Goal: Task Accomplishment & Management: Complete application form

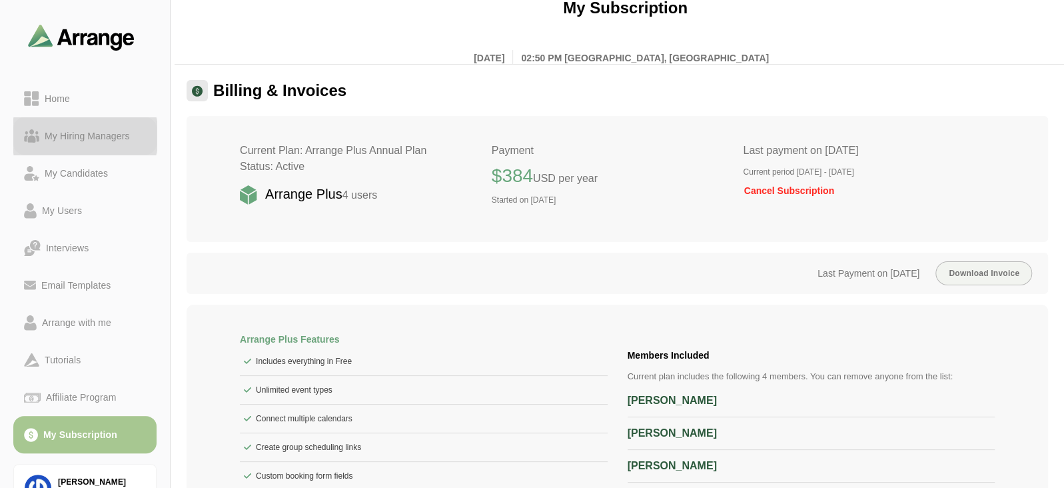
click at [107, 139] on div "My Hiring Managers" at bounding box center [87, 136] width 96 height 16
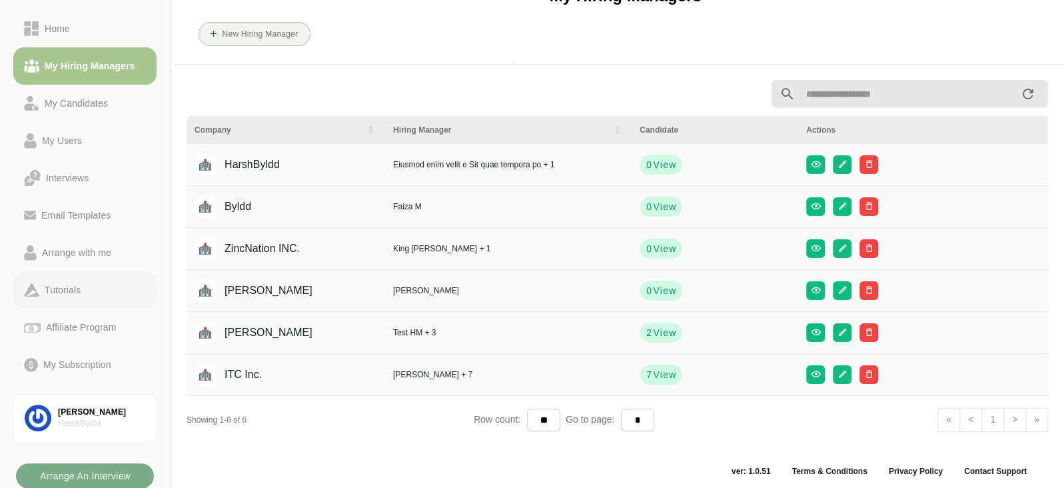
scroll to position [69, 0]
click at [107, 468] on b "Arrange An Interview" at bounding box center [84, 476] width 91 height 25
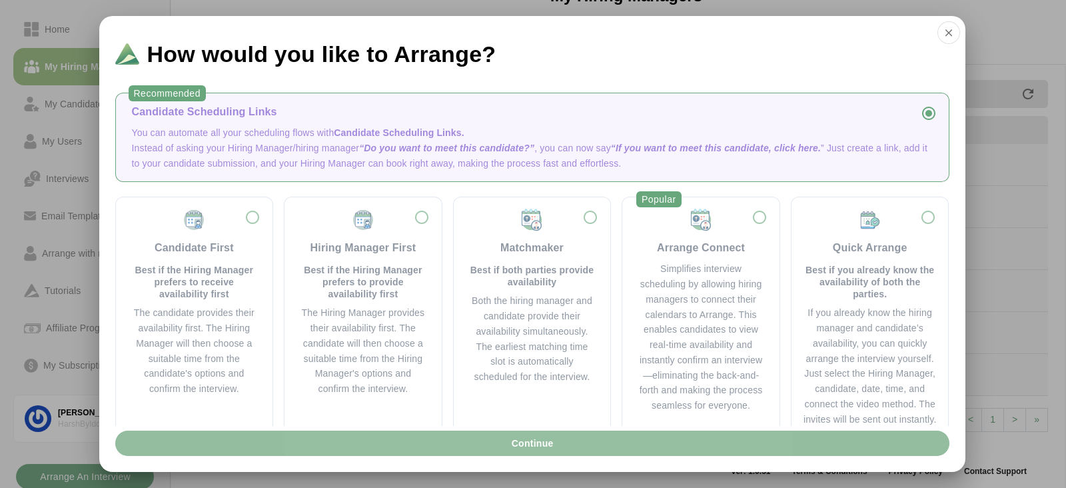
click at [399, 446] on button "Continue" at bounding box center [532, 442] width 834 height 25
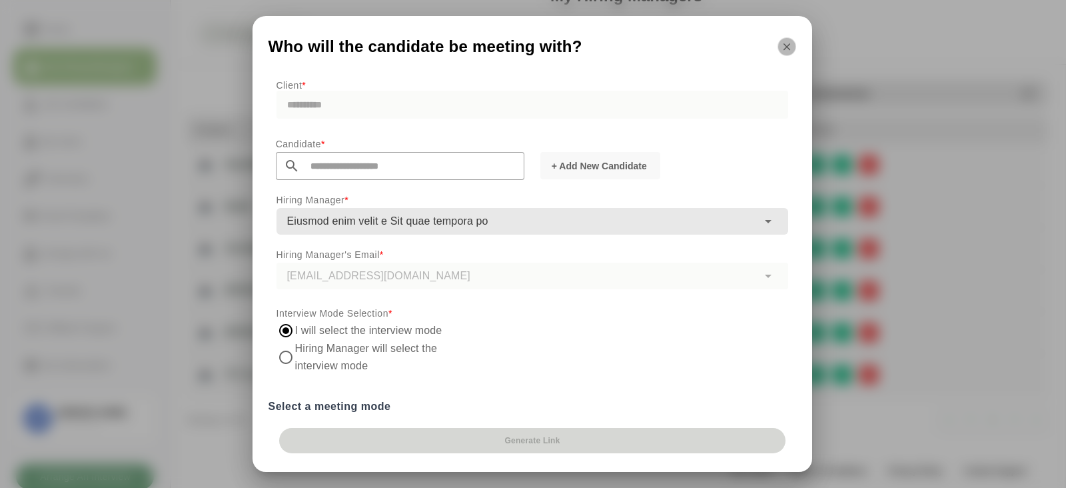
click at [790, 47] on icon "button" at bounding box center [787, 47] width 12 height 12
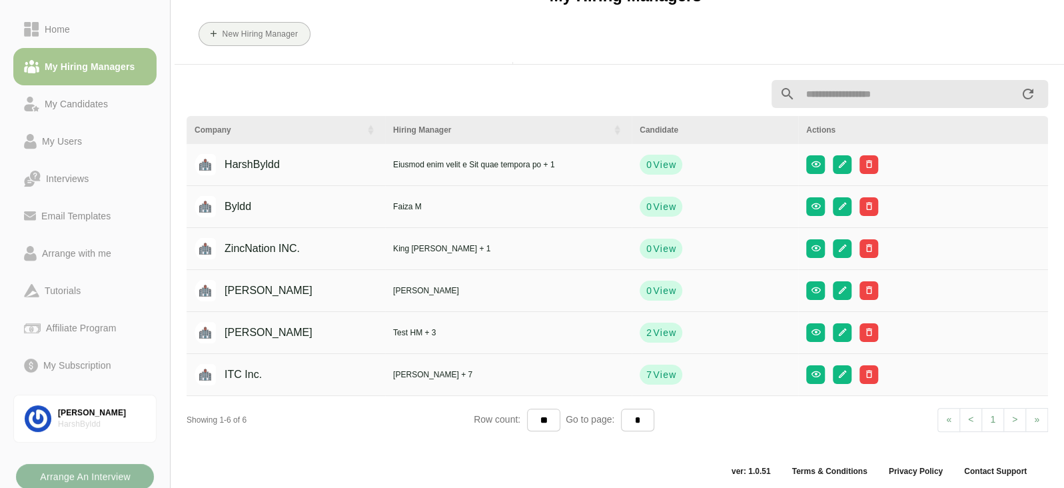
click at [93, 464] on b "Arrange An Interview" at bounding box center [84, 476] width 91 height 25
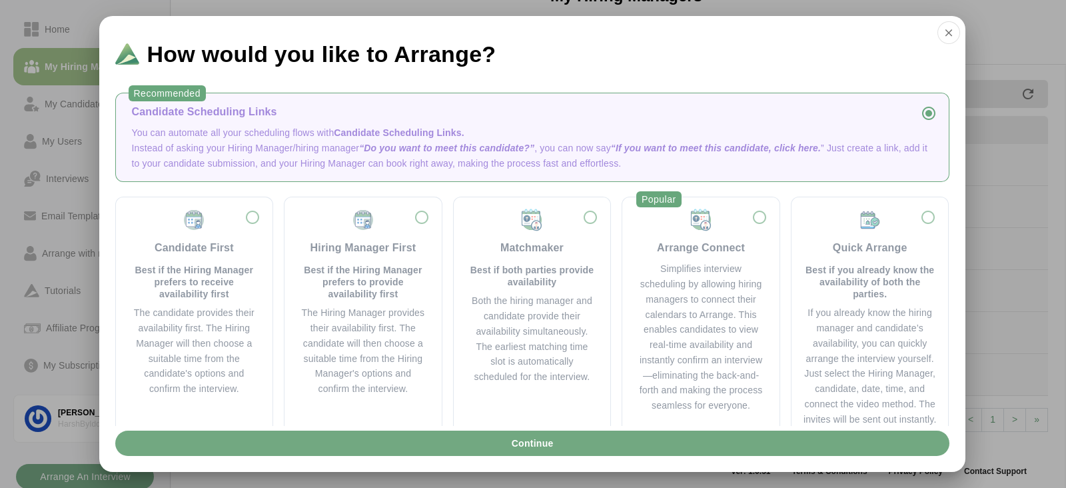
click at [336, 441] on button "Continue" at bounding box center [532, 442] width 834 height 25
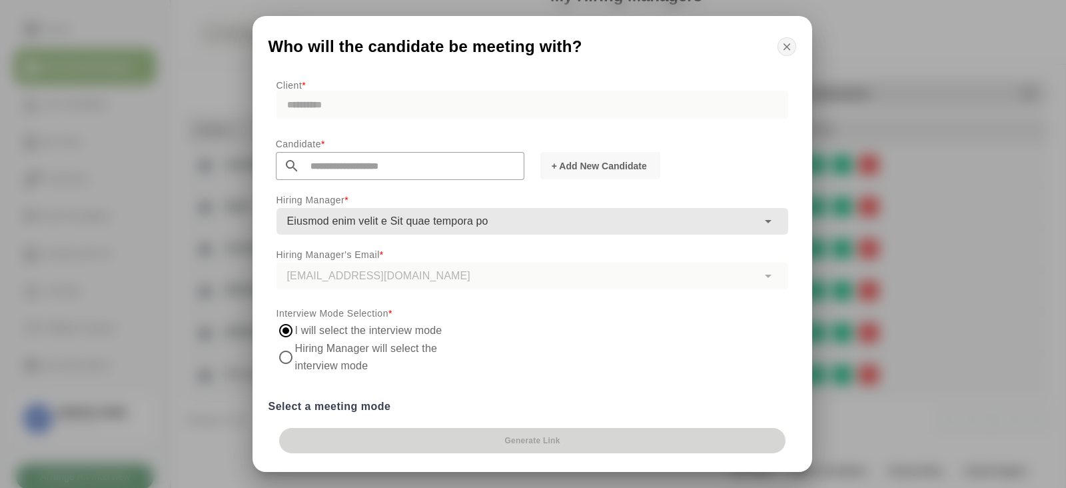
click at [789, 47] on icon "button" at bounding box center [787, 47] width 12 height 12
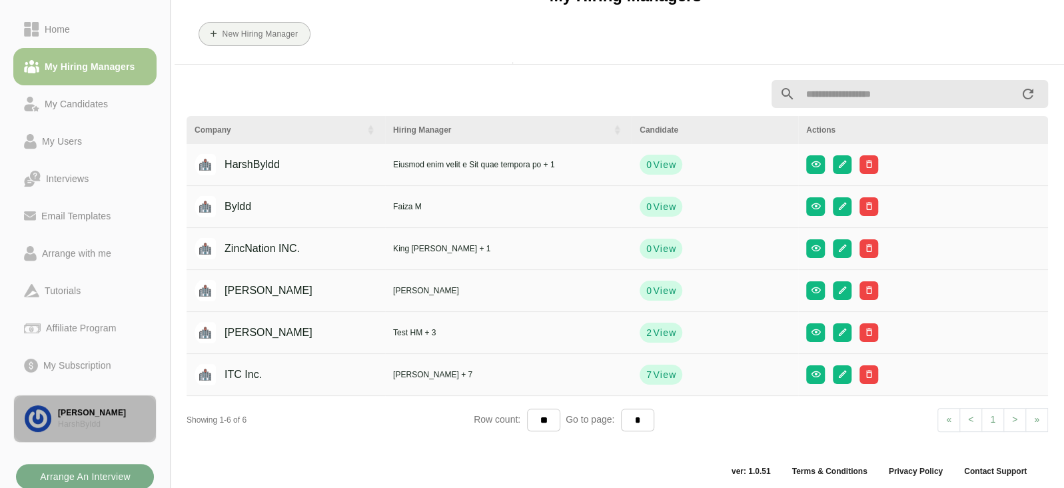
click at [105, 419] on div "HarshByldd" at bounding box center [101, 423] width 87 height 11
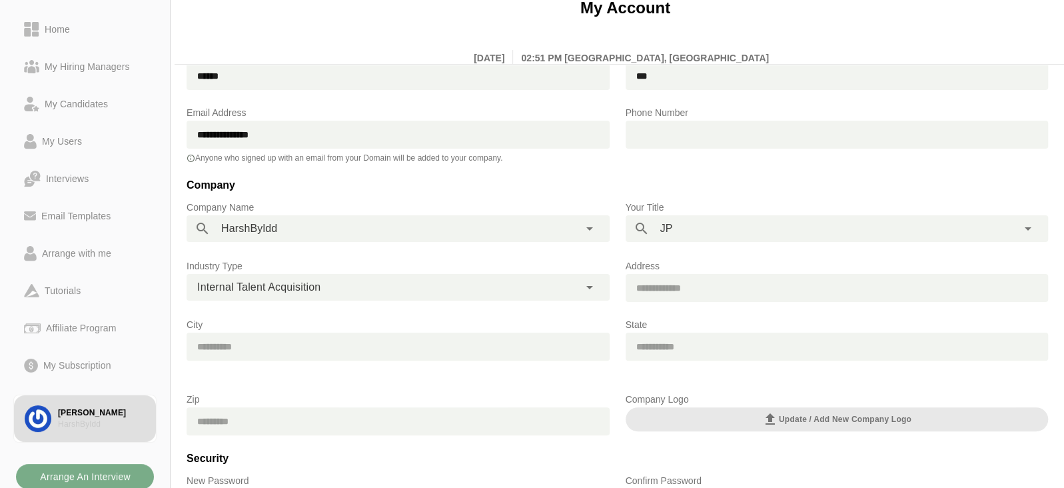
scroll to position [61, 0]
click at [468, 241] on div "**********" at bounding box center [398, 220] width 439 height 59
click at [426, 230] on div "**********" at bounding box center [383, 227] width 347 height 27
type input "*********"
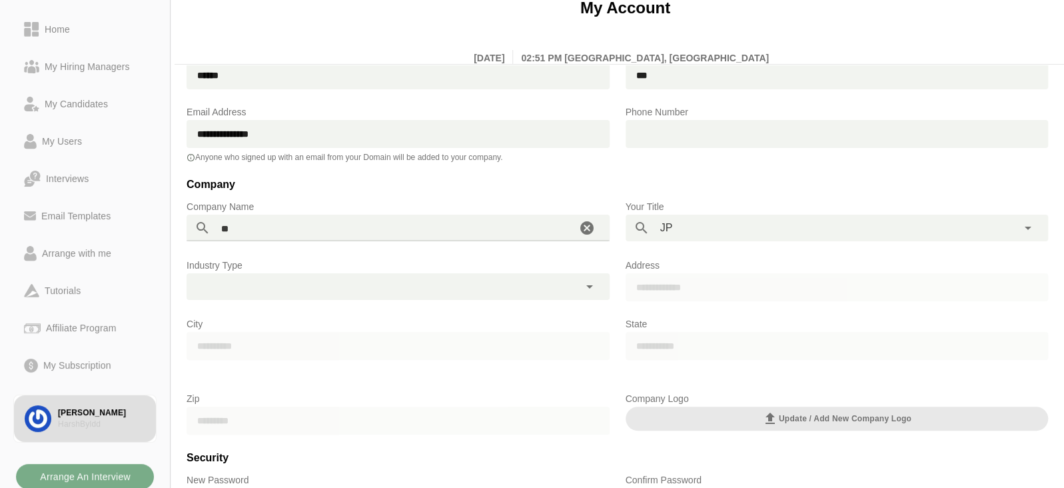
type input "*"
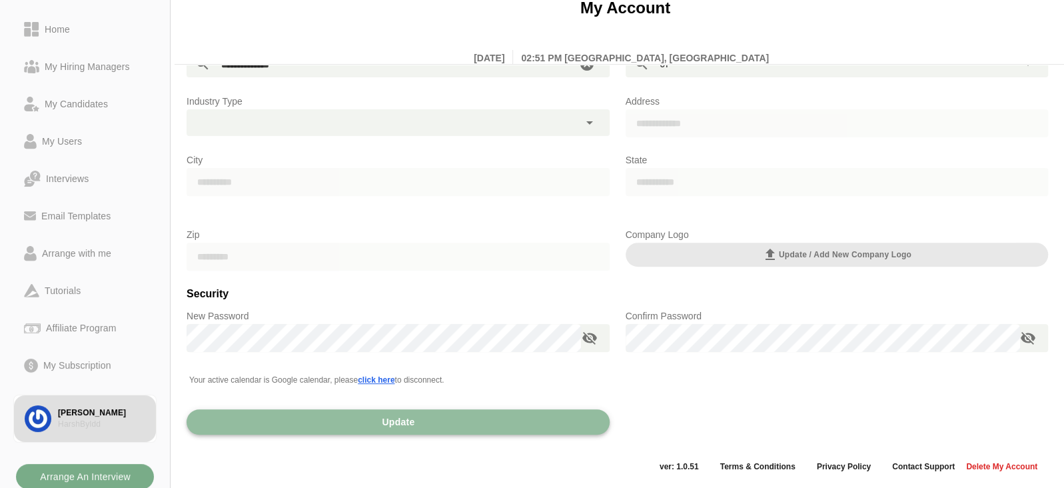
type input "**********"
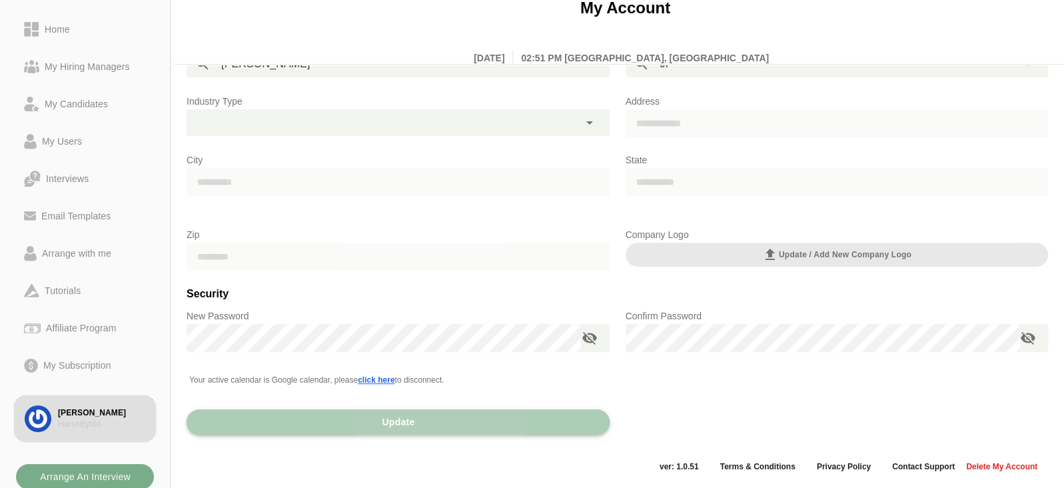
click at [413, 418] on span "Update" at bounding box center [397, 421] width 33 height 25
click at [507, 425] on button "Update" at bounding box center [398, 421] width 423 height 25
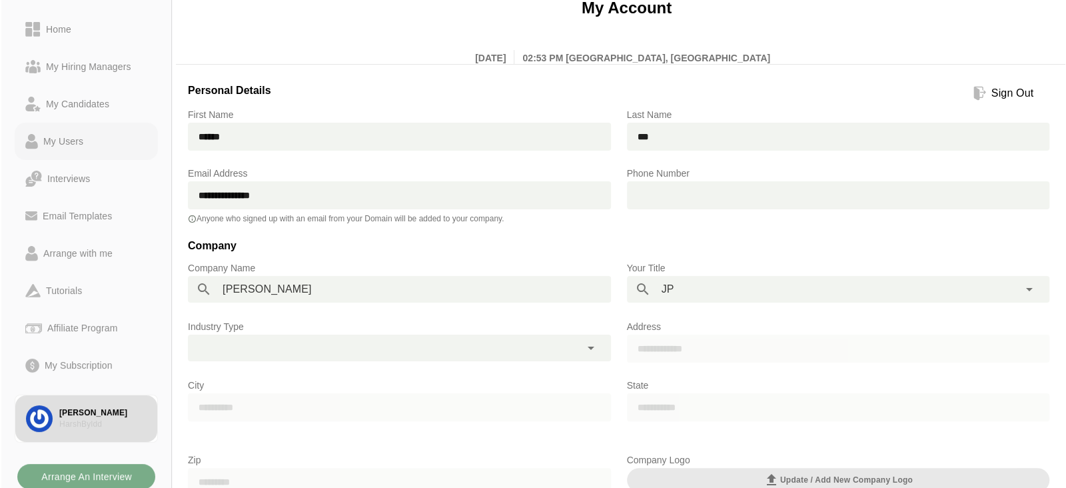
scroll to position [0, 0]
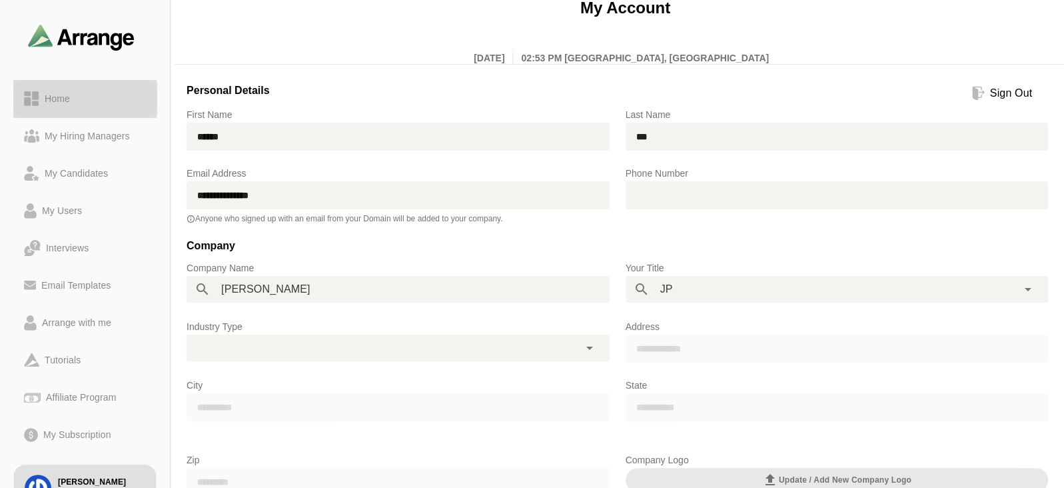
click at [73, 99] on div "Home" at bounding box center [57, 99] width 36 height 16
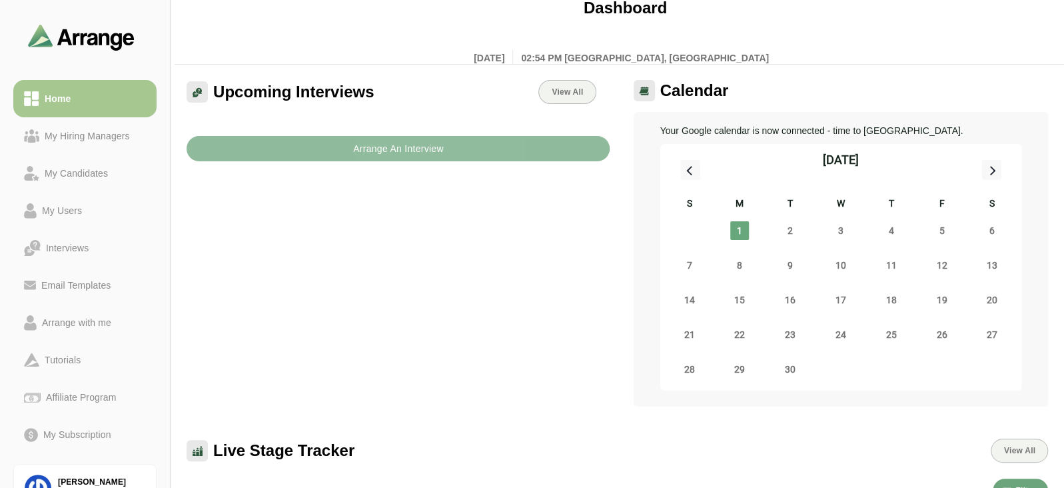
click at [328, 153] on button "Arrange An Interview" at bounding box center [398, 148] width 423 height 25
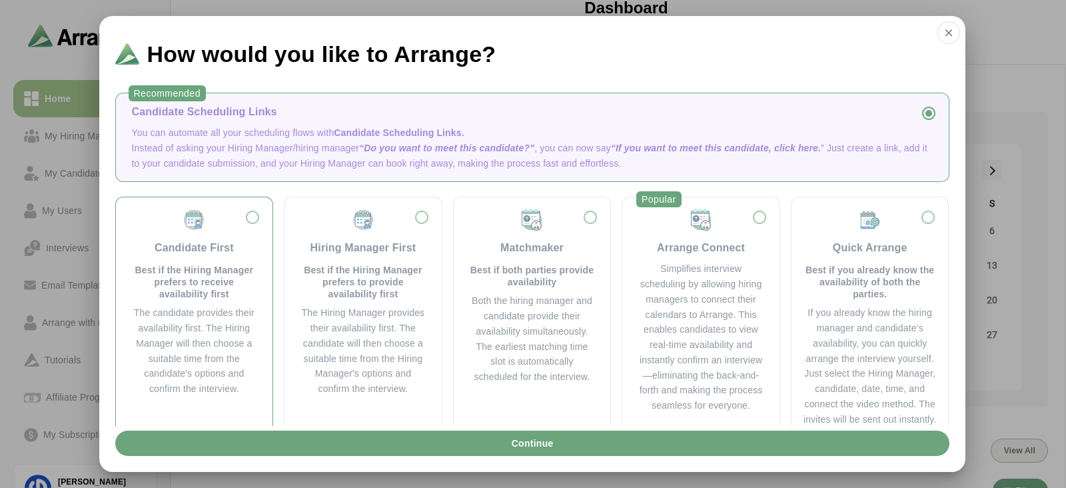
click at [246, 250] on div "Candidate First Best if the Hiring Manager prefers to receive availability first" at bounding box center [194, 254] width 125 height 92
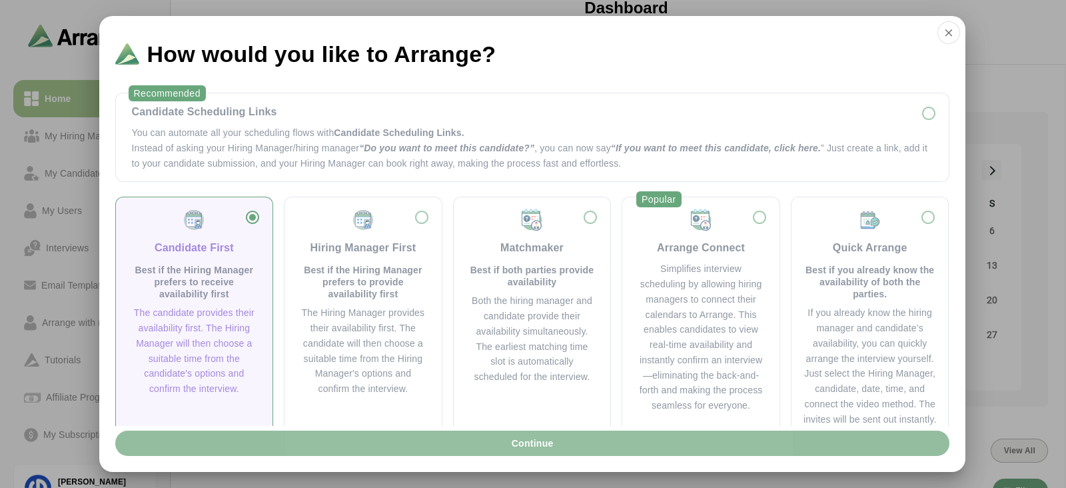
click at [287, 436] on button "Continue" at bounding box center [532, 442] width 834 height 25
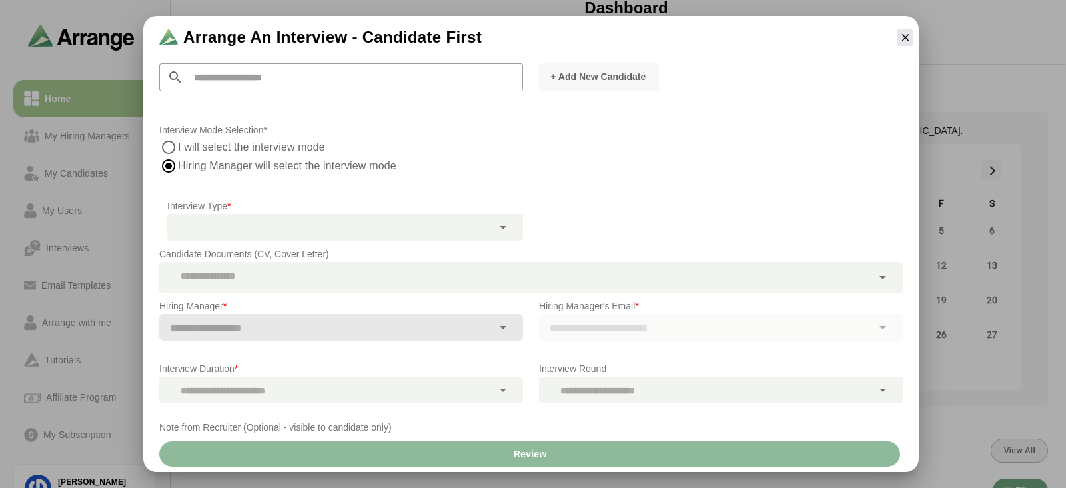
scroll to position [88, 0]
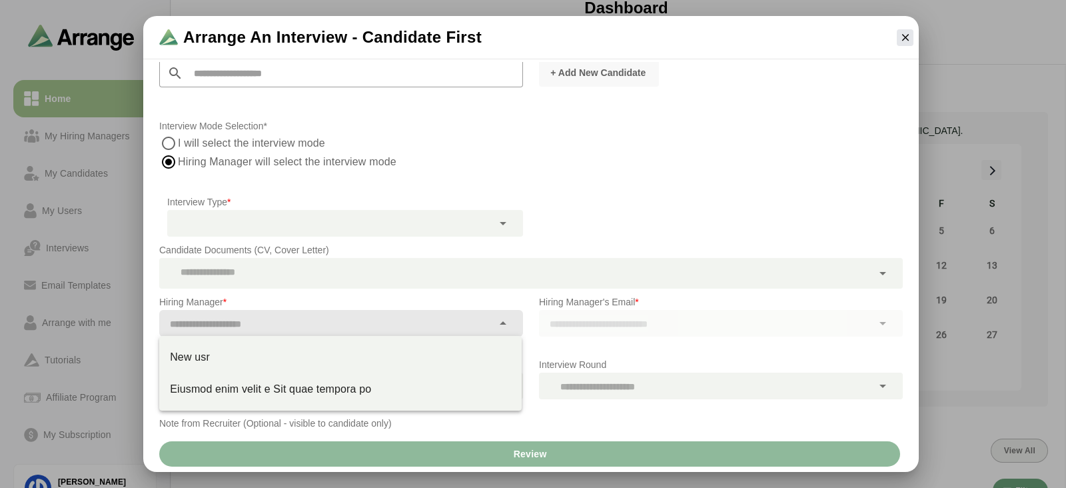
click at [444, 331] on input "text" at bounding box center [325, 323] width 333 height 19
click at [429, 378] on div "Eiusmod enim velit e Sit quae tempora po" at bounding box center [340, 389] width 362 height 32
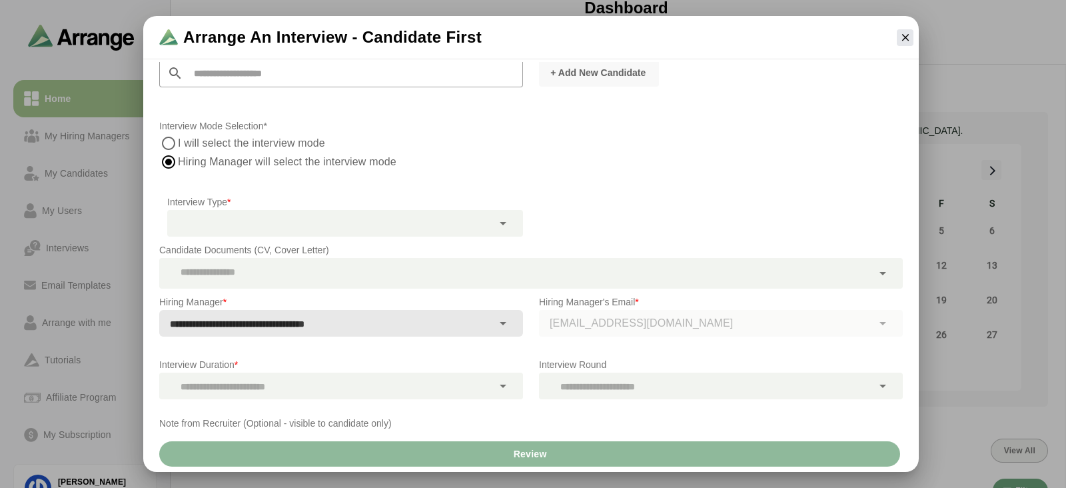
scroll to position [0, 0]
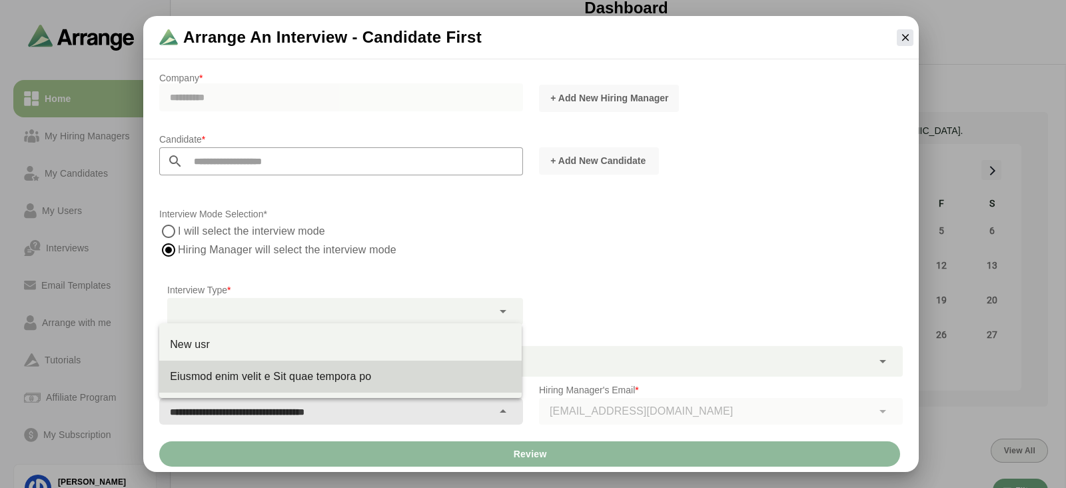
click at [476, 411] on input "**********" at bounding box center [325, 411] width 333 height 19
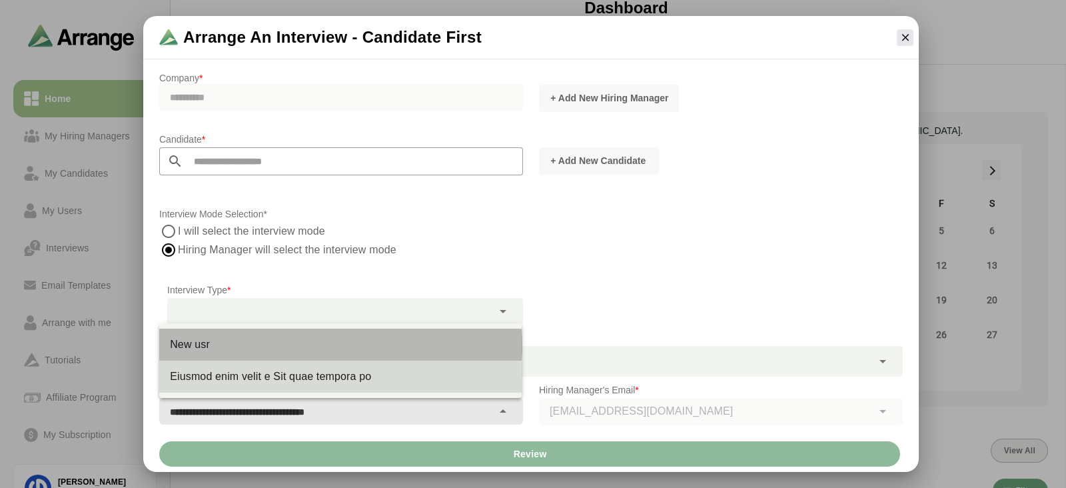
click at [332, 340] on div "New usr" at bounding box center [340, 344] width 341 height 16
type input "*******"
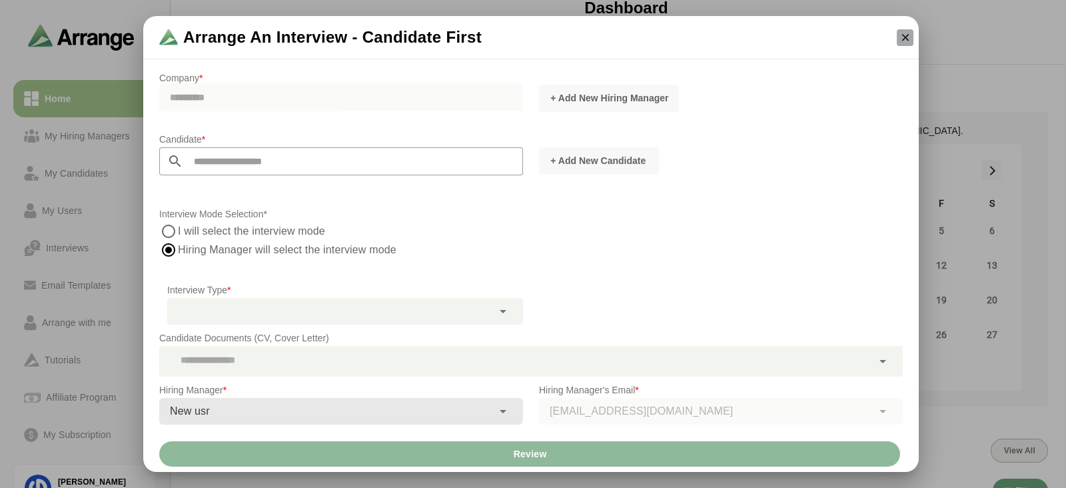
click at [910, 43] on icon "button" at bounding box center [905, 37] width 12 height 12
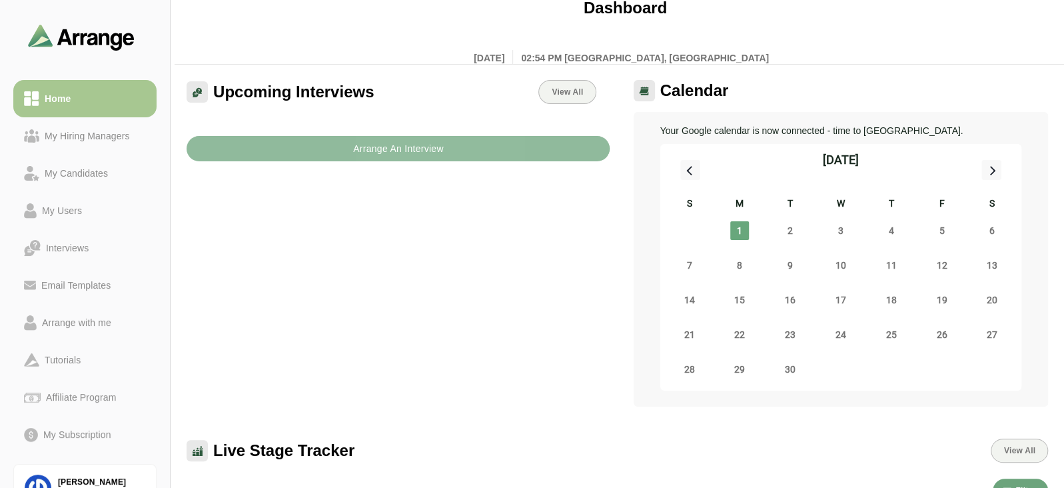
click at [462, 148] on button "Arrange An Interview" at bounding box center [398, 148] width 423 height 25
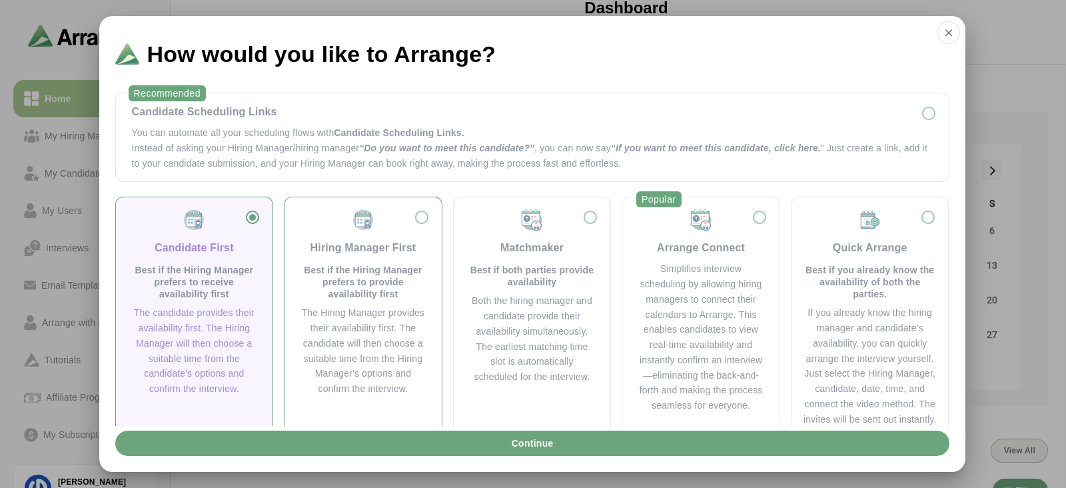
click at [388, 230] on div "Hiring Manager First Best if the Hiring Manager prefers to provide availability…" at bounding box center [362, 254] width 125 height 92
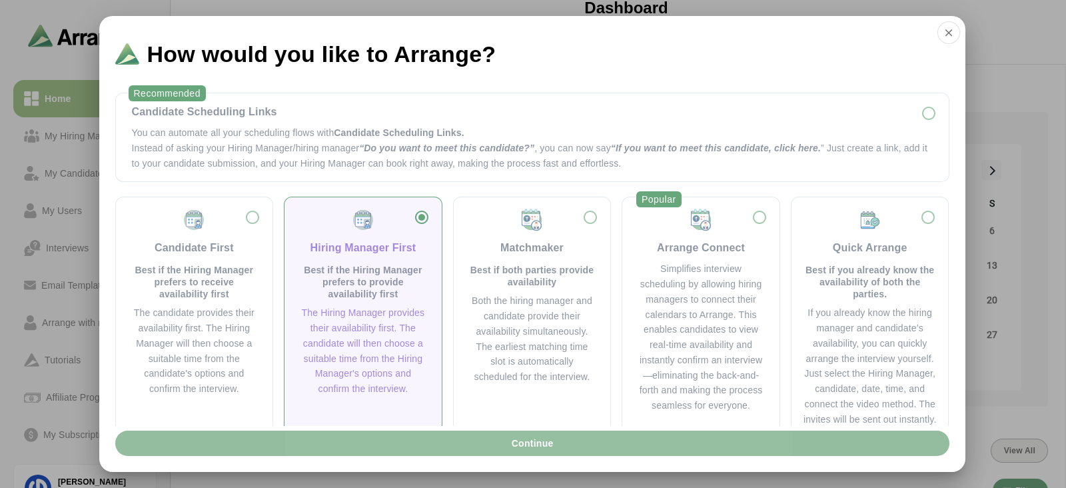
click at [394, 441] on button "Continue" at bounding box center [532, 442] width 834 height 25
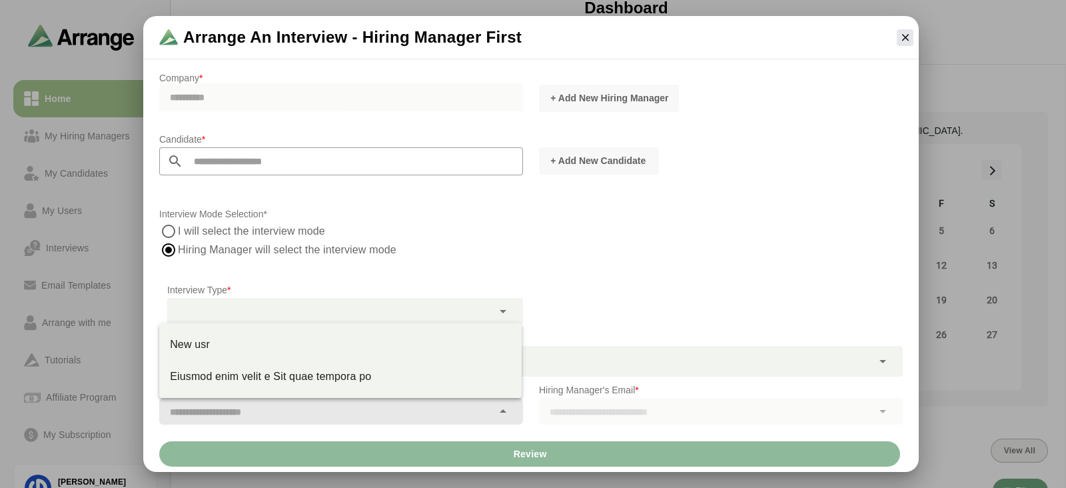
click at [431, 408] on input "text" at bounding box center [325, 411] width 333 height 19
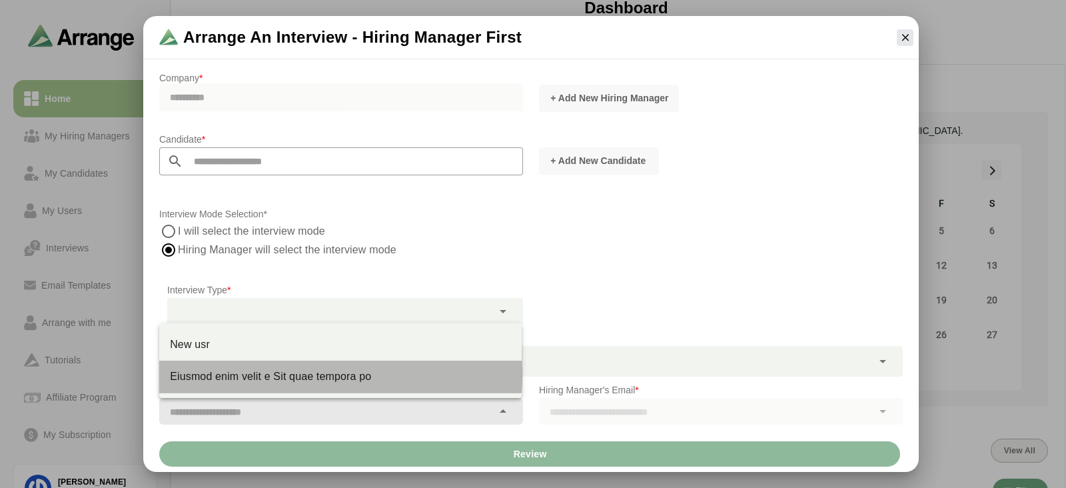
click at [392, 372] on div "Eiusmod enim velit e Sit quae tempora po" at bounding box center [340, 376] width 341 height 16
type input "**********"
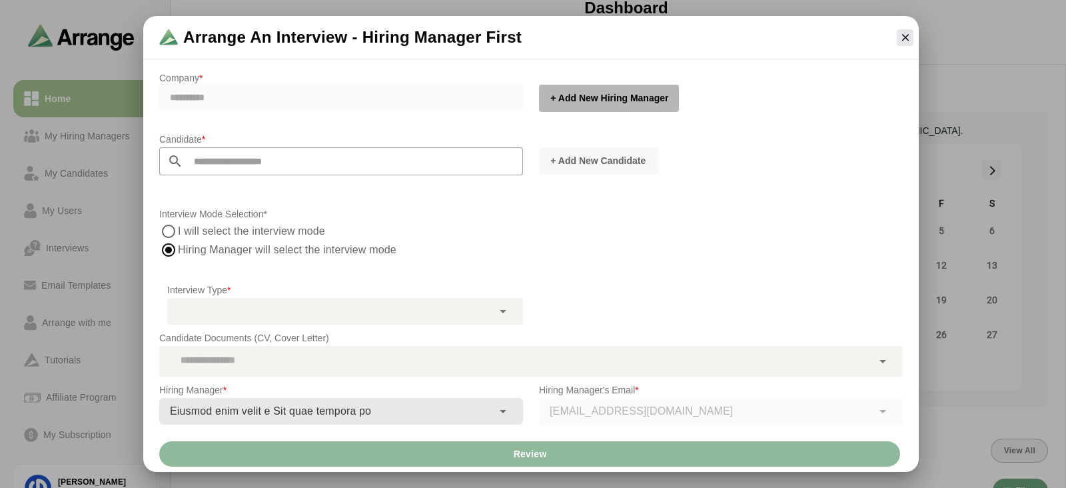
click at [668, 87] on button "+ Add New Hiring Manager" at bounding box center [609, 98] width 140 height 27
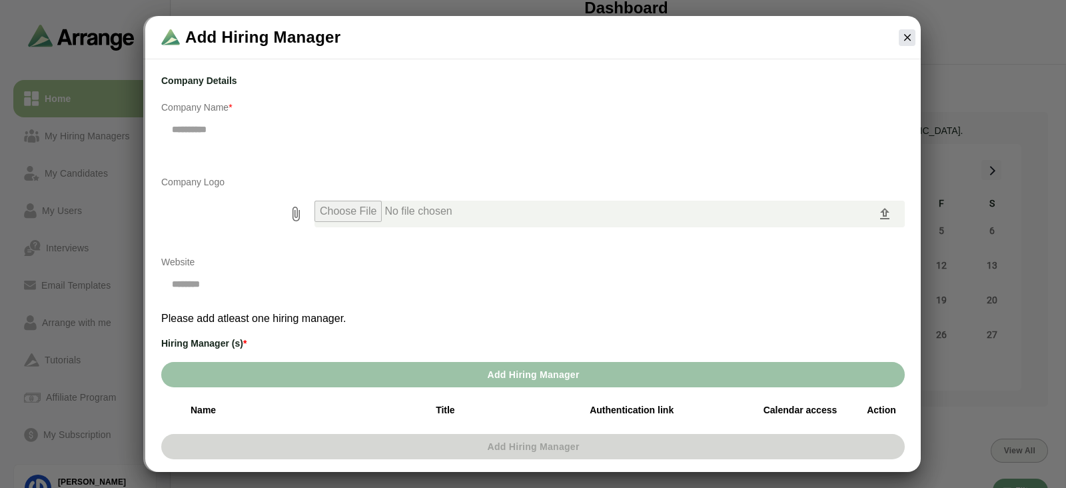
click at [258, 135] on div "**********" at bounding box center [532, 136] width 743 height 43
click at [903, 36] on icon "button" at bounding box center [907, 37] width 12 height 12
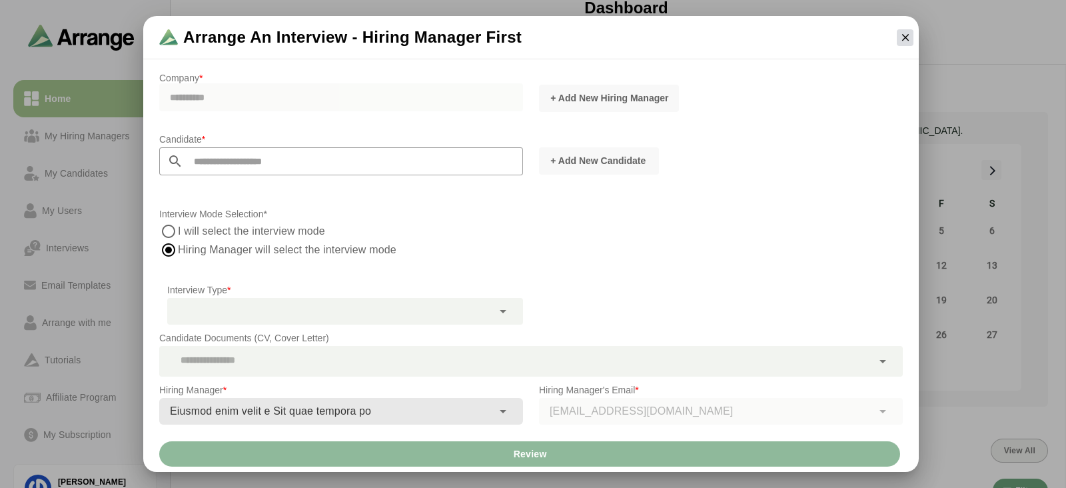
click at [901, 33] on icon "button" at bounding box center [905, 37] width 12 height 12
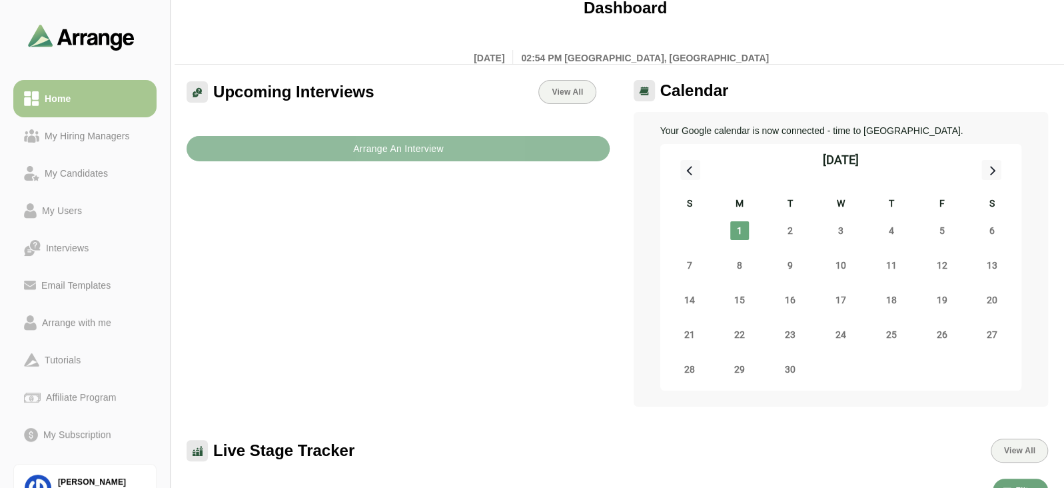
click at [469, 151] on button "Arrange An Interview" at bounding box center [398, 148] width 423 height 25
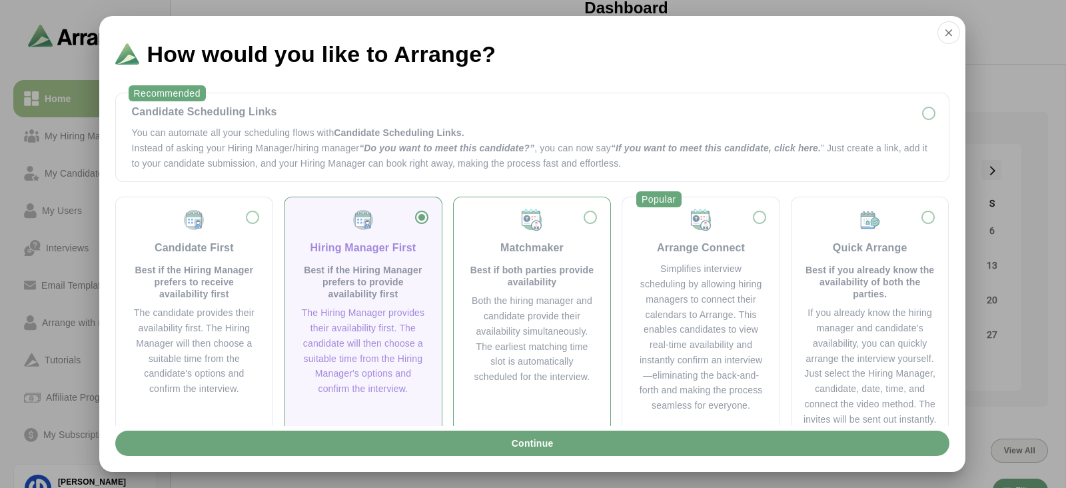
click at [538, 264] on p "Best if both parties provide availability" at bounding box center [532, 276] width 125 height 24
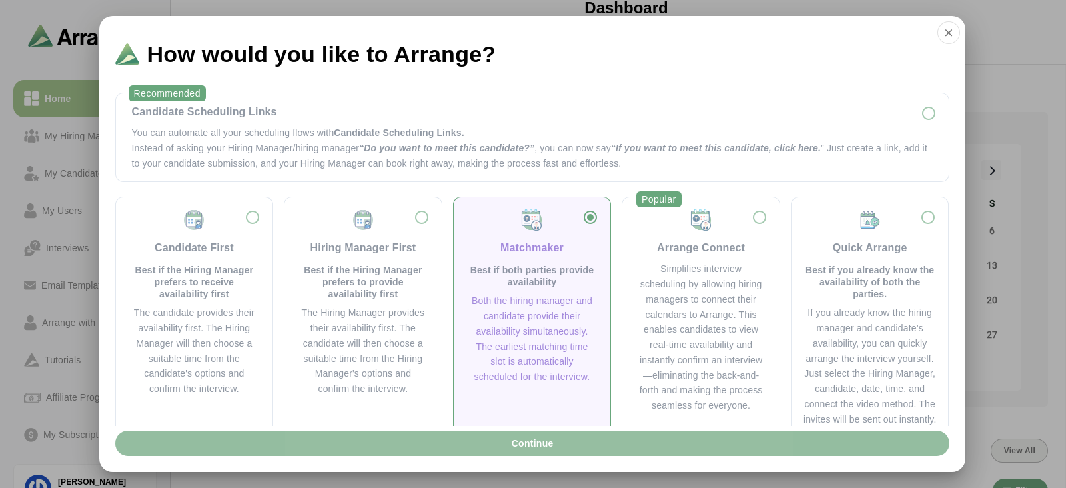
click at [519, 438] on span "Continue" at bounding box center [531, 442] width 43 height 25
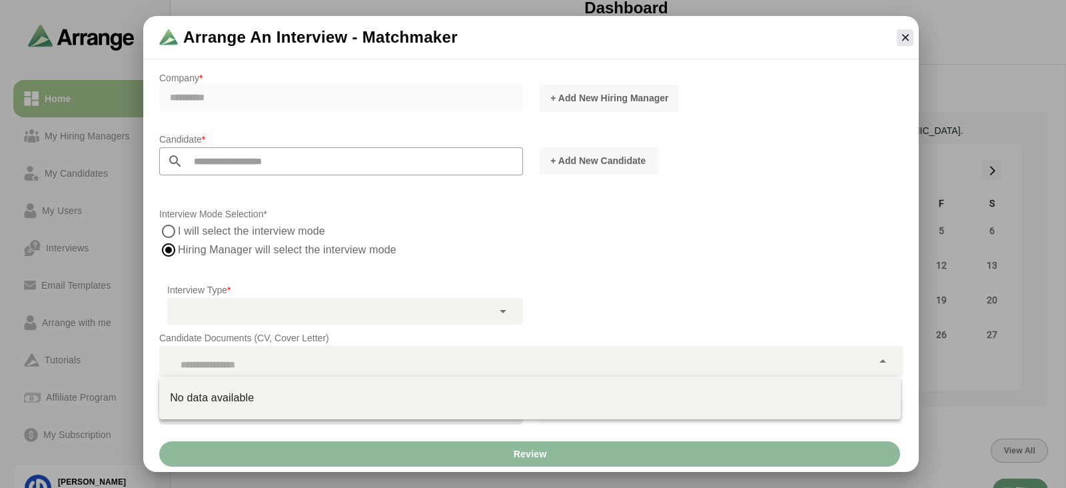
click at [446, 364] on div at bounding box center [515, 361] width 713 height 31
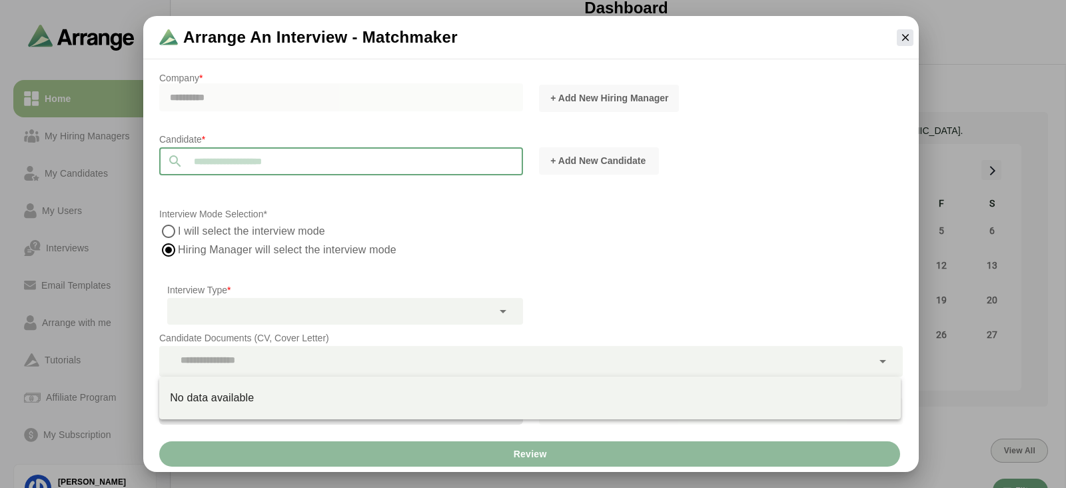
click at [437, 161] on input "text" at bounding box center [353, 161] width 340 height 28
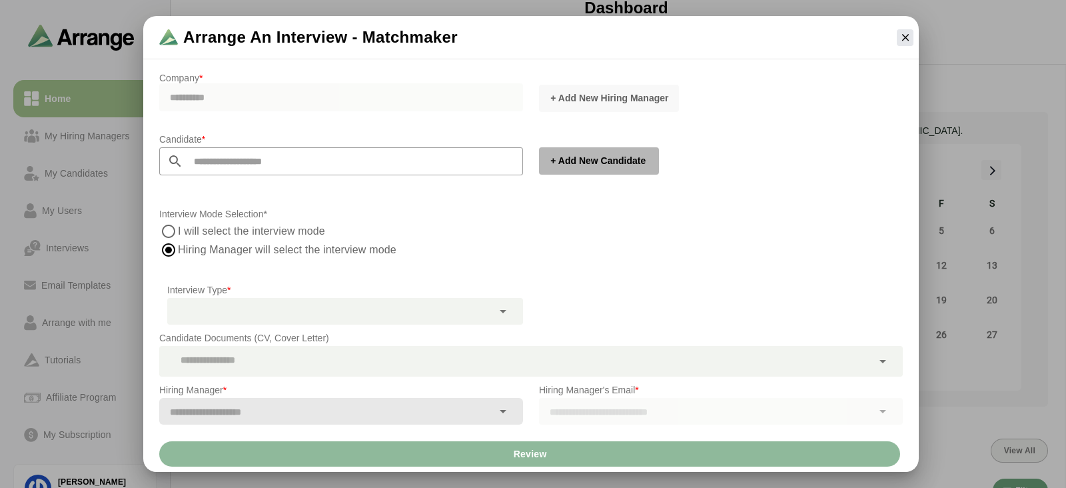
click at [614, 155] on span "+ Add New Candidate" at bounding box center [598, 160] width 96 height 13
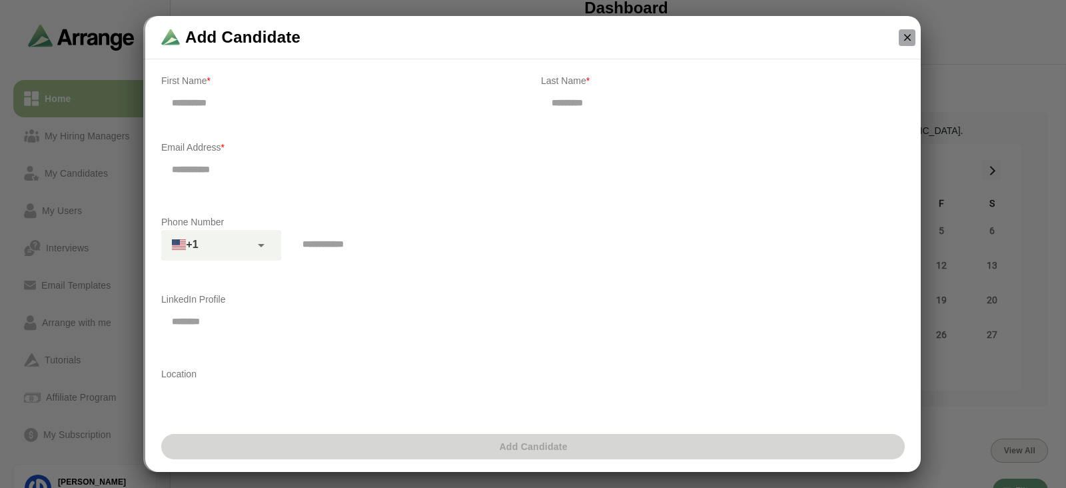
click at [903, 38] on icon "button" at bounding box center [907, 37] width 12 height 12
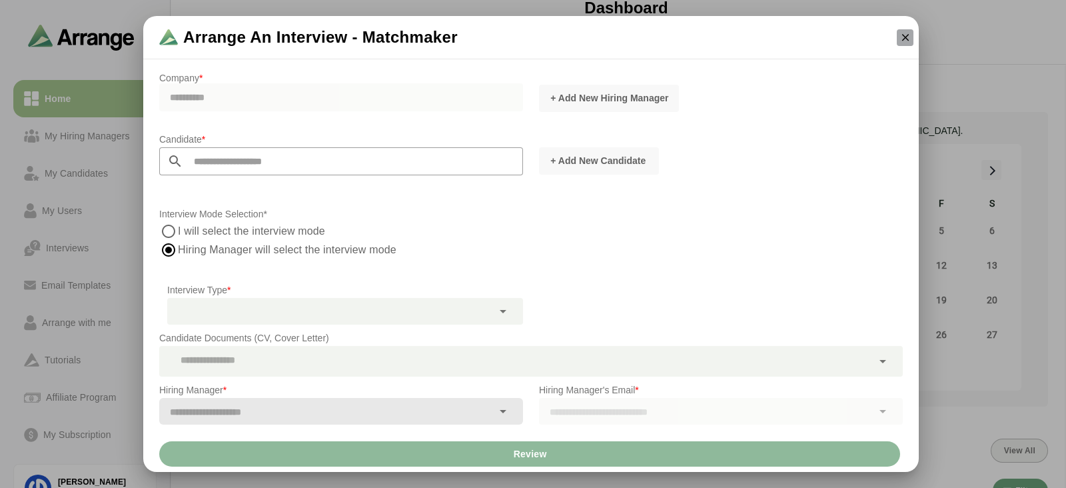
click at [905, 43] on icon "button" at bounding box center [905, 37] width 12 height 12
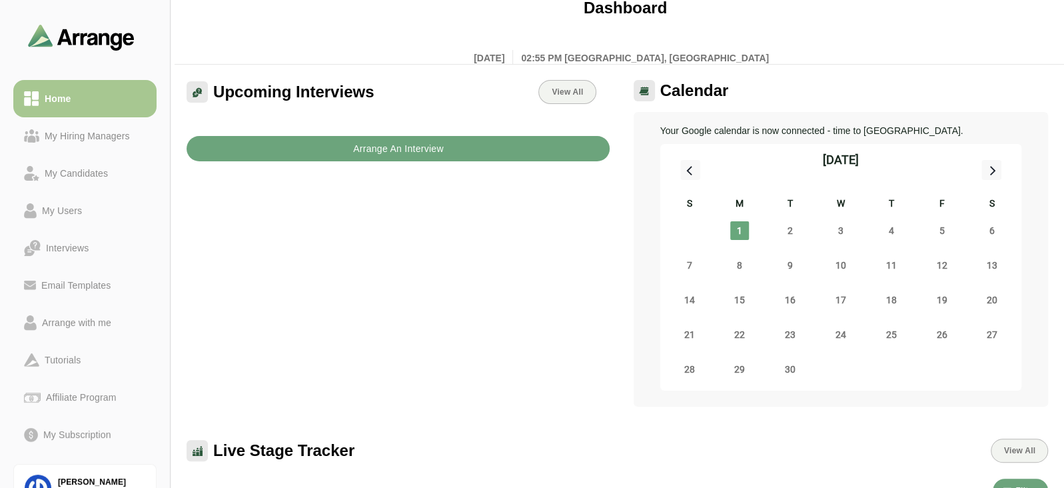
click at [542, 139] on button "Arrange An Interview" at bounding box center [398, 148] width 423 height 25
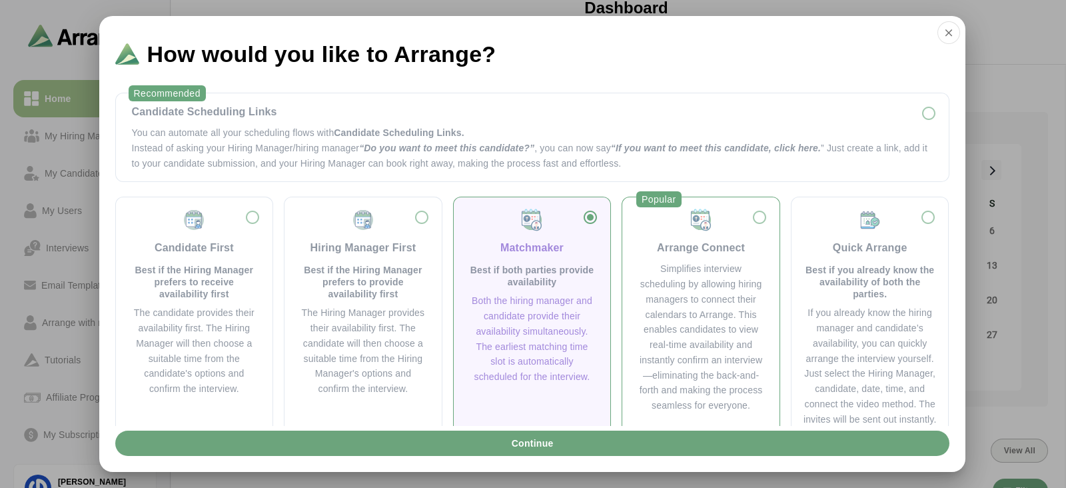
click at [715, 266] on div "Simplifies interview scheduling by allowing hiring managers to connect their ca…" at bounding box center [700, 337] width 125 height 152
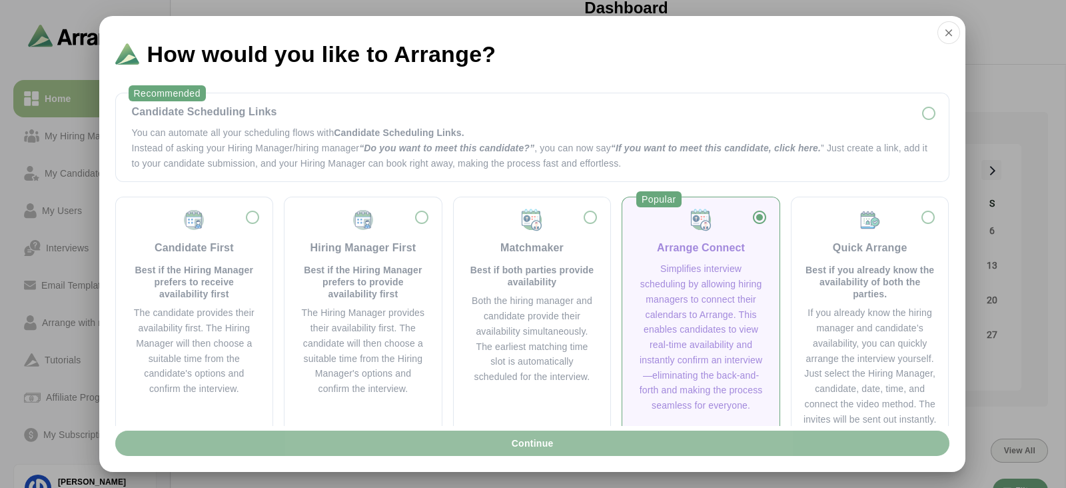
click at [634, 441] on button "Continue" at bounding box center [532, 442] width 834 height 25
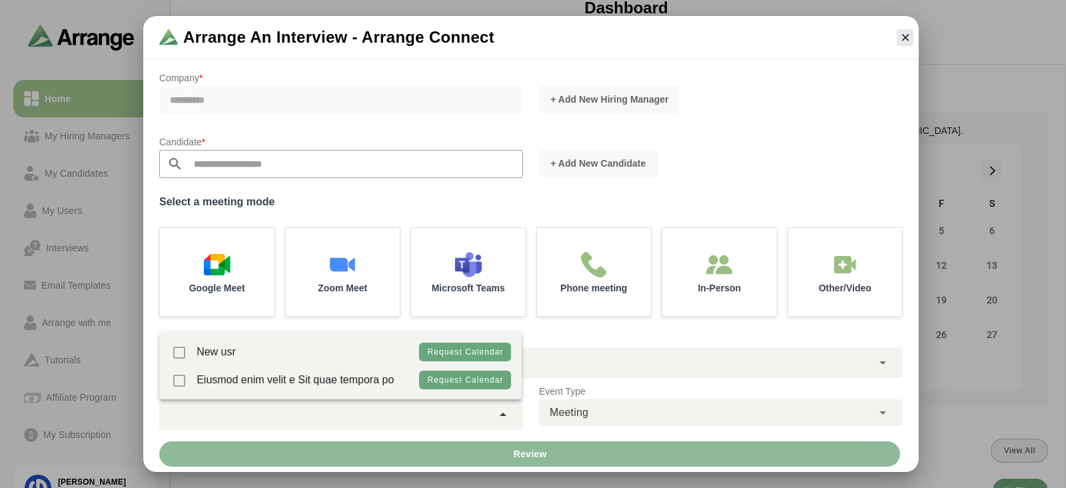
click at [471, 404] on div at bounding box center [325, 414] width 333 height 31
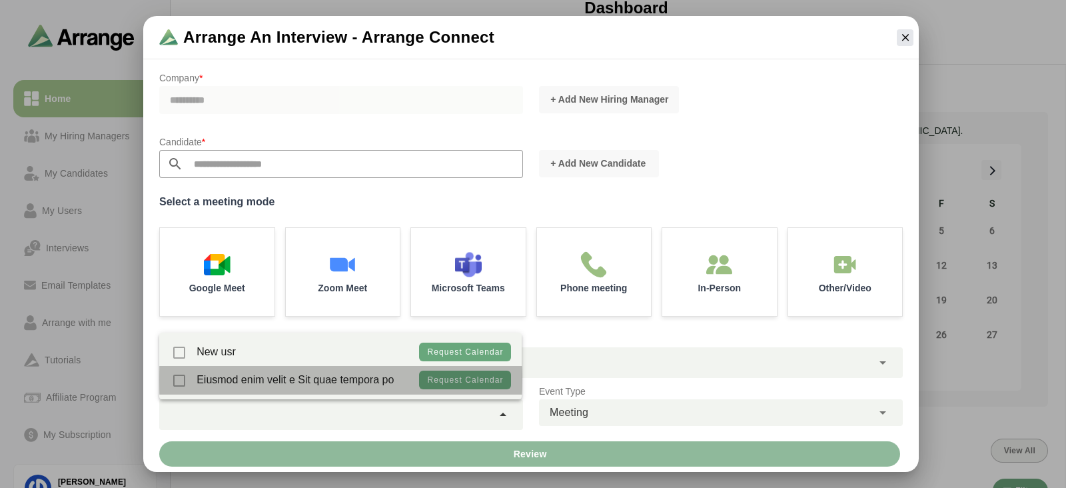
click at [370, 375] on span "Eiusmod enim velit e Sit quae tempora po" at bounding box center [295, 380] width 197 height 28
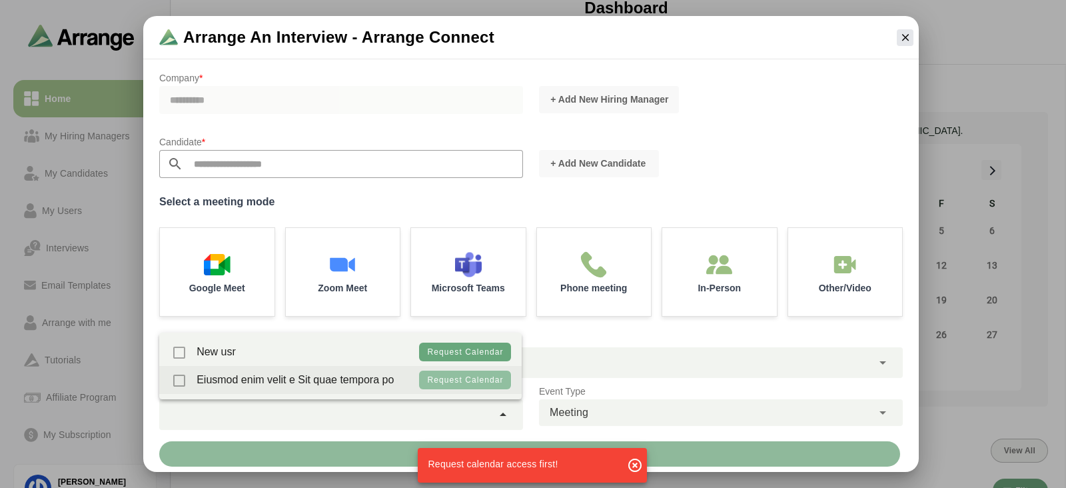
click at [432, 384] on span "Request calendar" at bounding box center [465, 379] width 77 height 9
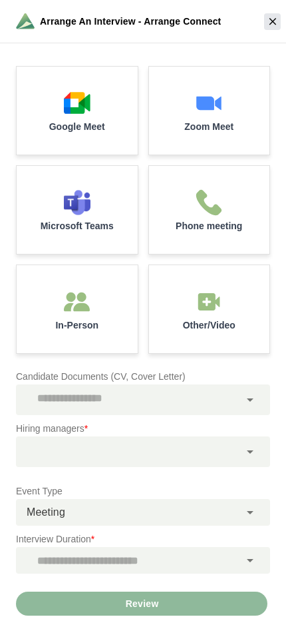
scroll to position [203, 0]
click at [153, 445] on div at bounding box center [128, 451] width 224 height 31
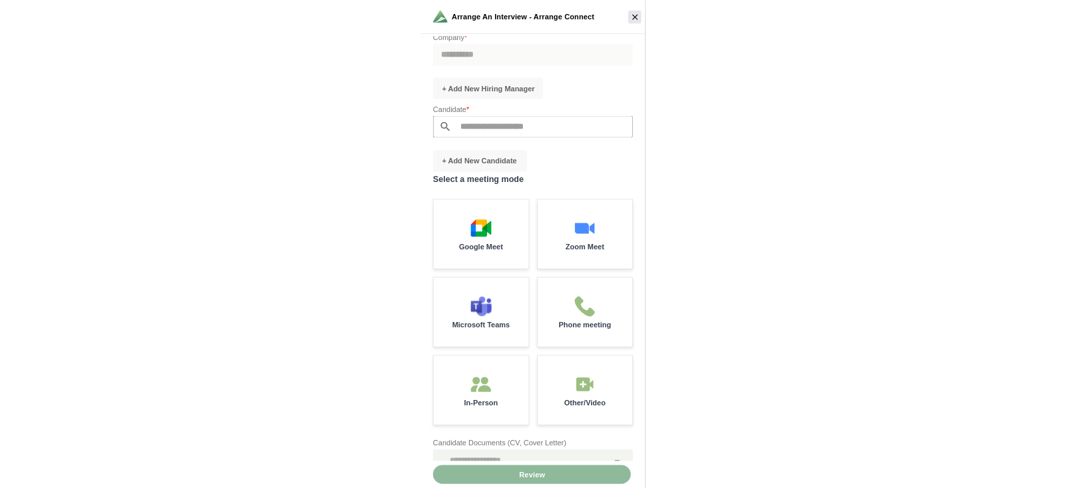
scroll to position [0, 0]
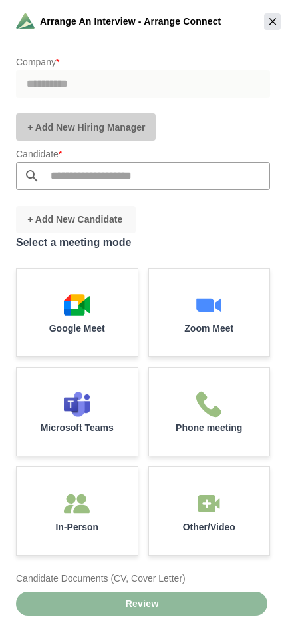
click at [110, 139] on button "+ Add New Hiring Manager" at bounding box center [86, 126] width 140 height 27
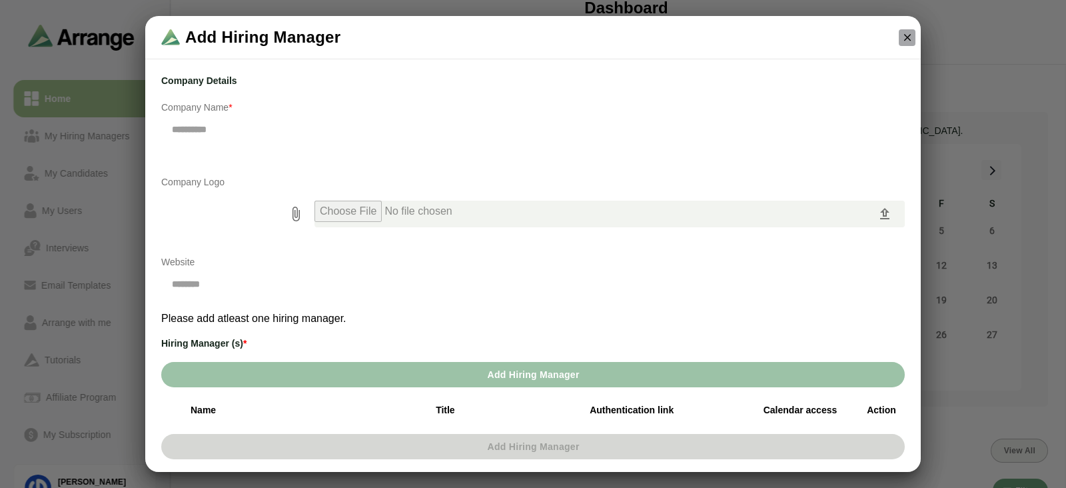
click at [911, 36] on icon "button" at bounding box center [907, 37] width 12 height 12
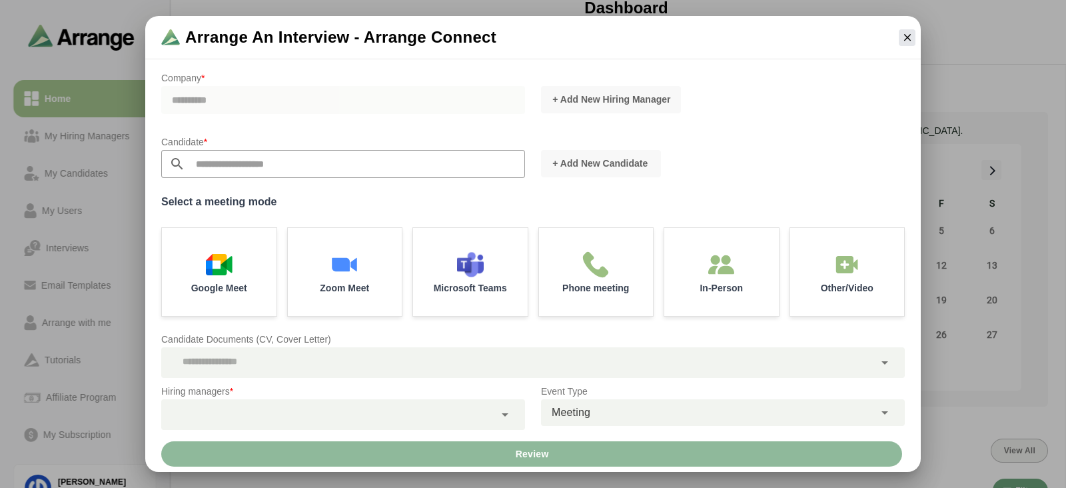
scroll to position [137, 0]
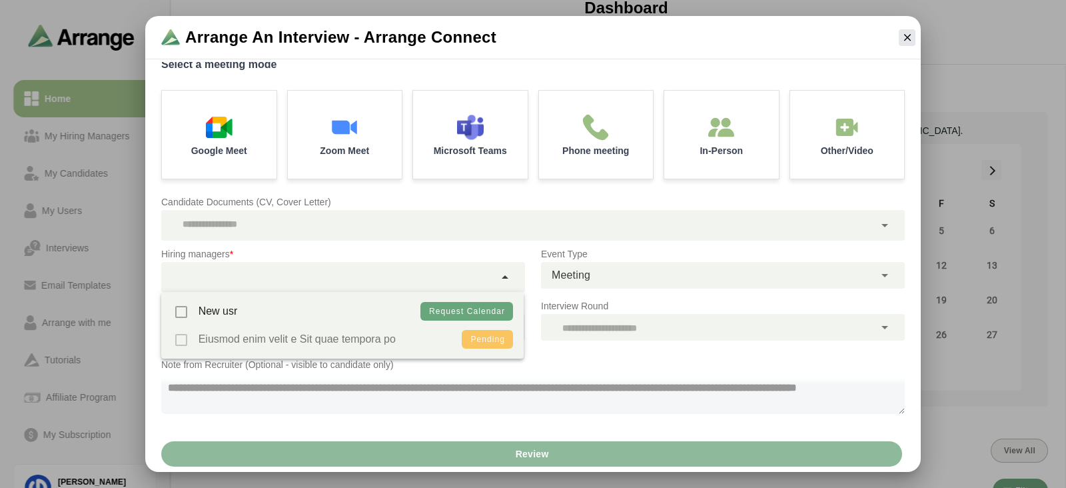
click at [492, 280] on div at bounding box center [327, 277] width 333 height 31
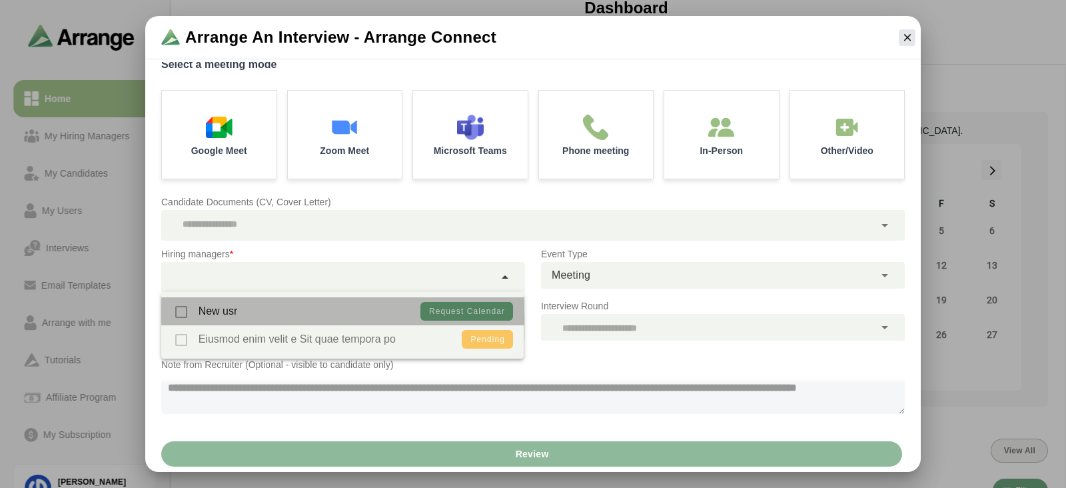
click at [226, 304] on span "New usr" at bounding box center [218, 311] width 39 height 28
click at [183, 309] on div "New usr" at bounding box center [205, 311] width 66 height 28
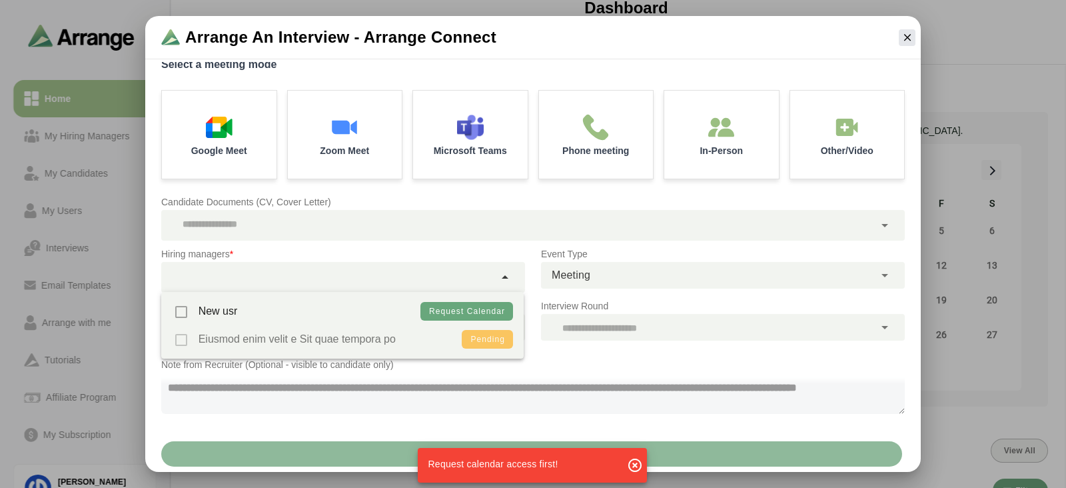
click at [182, 340] on div "New usr Request calendar Eiusmod enim velit e Sit quae tempora po Pending" at bounding box center [342, 325] width 362 height 67
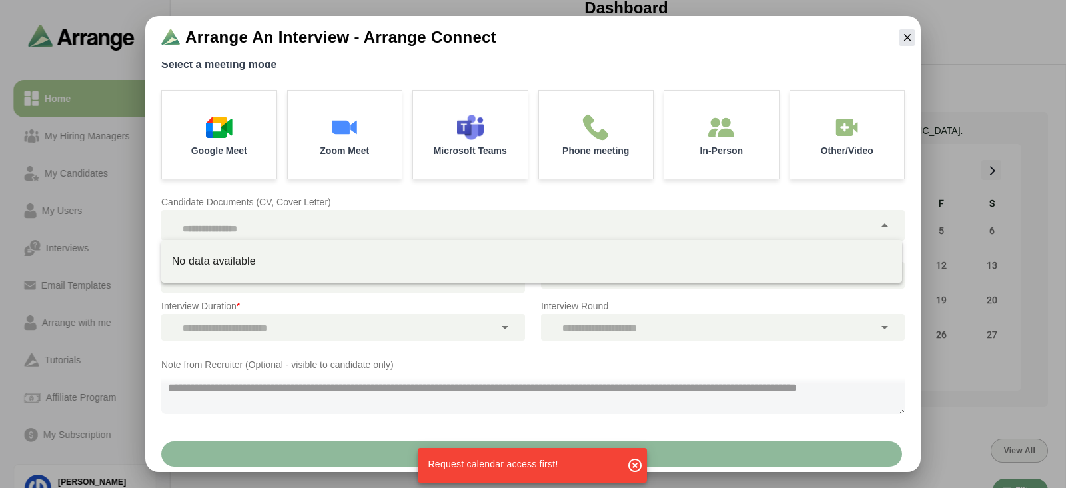
click at [349, 230] on div at bounding box center [517, 225] width 713 height 31
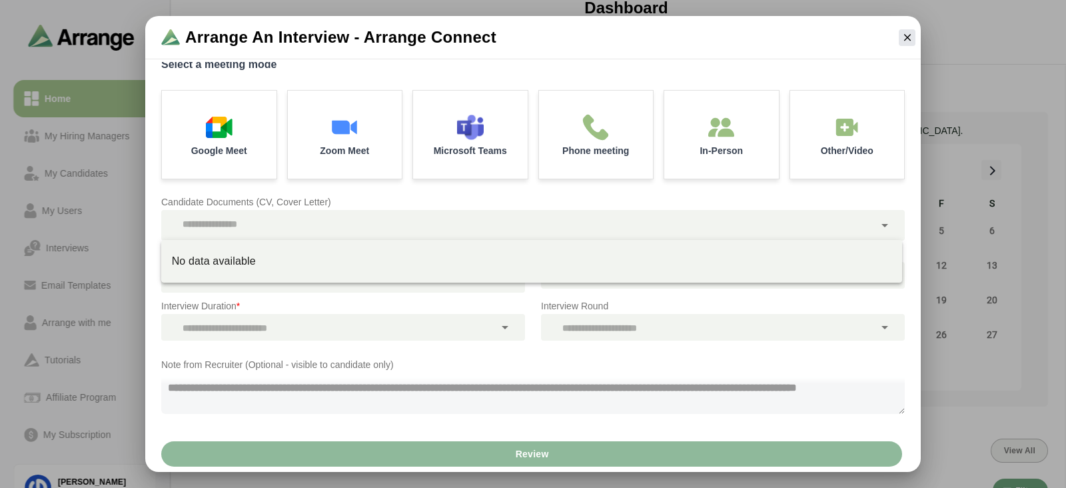
click at [541, 351] on div "Note from Recruiter (Optional - visible to candidate only) 0 / 500" at bounding box center [532, 392] width 759 height 88
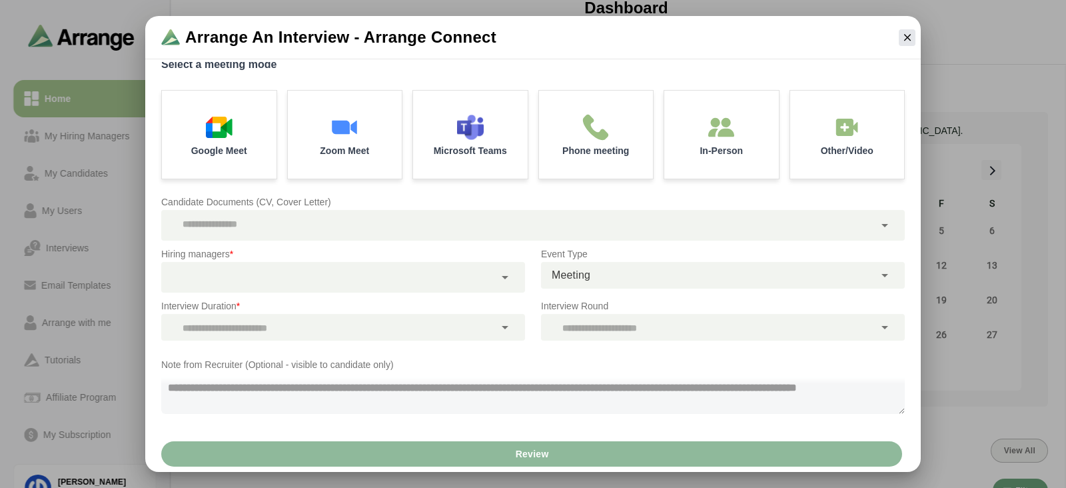
scroll to position [0, 0]
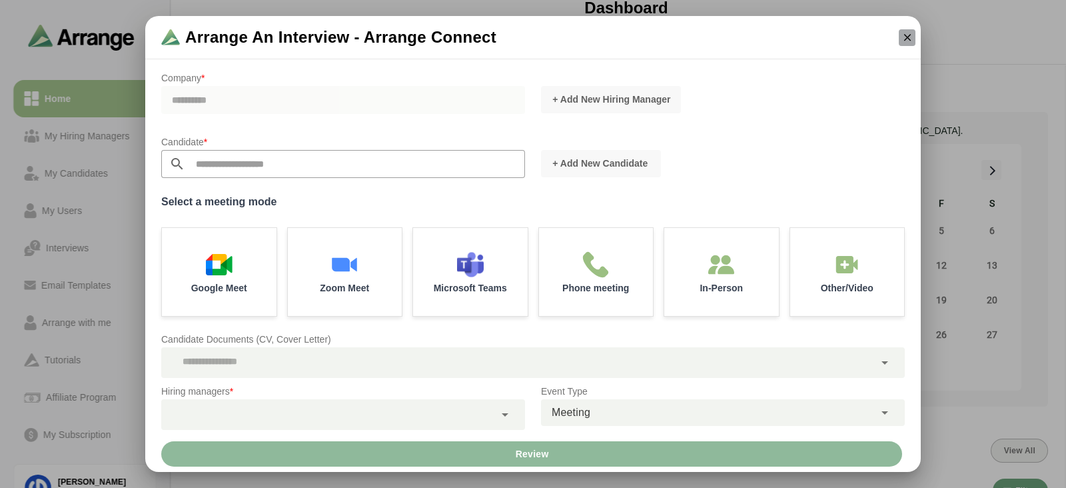
click at [913, 43] on icon "button" at bounding box center [907, 37] width 12 height 12
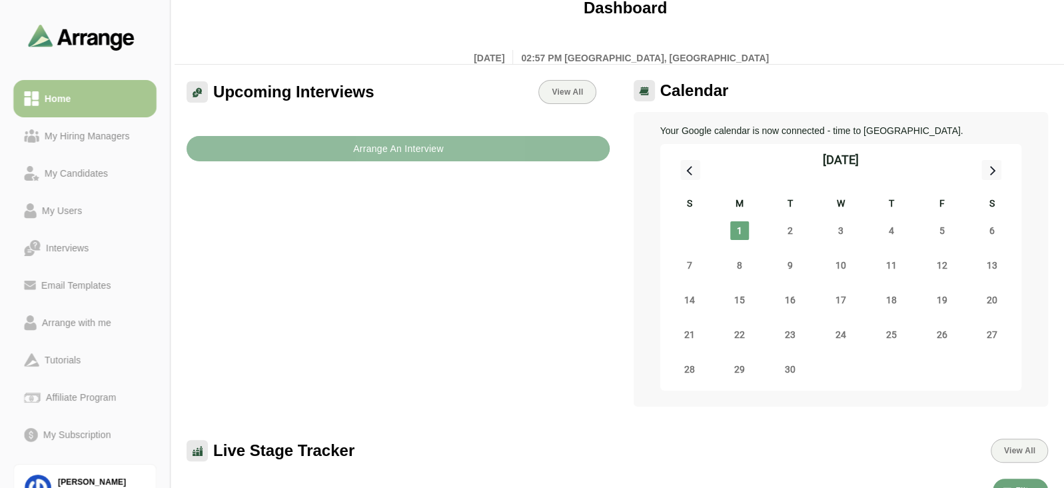
click at [507, 158] on button "Arrange An Interview" at bounding box center [398, 148] width 423 height 25
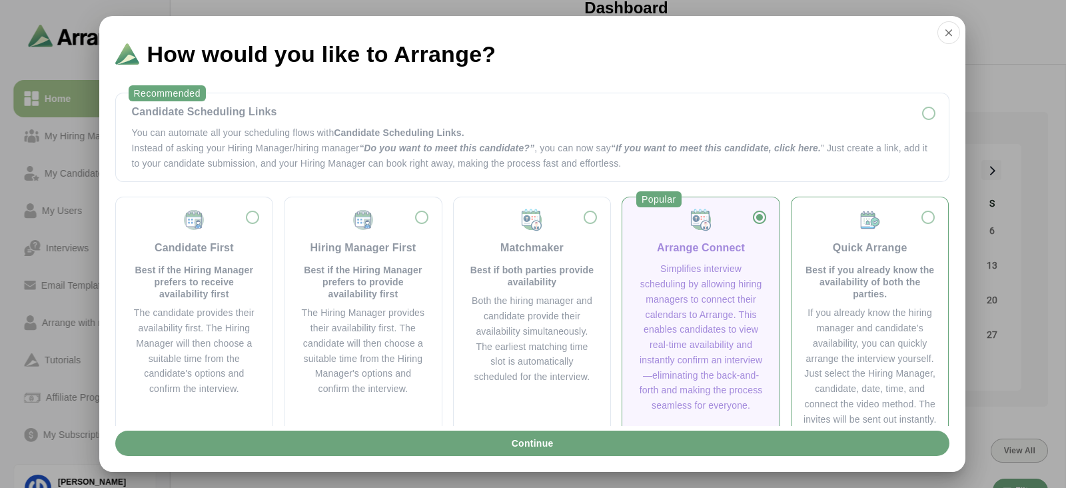
click at [842, 271] on p "Best if you already know the availability of both the parties." at bounding box center [870, 282] width 136 height 36
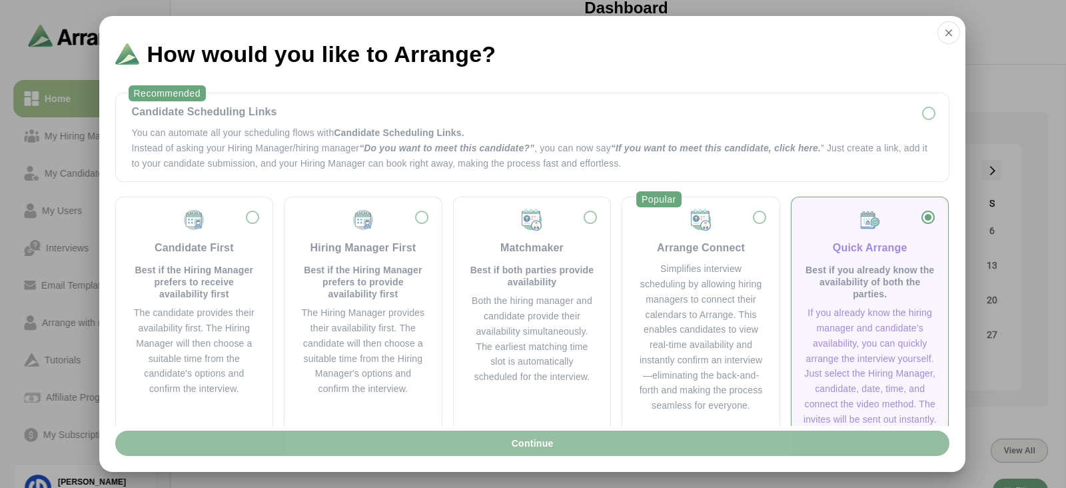
click at [637, 436] on button "Continue" at bounding box center [532, 442] width 834 height 25
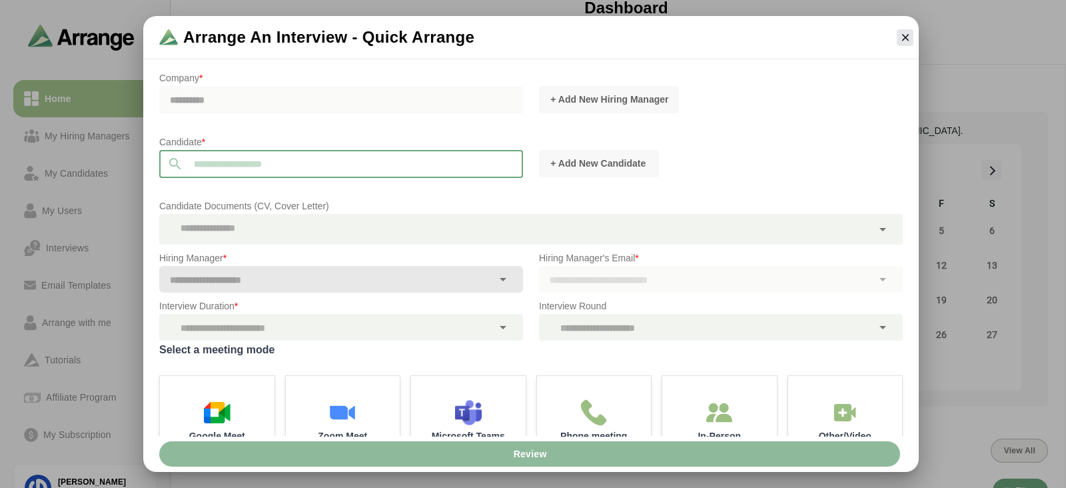
click at [421, 161] on input "text" at bounding box center [353, 164] width 340 height 28
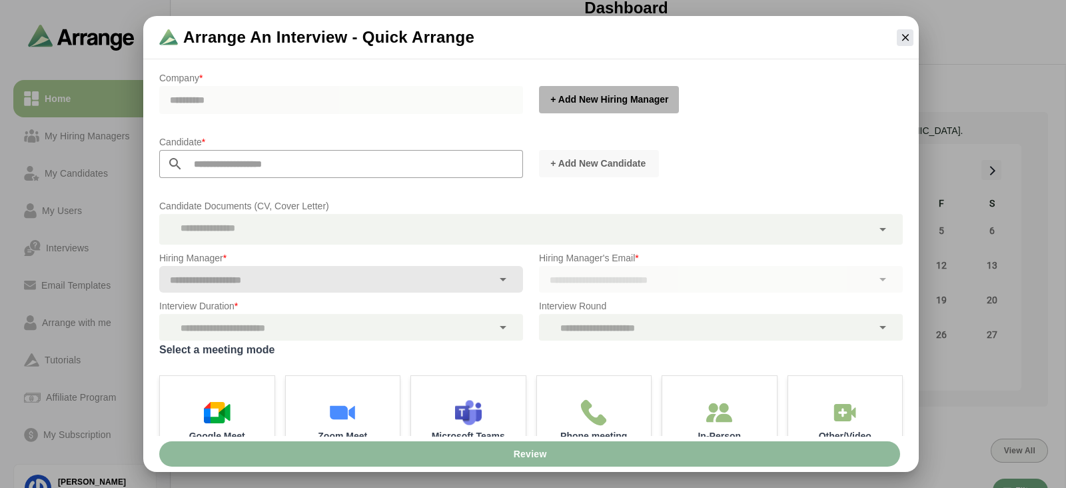
click at [641, 103] on span "+ Add New Hiring Manager" at bounding box center [609, 99] width 119 height 13
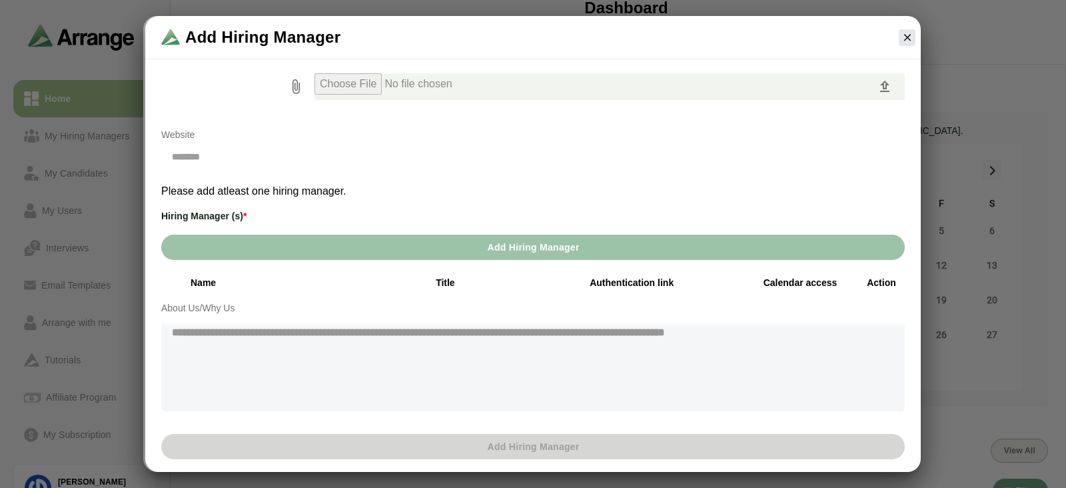
scroll to position [129, 0]
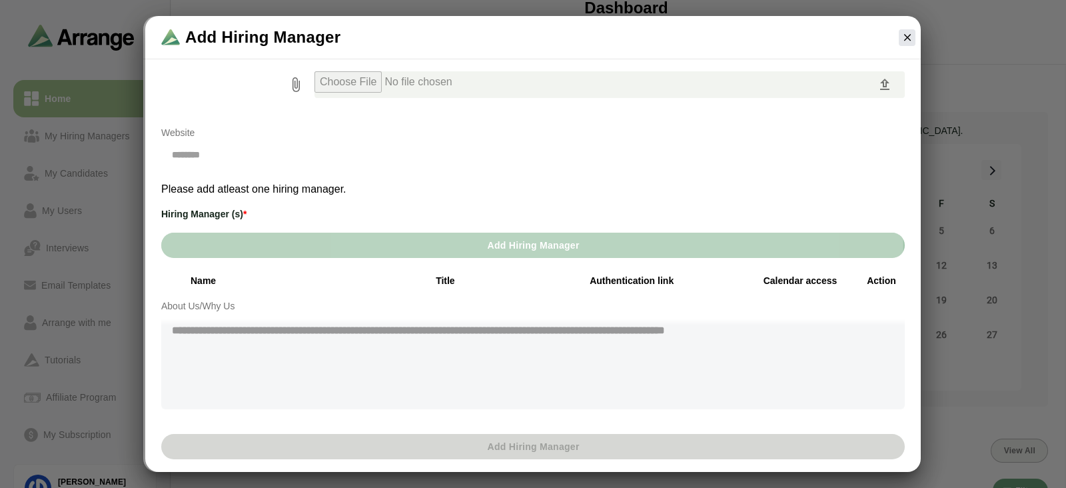
click at [348, 244] on button "Add Hiring Manager" at bounding box center [532, 244] width 743 height 25
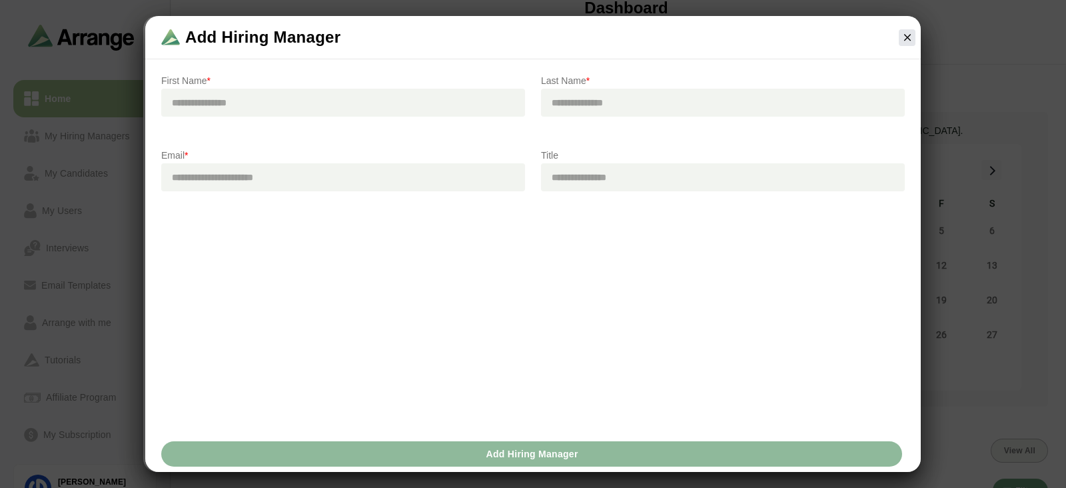
click at [264, 103] on input "text" at bounding box center [343, 103] width 364 height 28
click at [574, 100] on input "text" at bounding box center [723, 103] width 364 height 28
click at [397, 113] on input "*****" at bounding box center [343, 103] width 364 height 28
type input "*"
click at [397, 113] on input "text" at bounding box center [343, 103] width 364 height 28
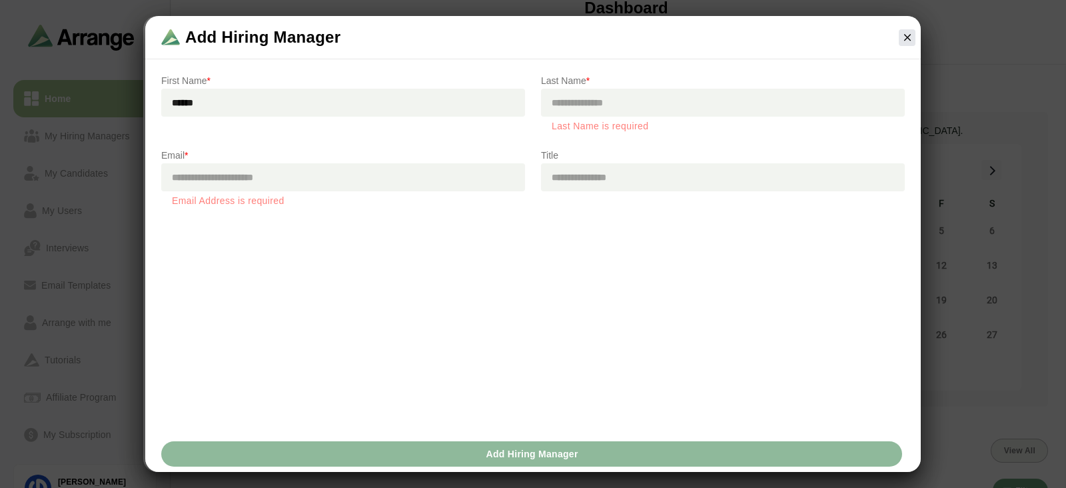
type input "******"
click at [675, 104] on input "text" at bounding box center [723, 103] width 364 height 28
type input "****"
click at [423, 167] on input "email" at bounding box center [343, 177] width 364 height 28
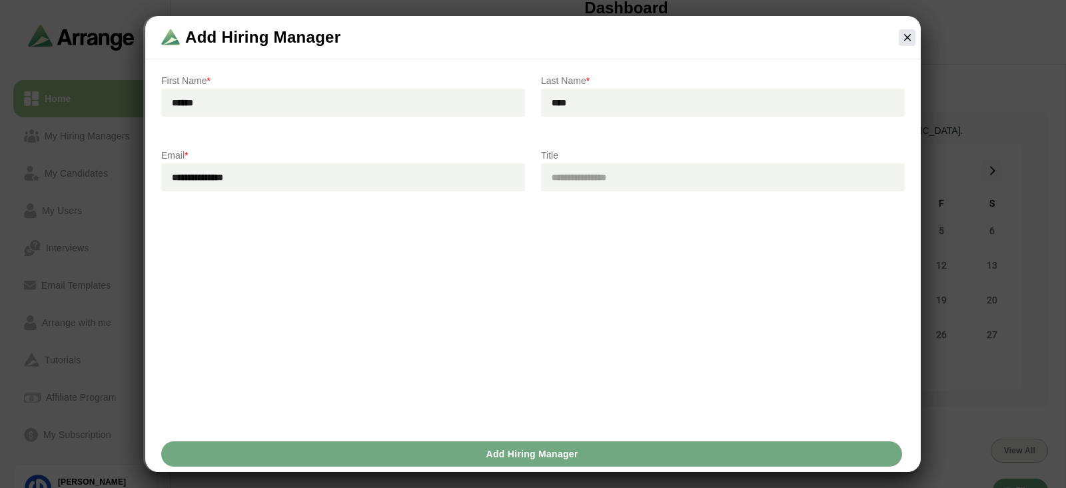
type input "**********"
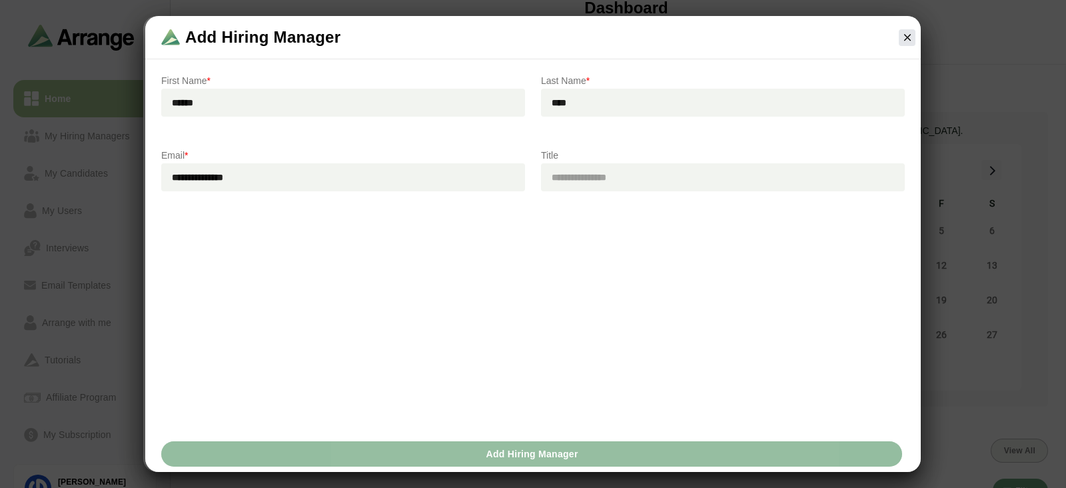
click at [637, 458] on button "Add Hiring Manager" at bounding box center [531, 453] width 741 height 25
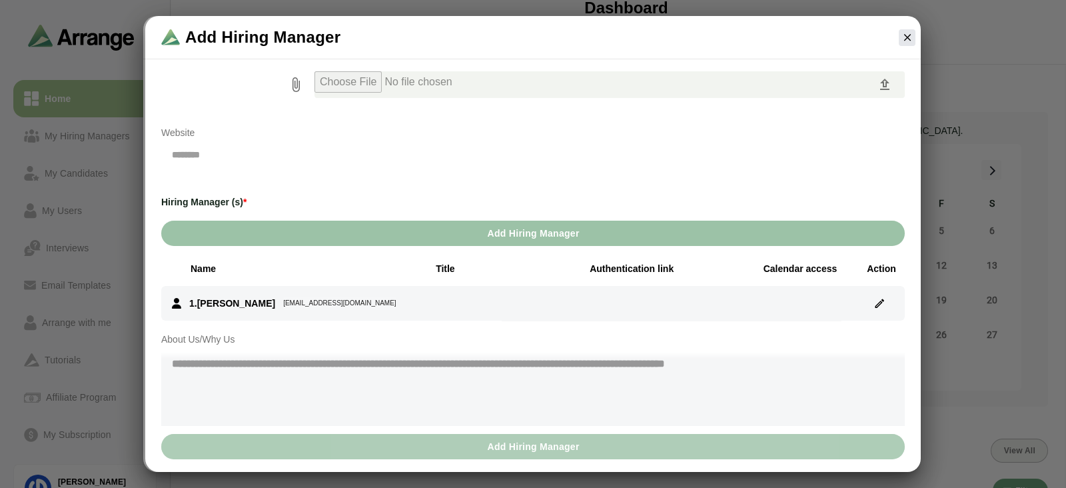
click at [623, 450] on button "Add Hiring Manager" at bounding box center [532, 446] width 743 height 25
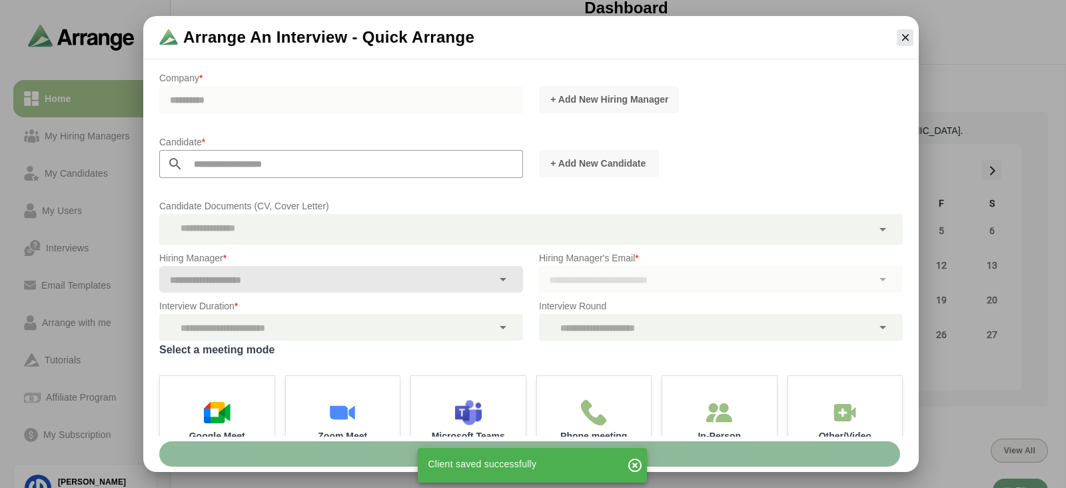
click at [283, 88] on div "**********" at bounding box center [341, 107] width 364 height 43
click at [283, 104] on div "**********" at bounding box center [341, 107] width 364 height 43
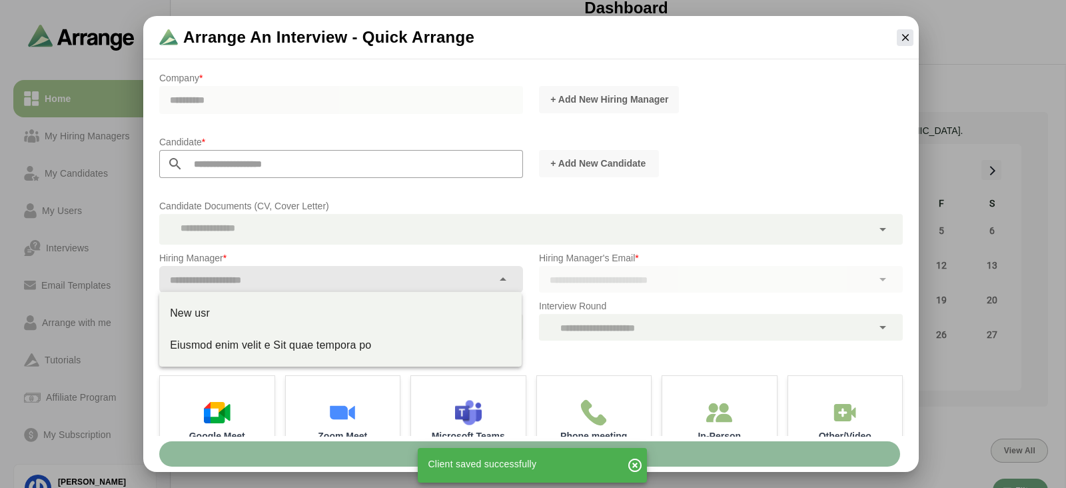
click at [248, 288] on div at bounding box center [325, 279] width 333 height 27
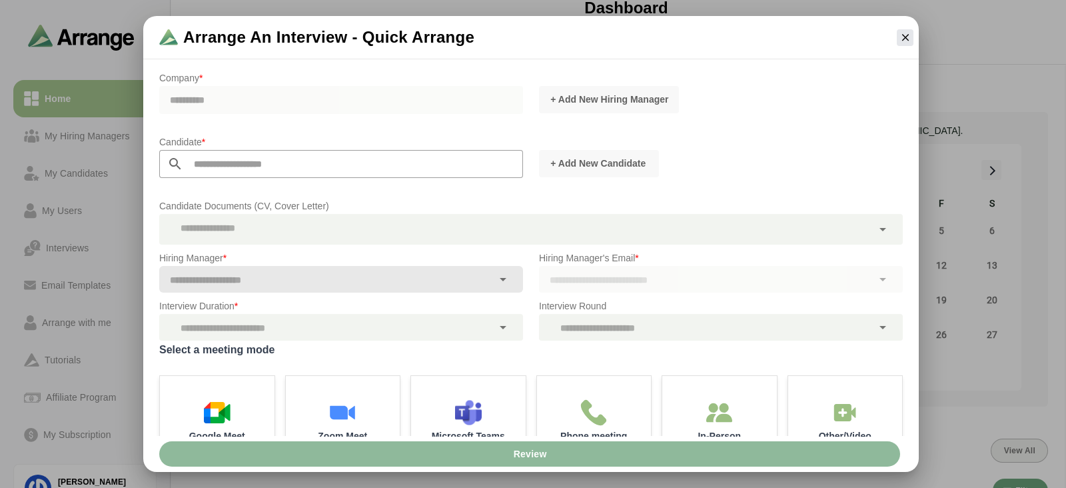
click at [414, 245] on div "Hiring Manager *" at bounding box center [341, 271] width 380 height 59
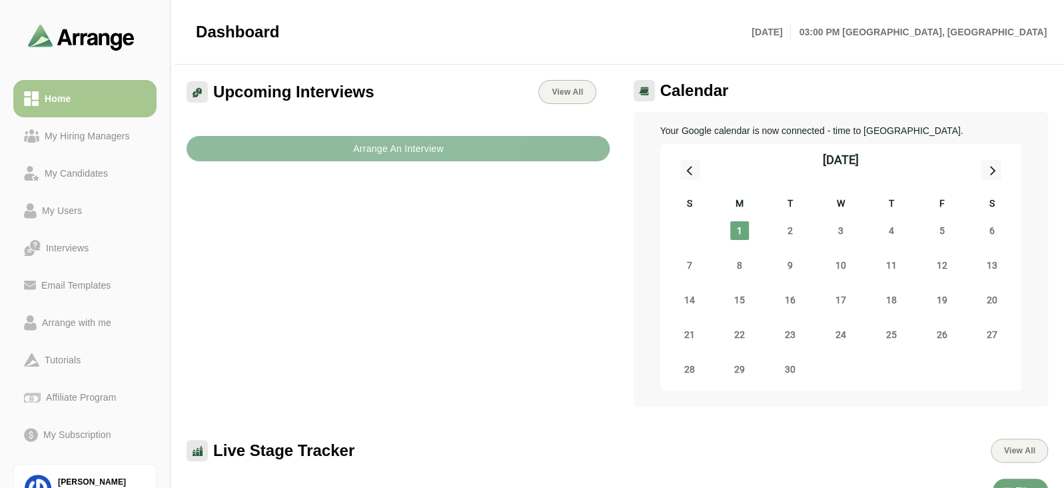
click at [306, 148] on button "Arrange An Interview" at bounding box center [398, 148] width 423 height 25
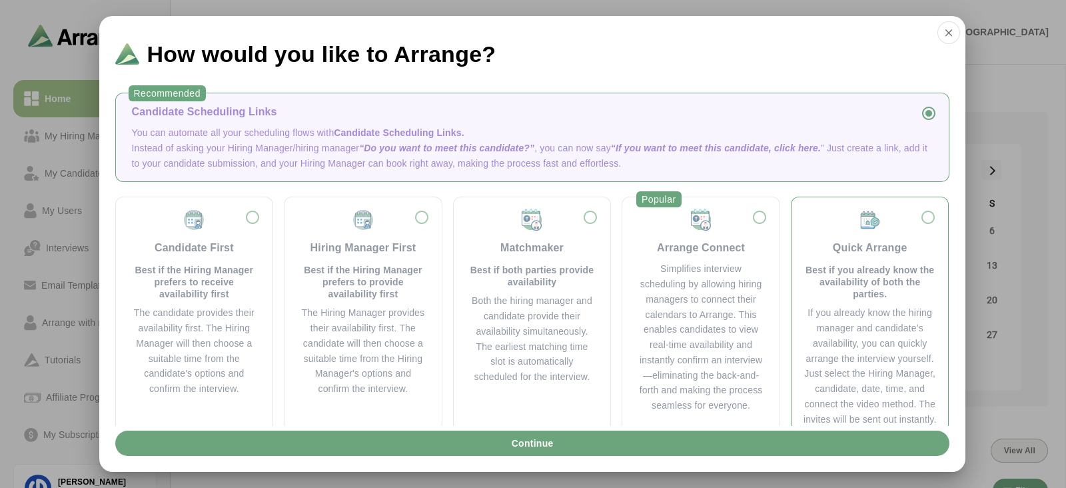
click at [849, 240] on div "Quick Arrange" at bounding box center [870, 248] width 75 height 16
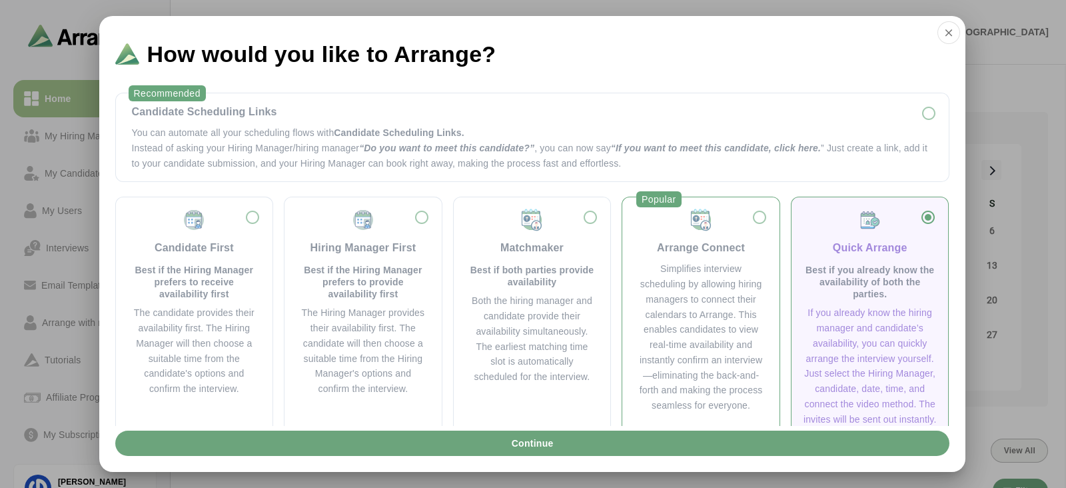
click at [676, 423] on label "Arrange Connect Simplifies interview scheduling by allowing hiring managers to …" at bounding box center [701, 317] width 136 height 218
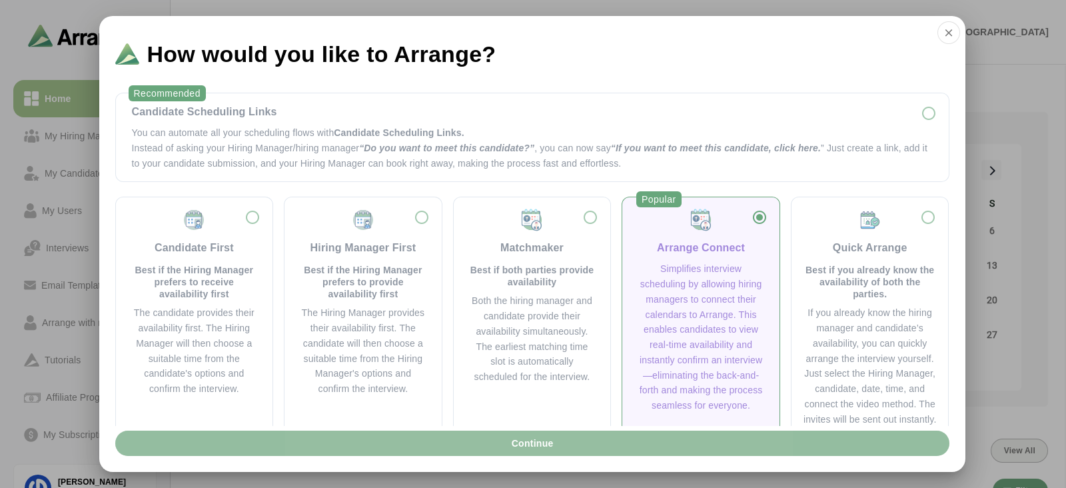
click at [669, 430] on button "Continue" at bounding box center [532, 442] width 834 height 25
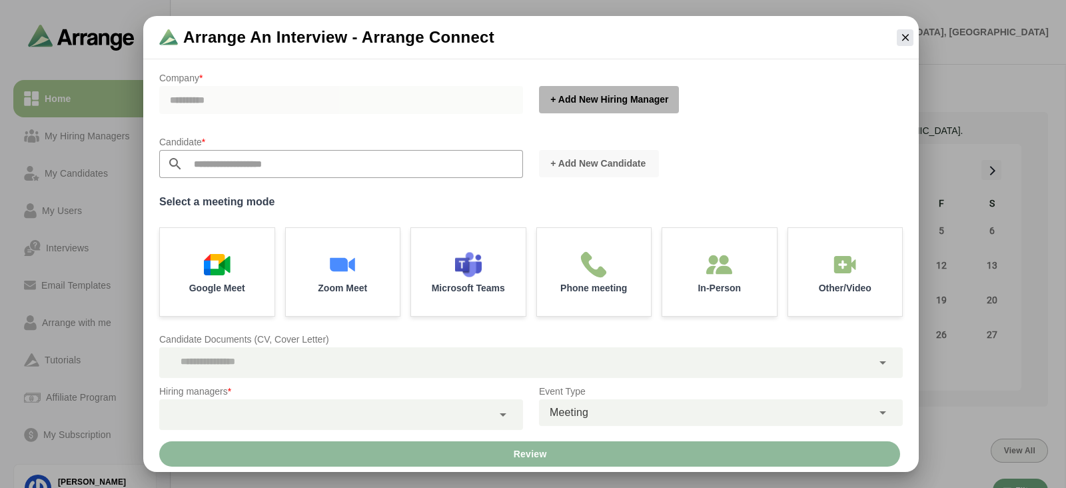
click at [590, 105] on span "+ Add New Hiring Manager" at bounding box center [609, 99] width 119 height 13
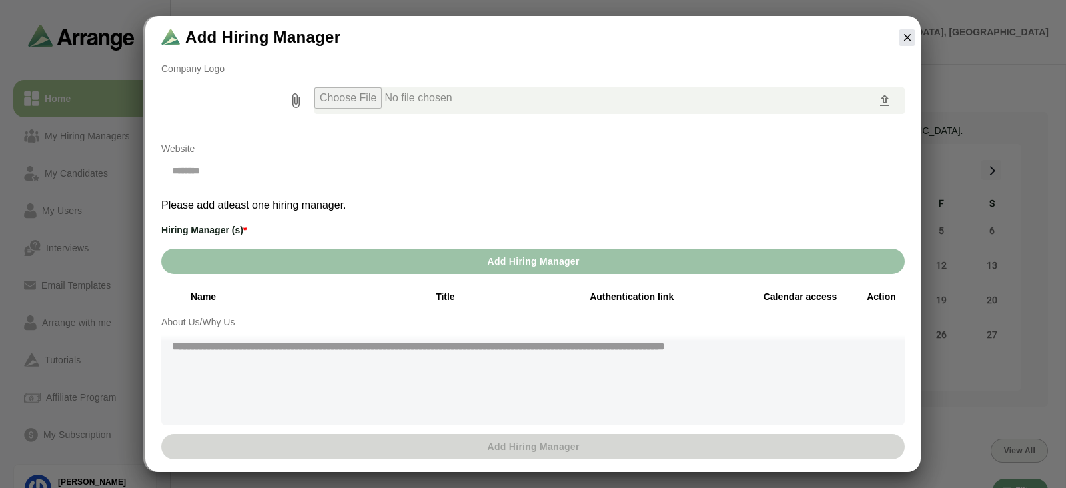
click at [456, 278] on div "**********" at bounding box center [532, 262] width 759 height 394
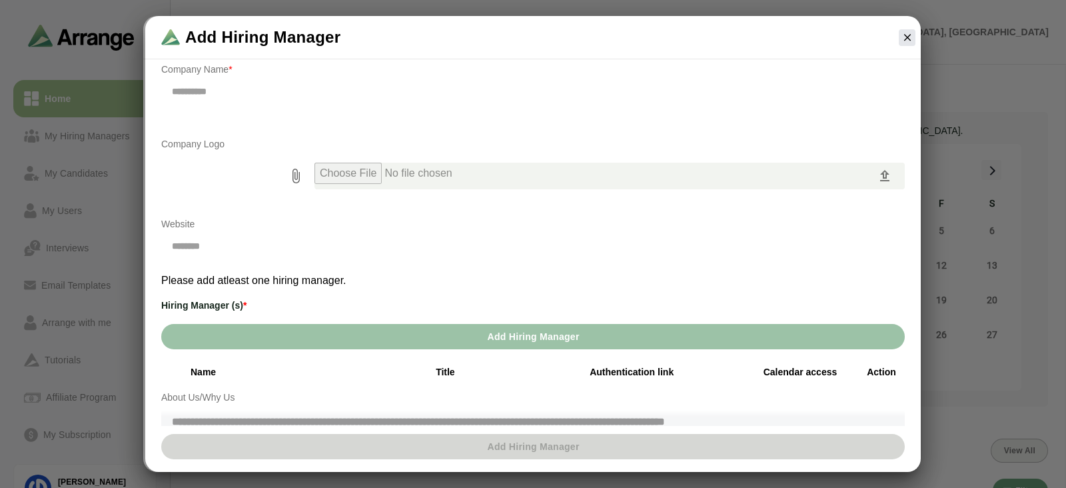
scroll to position [37, 0]
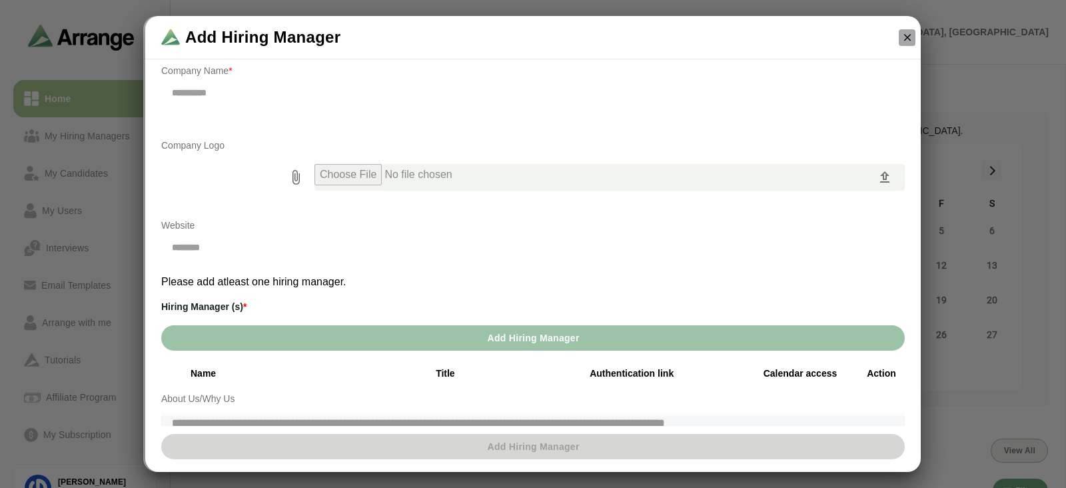
click at [906, 33] on icon "button" at bounding box center [907, 37] width 12 height 12
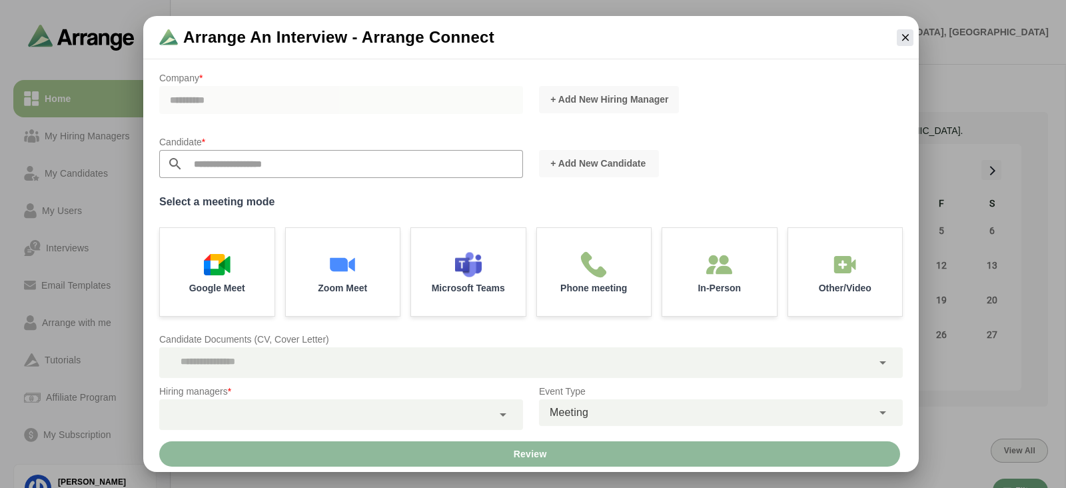
scroll to position [137, 0]
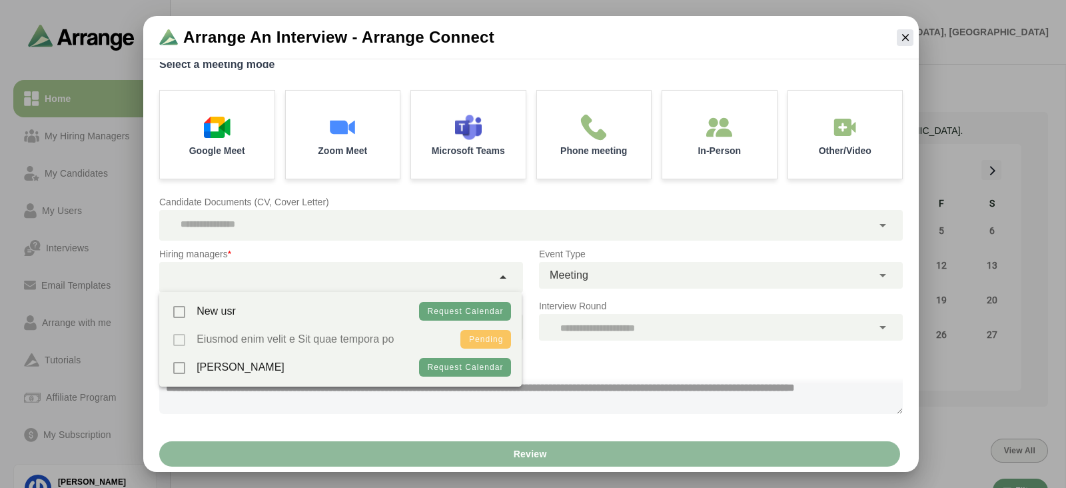
click at [322, 276] on div at bounding box center [325, 277] width 333 height 31
click at [186, 373] on div "Daniel john" at bounding box center [227, 367] width 115 height 28
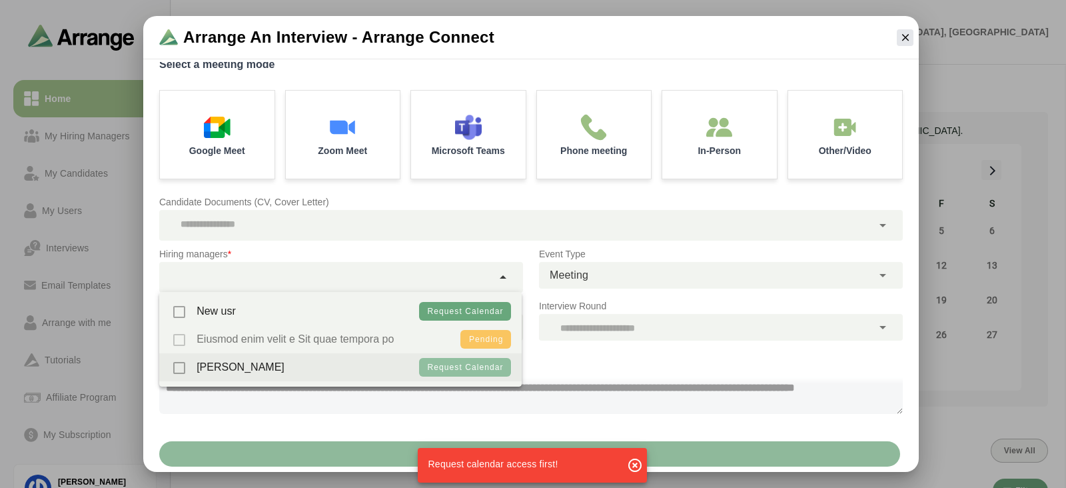
click at [456, 361] on button "Request calendar" at bounding box center [465, 367] width 93 height 19
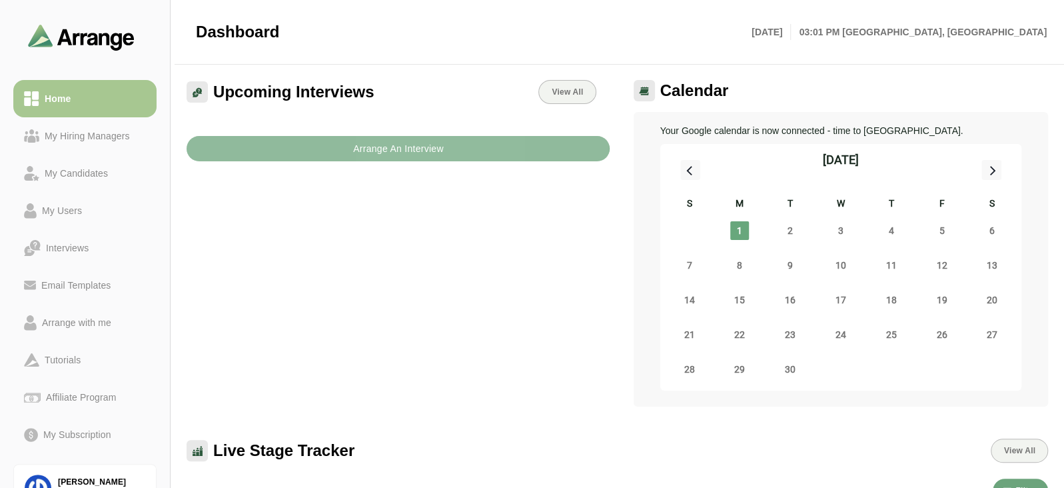
click at [323, 139] on button "Arrange An Interview" at bounding box center [398, 148] width 423 height 25
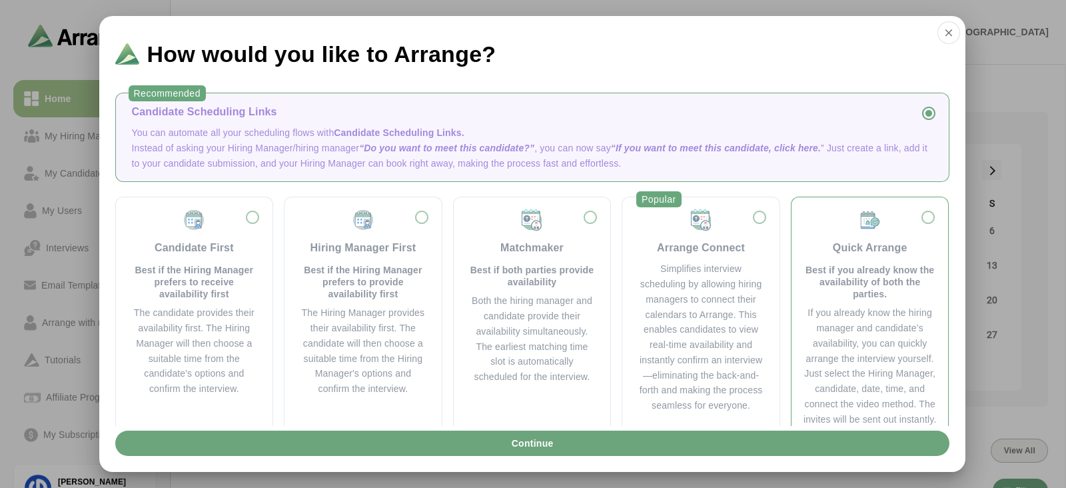
click at [831, 233] on div "Quick Arrange Best if you already know the availability of both the parties." at bounding box center [870, 254] width 136 height 92
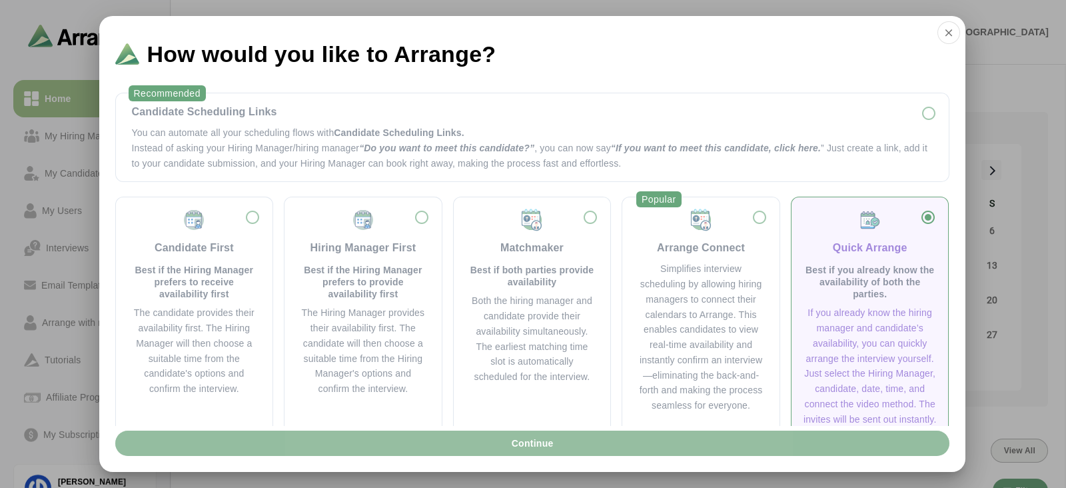
click at [682, 436] on button "Continue" at bounding box center [532, 442] width 834 height 25
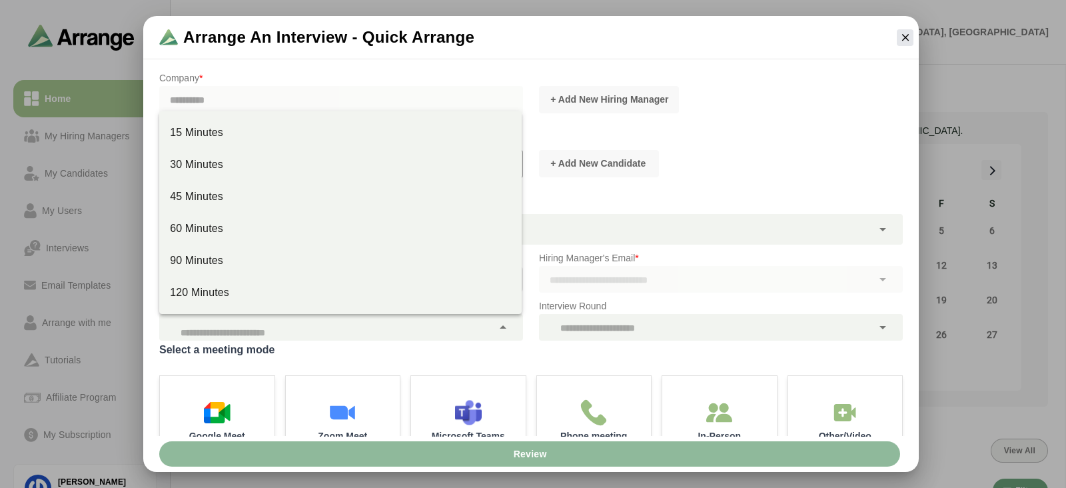
click at [336, 334] on div at bounding box center [325, 327] width 333 height 27
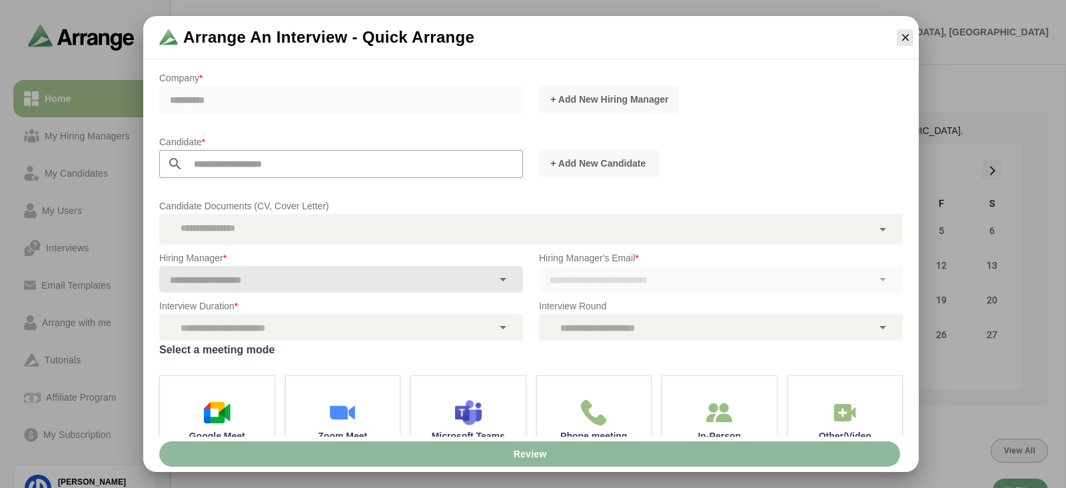
click at [340, 360] on div "Select a meeting mode Google Meet Zoom Meet Microsoft Teams Phone meeting In-Pe…" at bounding box center [530, 402] width 743 height 124
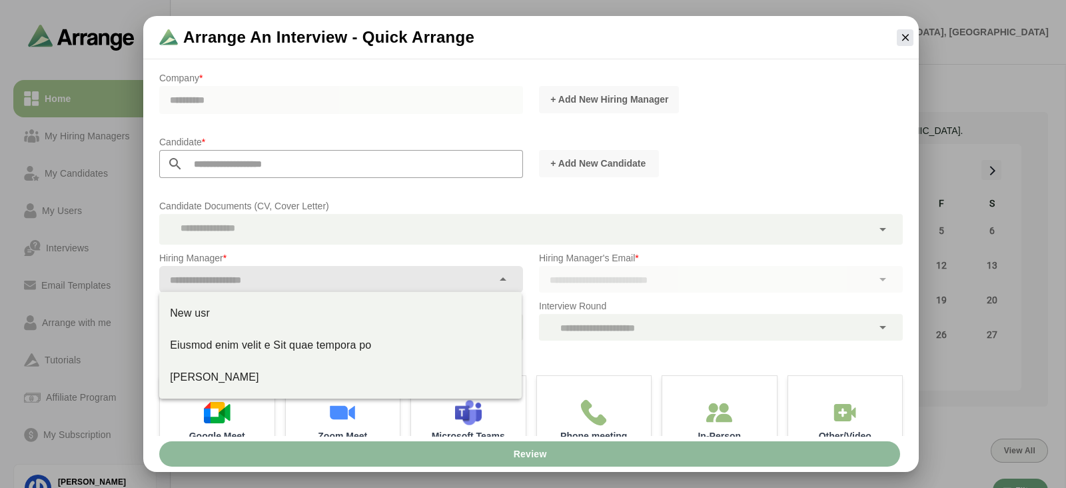
click at [320, 286] on div at bounding box center [325, 279] width 333 height 27
click at [236, 377] on div "Daniel john" at bounding box center [340, 377] width 341 height 16
type input "**********"
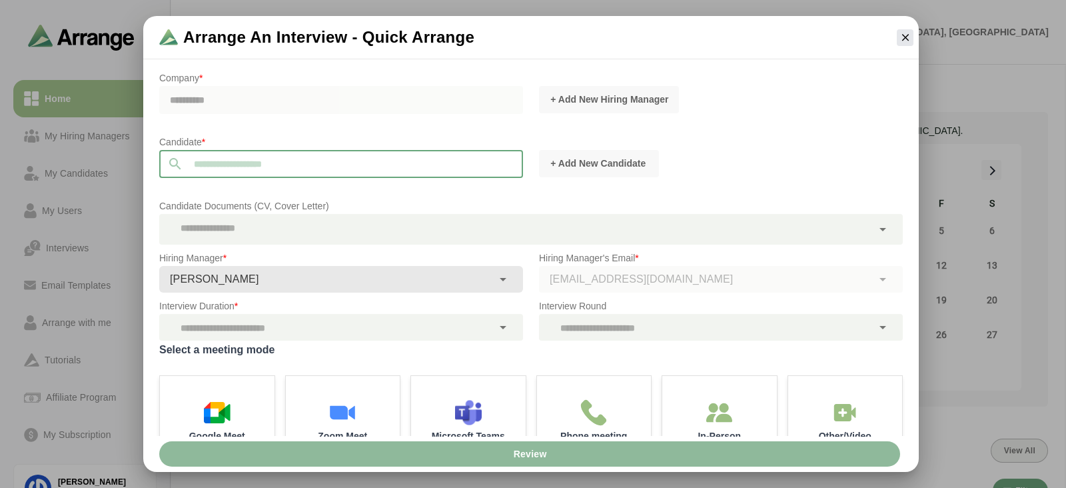
click at [373, 172] on input "text" at bounding box center [353, 164] width 340 height 28
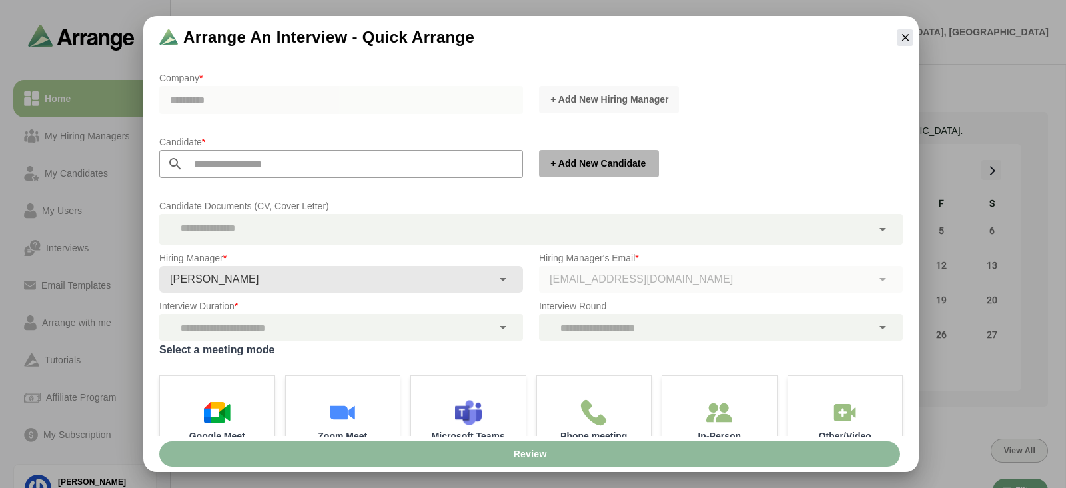
click at [590, 164] on span "+ Add New Candidate" at bounding box center [598, 163] width 96 height 13
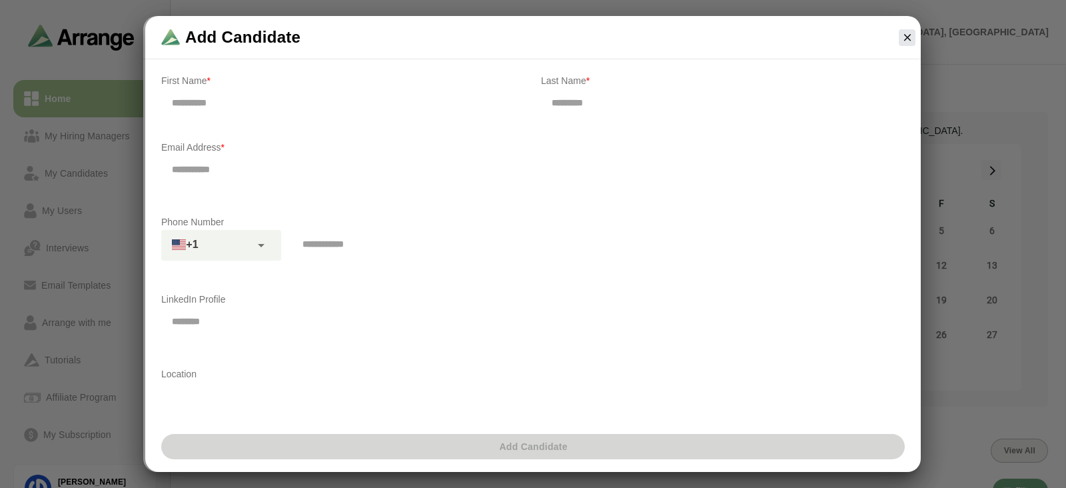
click at [386, 106] on input "text" at bounding box center [343, 103] width 364 height 28
type input "******"
click at [570, 105] on input "text" at bounding box center [723, 103] width 364 height 28
type input "******"
click at [311, 167] on input "email" at bounding box center [532, 169] width 743 height 28
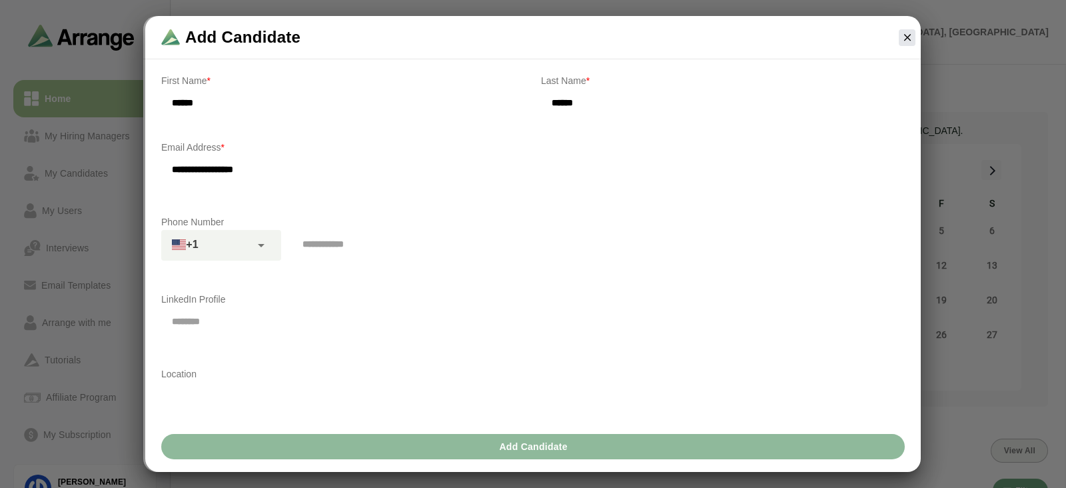
scroll to position [169, 0]
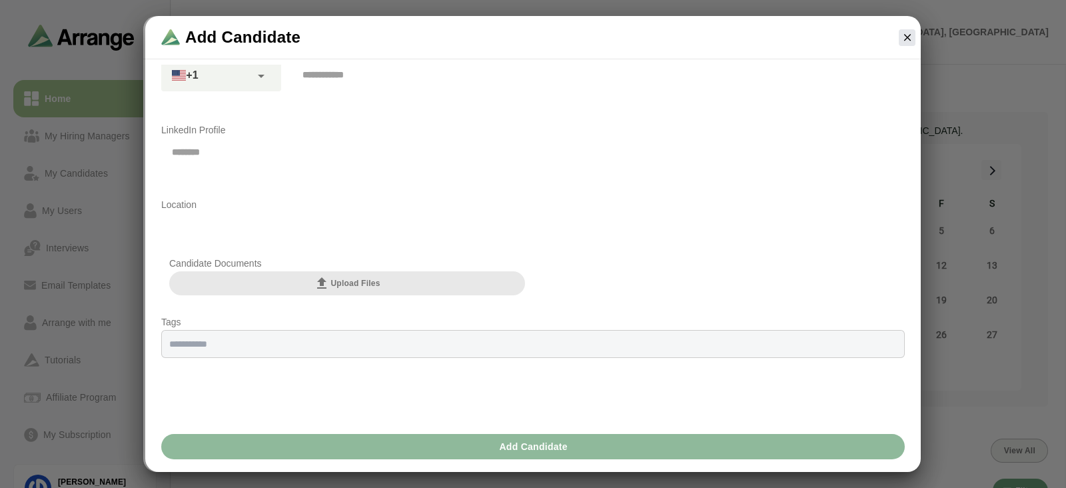
type input "**********"
click at [416, 346] on input "text" at bounding box center [532, 344] width 727 height 10
type input "****"
type input "***"
type input "*****"
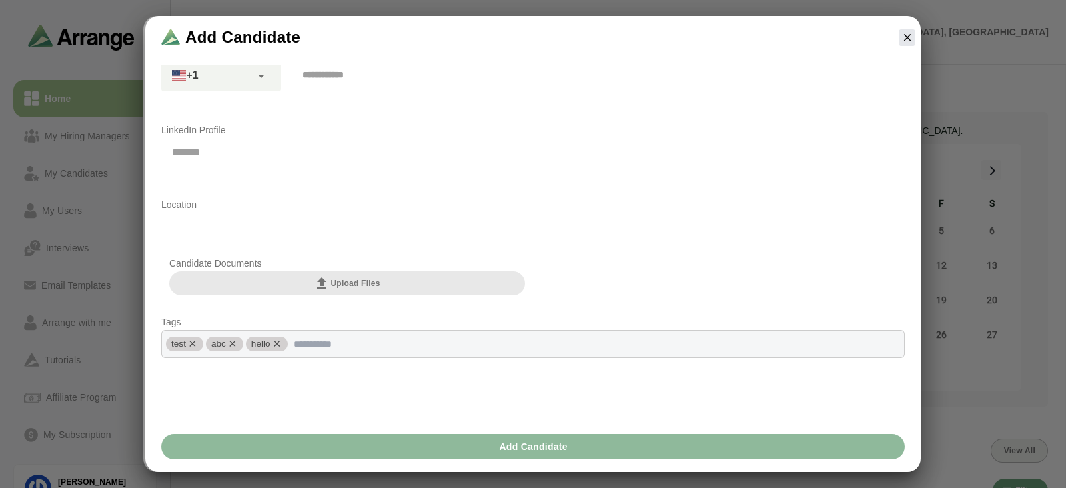
type input "*"
type input "**"
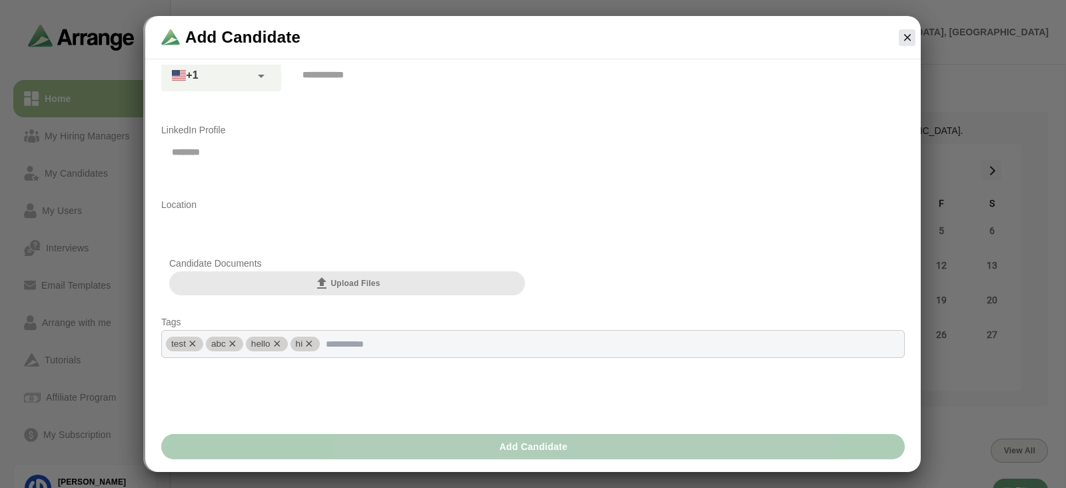
click at [466, 444] on button "Add Candidate" at bounding box center [532, 446] width 743 height 25
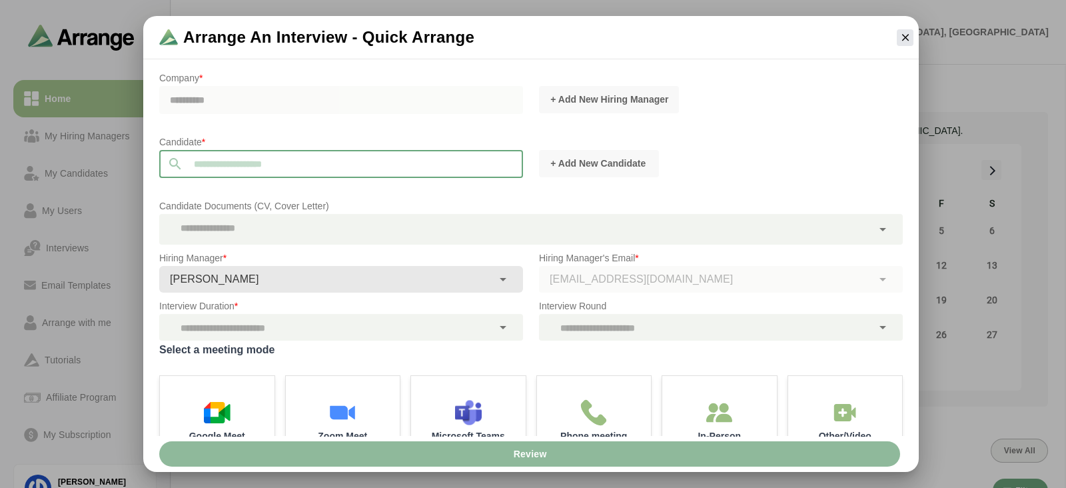
click at [286, 170] on input "text" at bounding box center [353, 164] width 340 height 28
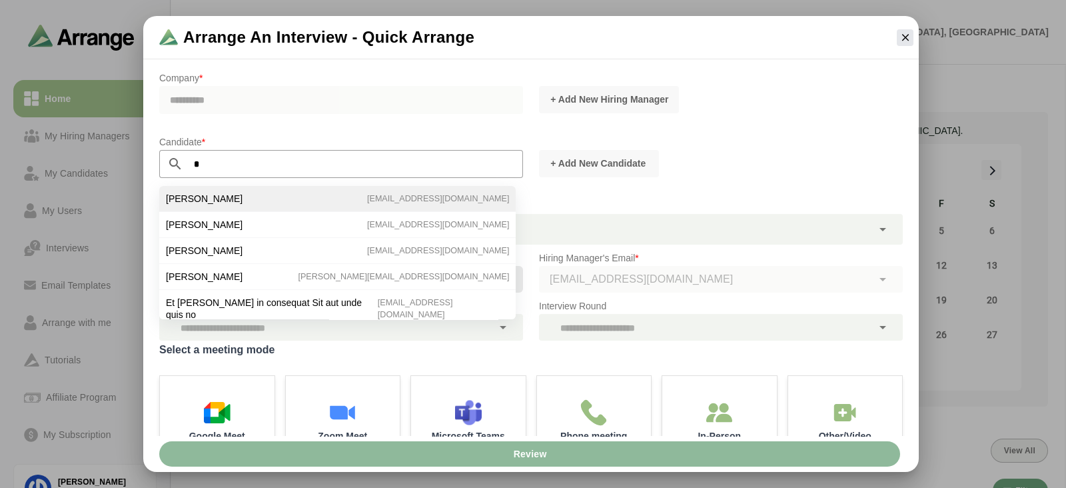
click at [260, 212] on li "Sharon pillai satya+01@byldd.com" at bounding box center [337, 225] width 356 height 26
type input "**********"
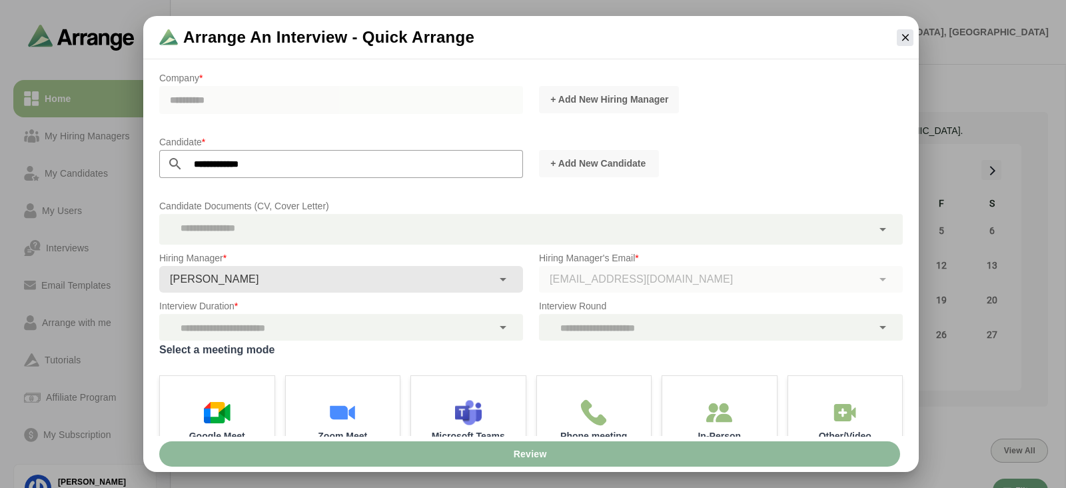
scroll to position [43, 0]
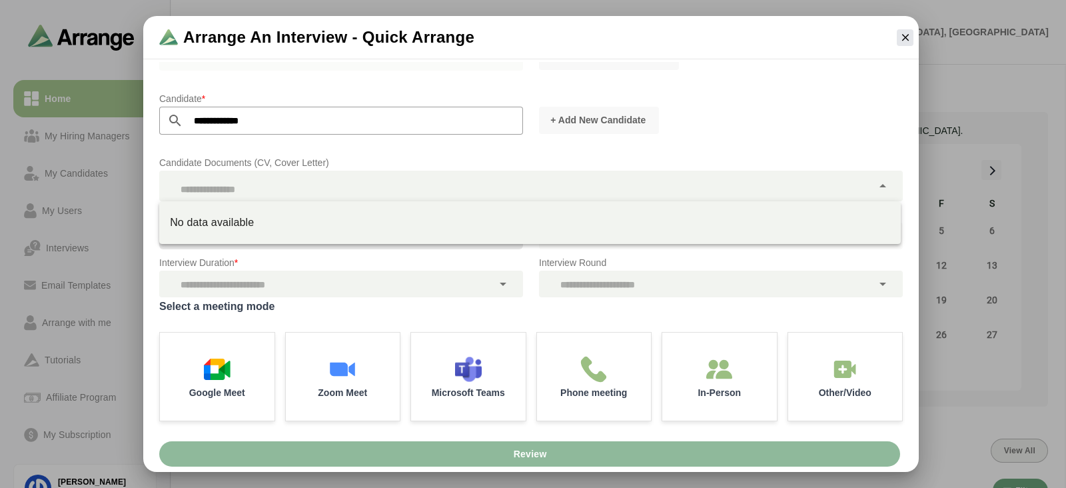
click at [260, 192] on div at bounding box center [515, 186] width 713 height 31
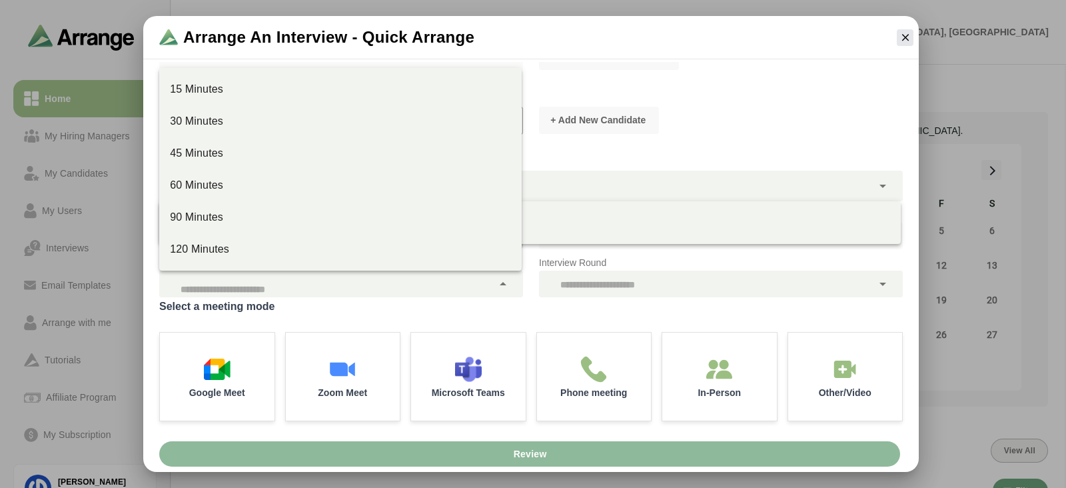
click at [248, 273] on div at bounding box center [325, 283] width 333 height 27
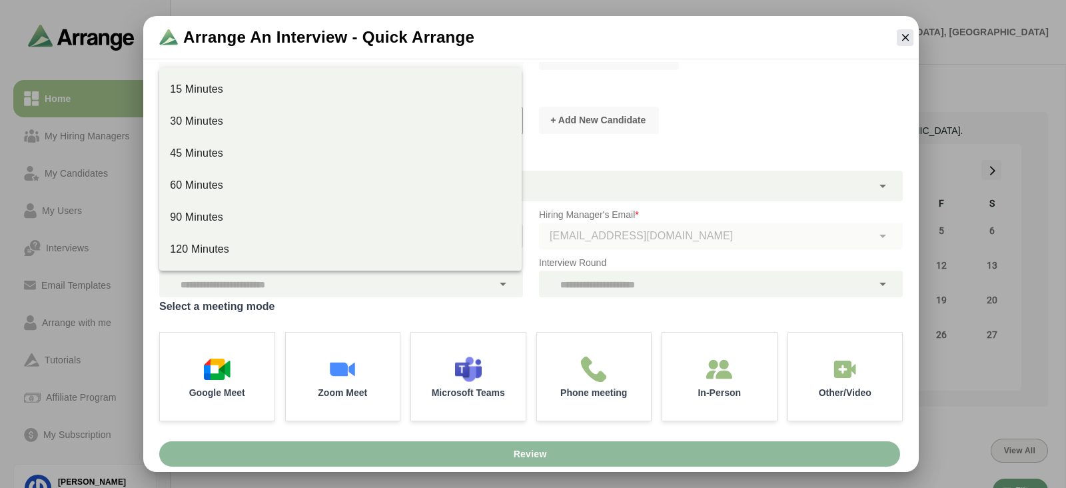
click at [560, 159] on p "Candidate Documents (CV, Cover Letter)" at bounding box center [530, 163] width 743 height 16
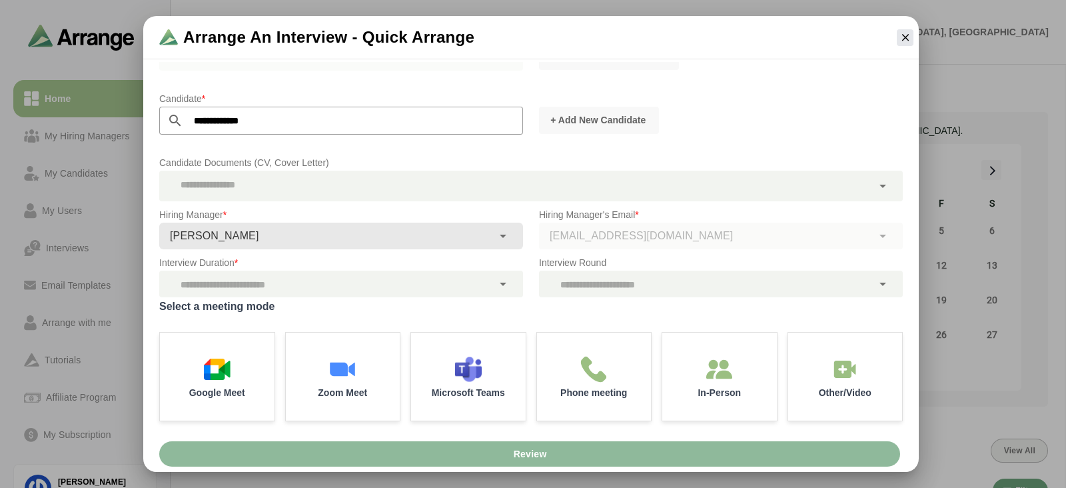
scroll to position [0, 0]
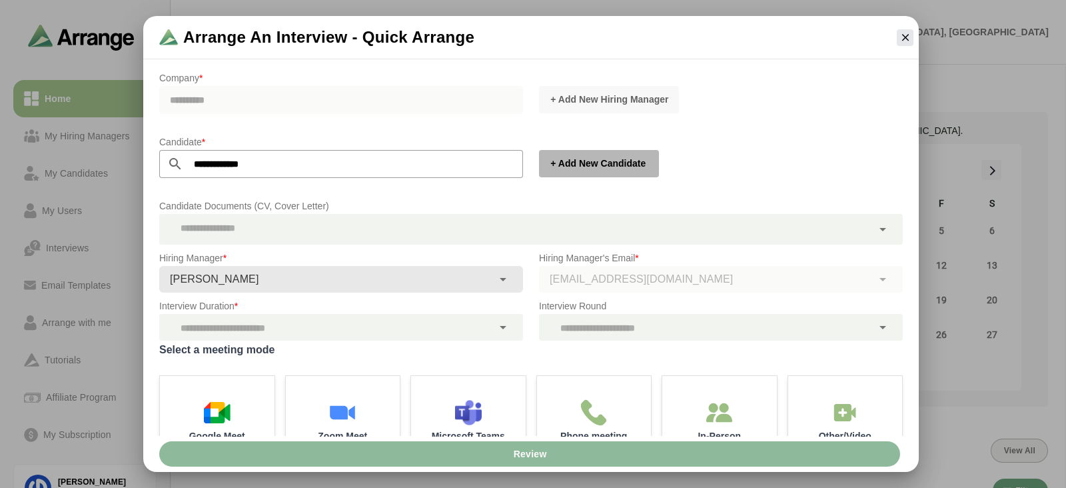
click at [614, 167] on span "+ Add New Candidate" at bounding box center [598, 163] width 96 height 13
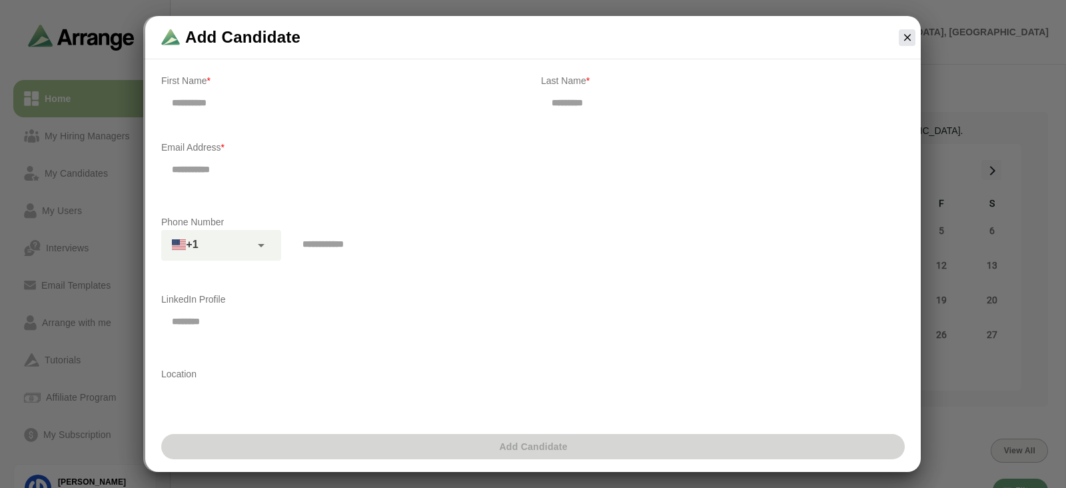
click at [390, 104] on input "text" at bounding box center [343, 103] width 364 height 28
type input "*****"
click at [635, 102] on input "text" at bounding box center [723, 103] width 364 height 28
type input "****"
click at [559, 166] on input "*" at bounding box center [532, 169] width 743 height 28
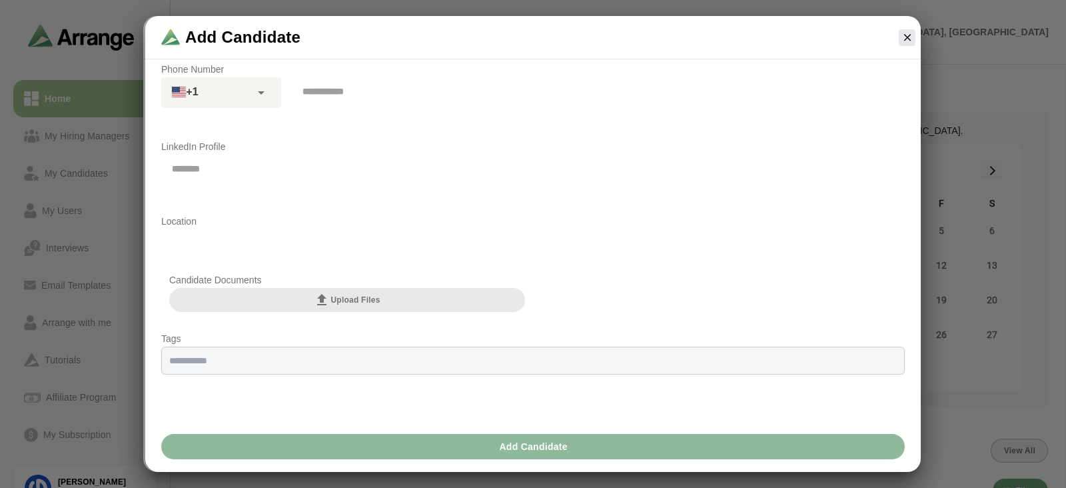
scroll to position [155, 0]
type input "**********"
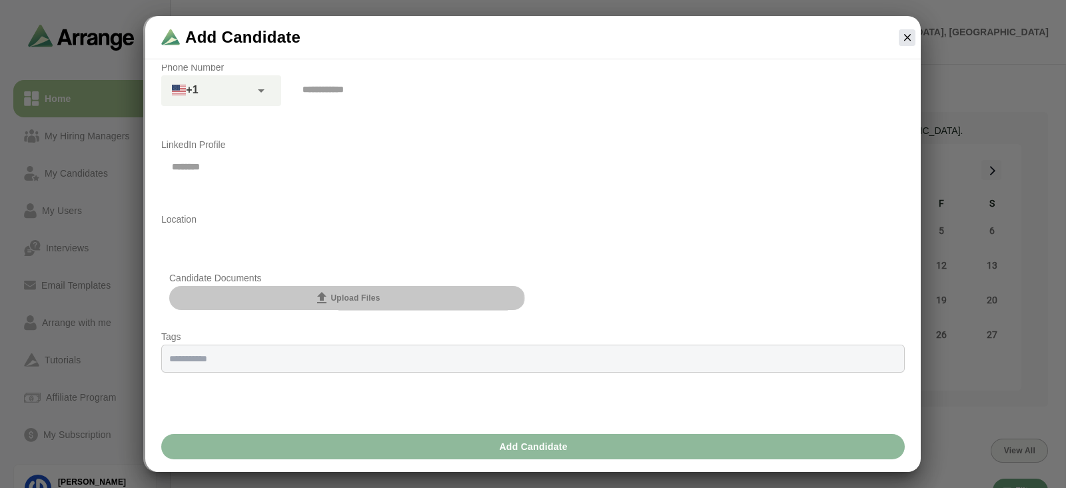
click at [396, 298] on button "Upload Files" at bounding box center [347, 298] width 356 height 24
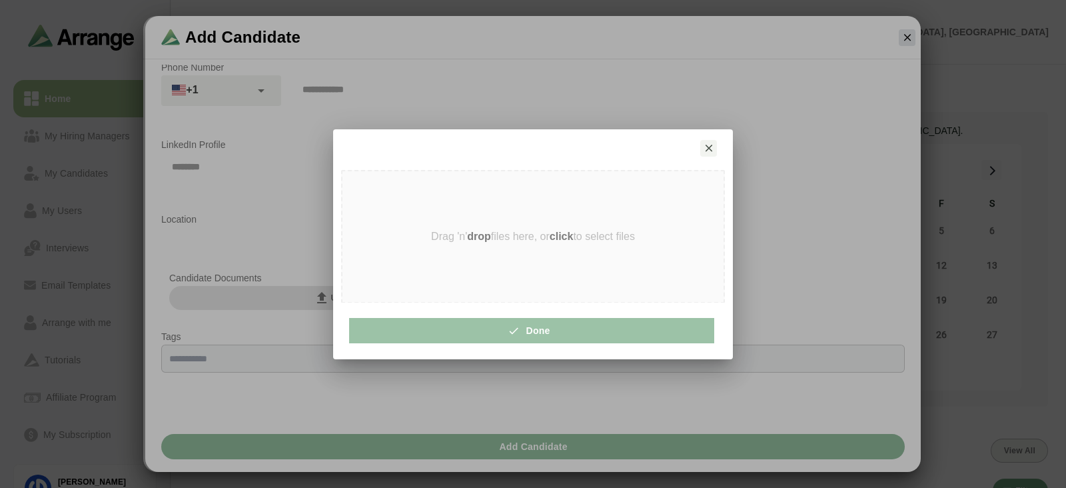
click at [474, 234] on strong "drop" at bounding box center [479, 235] width 24 height 11
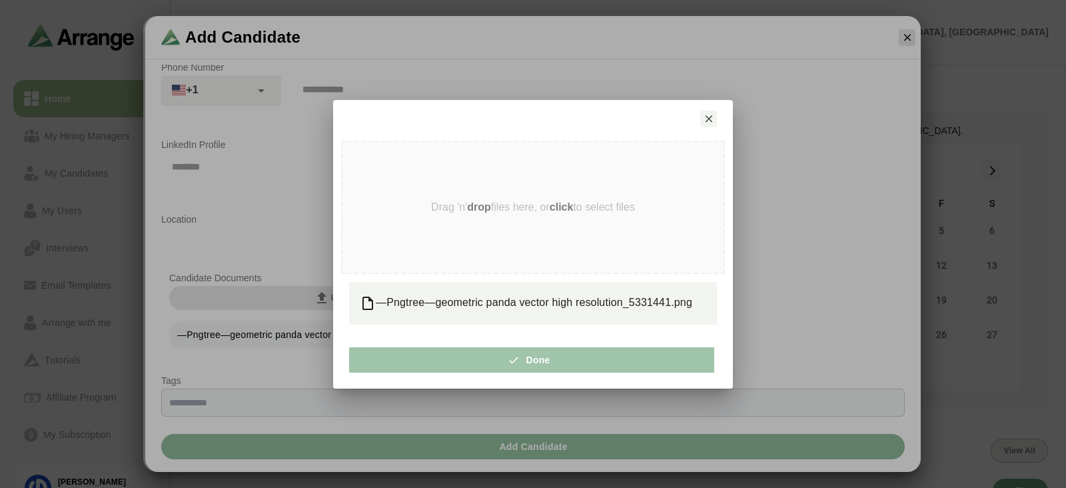
click at [513, 359] on icon "button" at bounding box center [519, 360] width 12 height 12
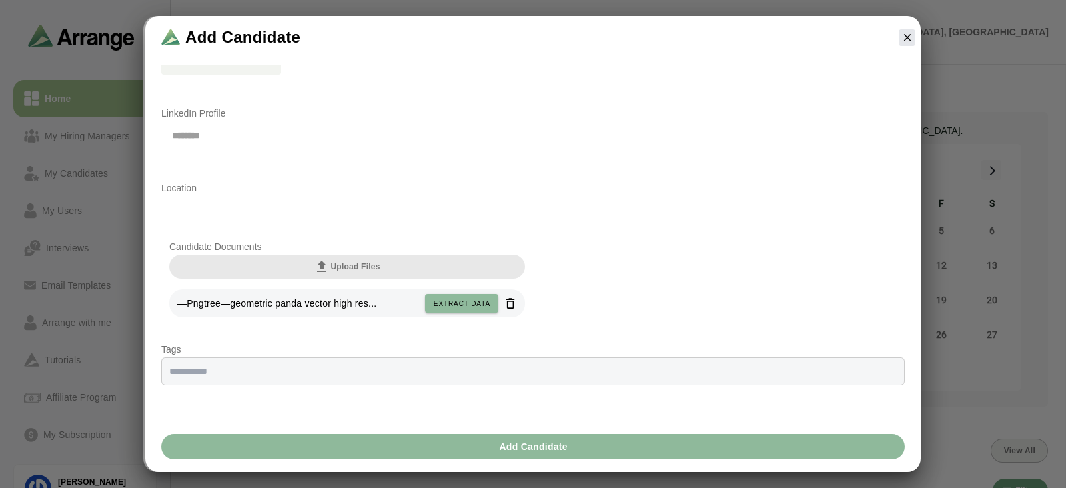
scroll to position [213, 0]
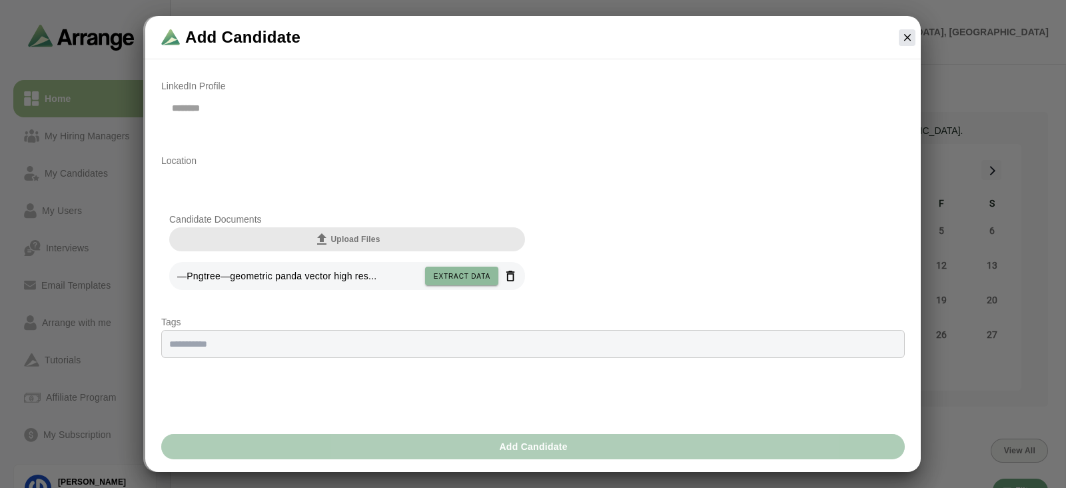
click at [476, 456] on button "Add Candidate" at bounding box center [532, 446] width 743 height 25
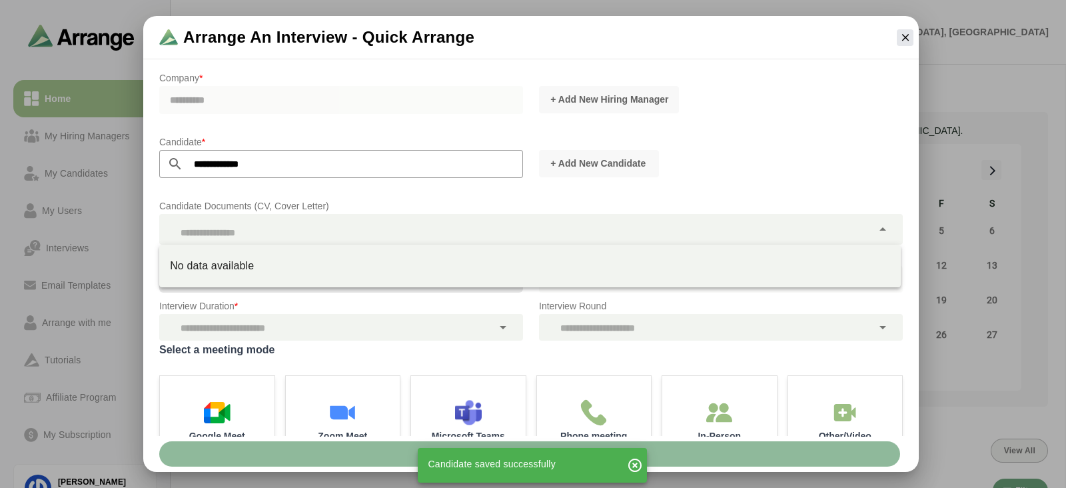
click at [288, 234] on div at bounding box center [515, 229] width 713 height 31
click at [370, 154] on input "**********" at bounding box center [353, 164] width 340 height 28
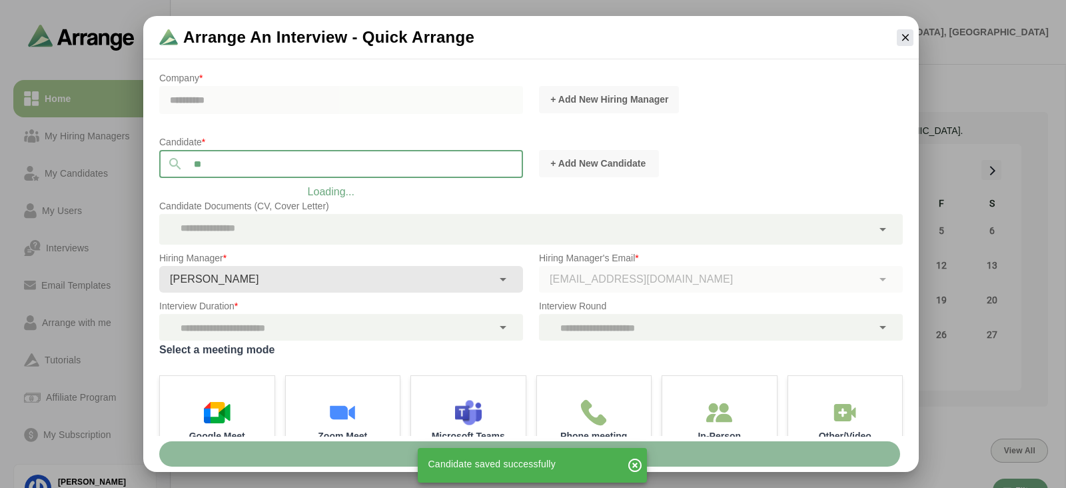
type input "*"
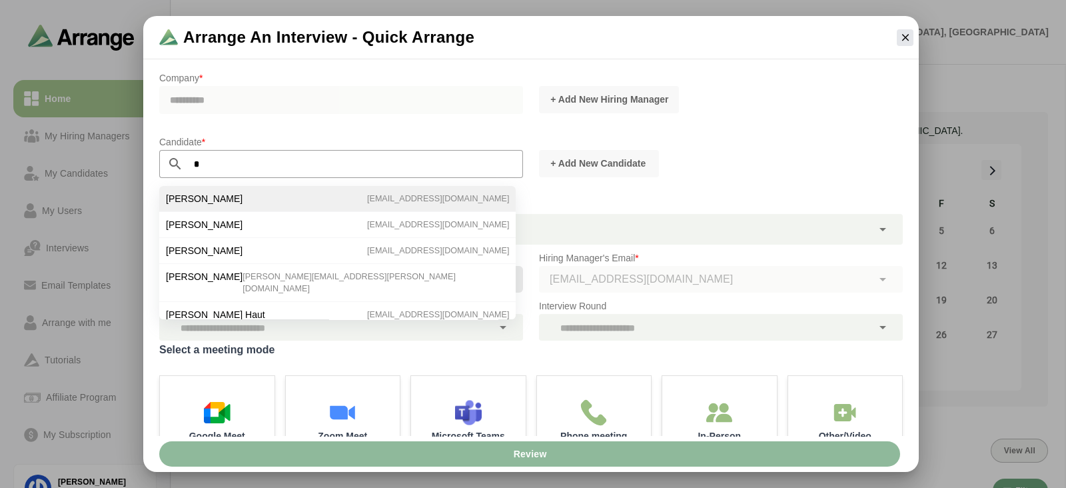
click at [261, 212] on li "Lilly snow satya+2@byldd.com" at bounding box center [337, 225] width 356 height 26
type input "**********"
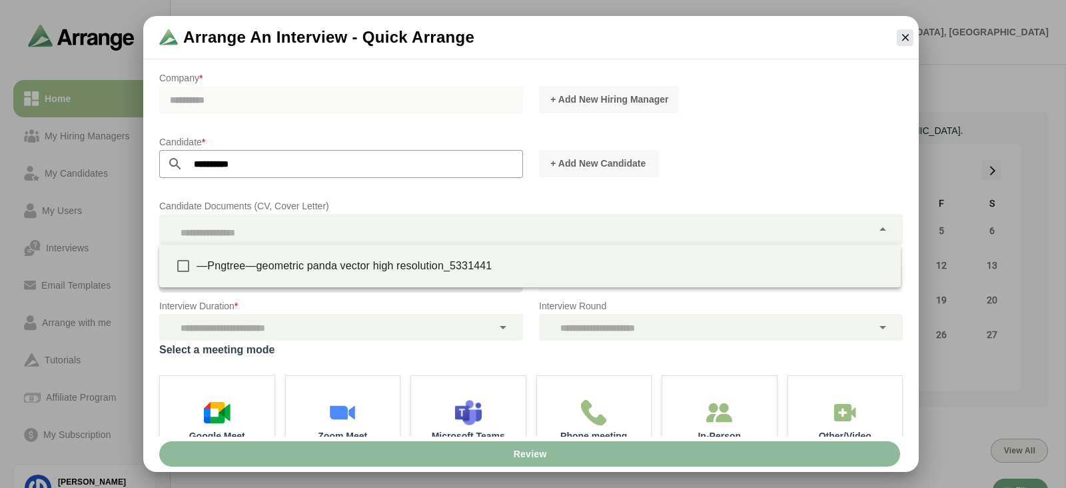
click at [251, 221] on div at bounding box center [515, 229] width 713 height 31
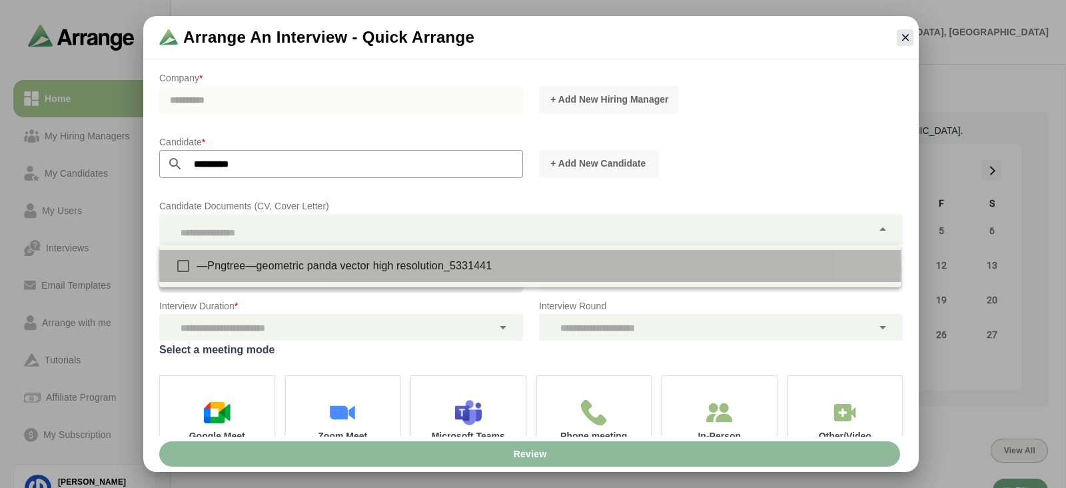
click at [259, 268] on div "—Pngtree—geometric panda vector high resolution_5331441" at bounding box center [543, 266] width 693 height 16
type input "**********"
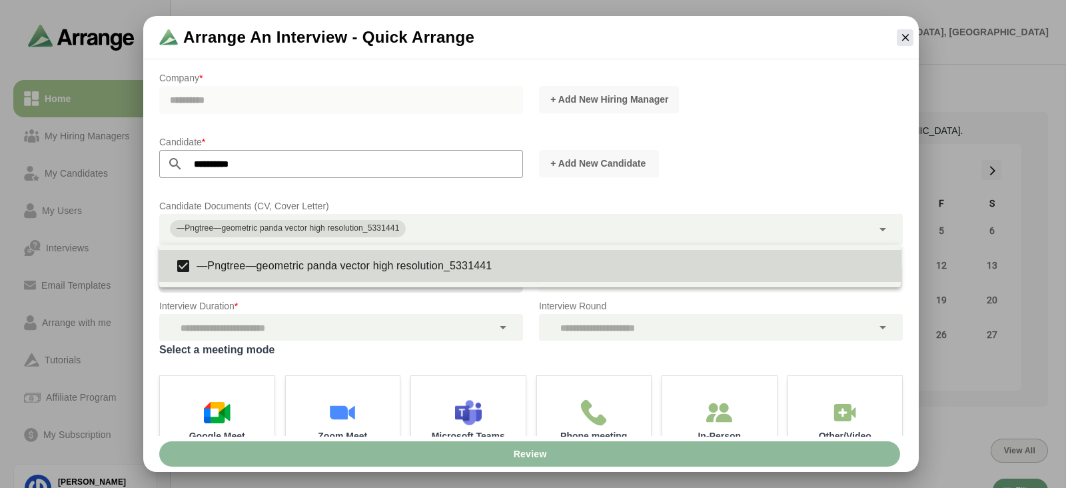
click at [265, 303] on p "Interview Duration *" at bounding box center [341, 306] width 364 height 16
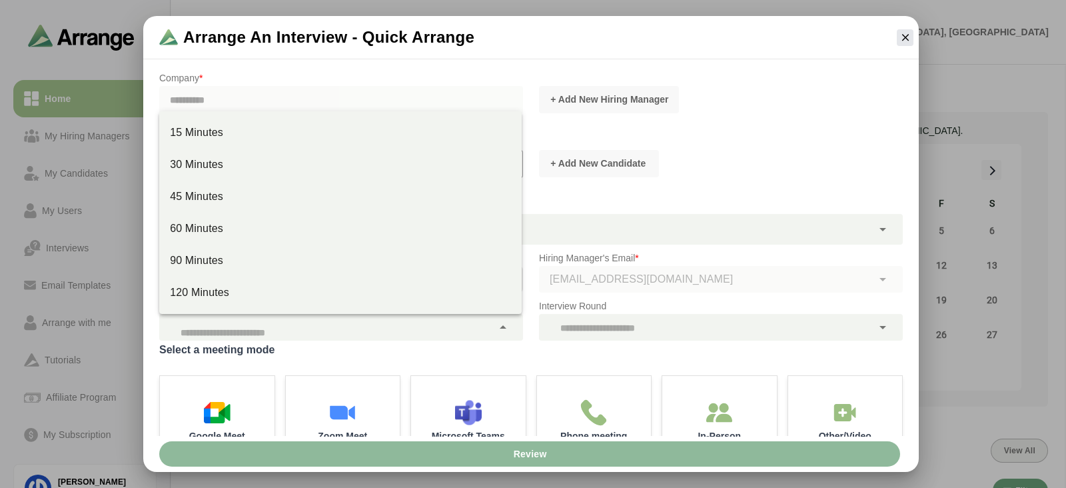
click at [270, 320] on div at bounding box center [325, 327] width 333 height 27
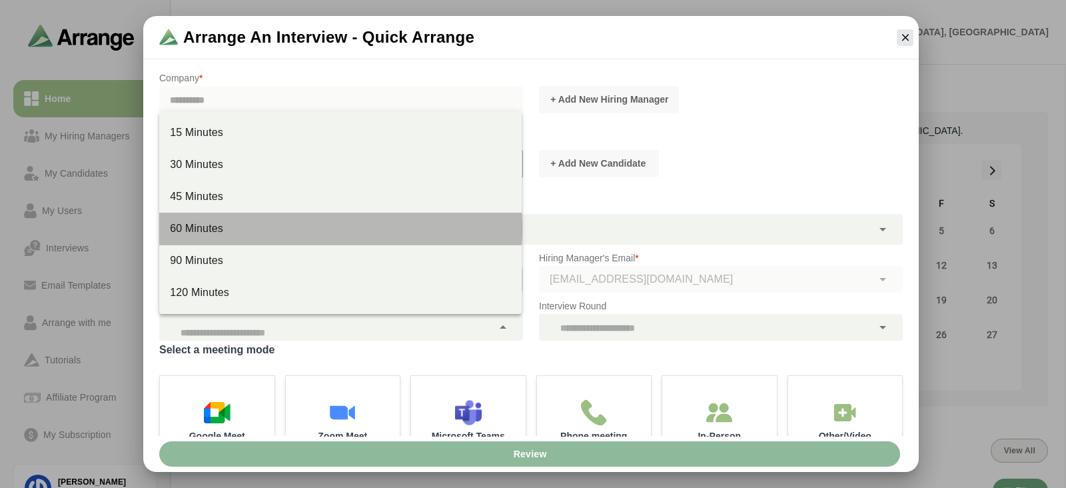
click at [246, 230] on div "60 Minutes" at bounding box center [340, 228] width 341 height 16
type input "*****"
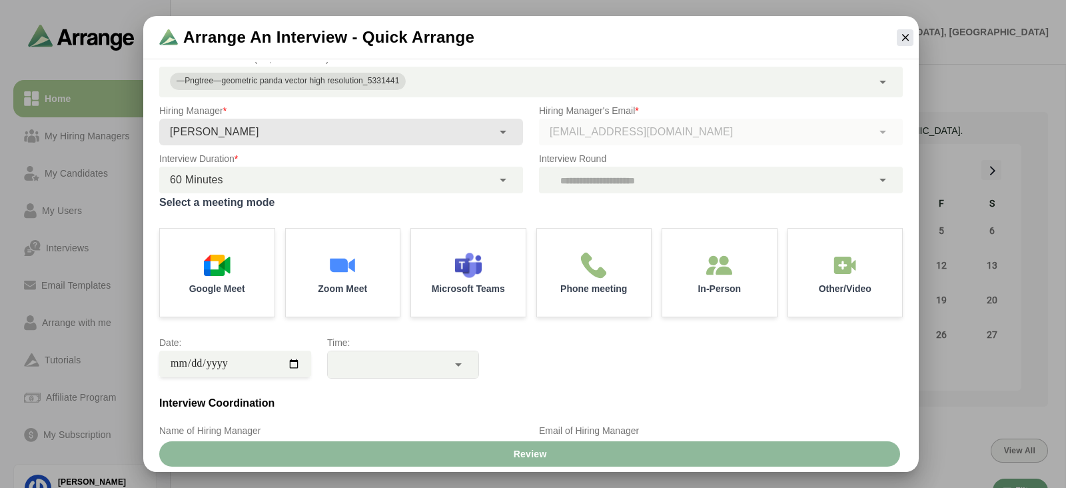
scroll to position [148, 0]
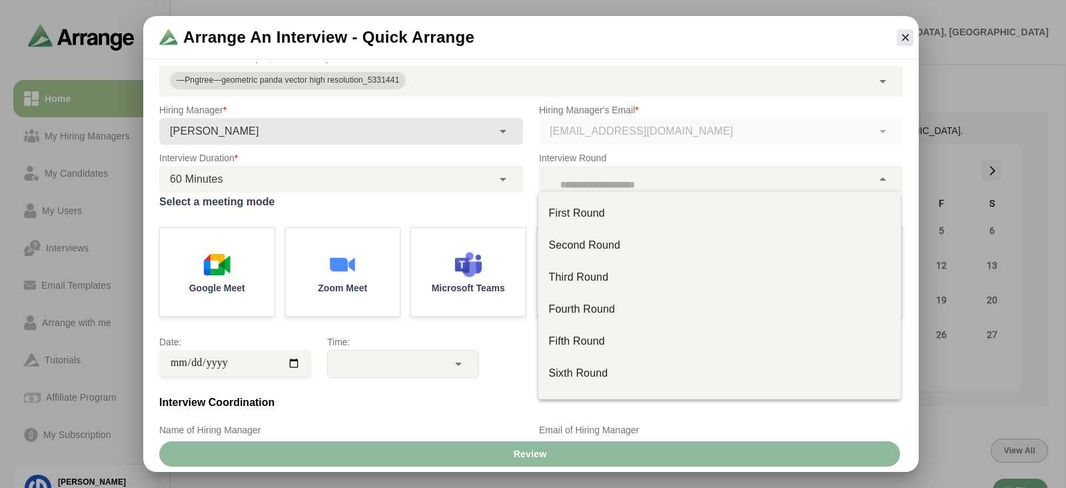
click at [597, 185] on div at bounding box center [705, 179] width 333 height 27
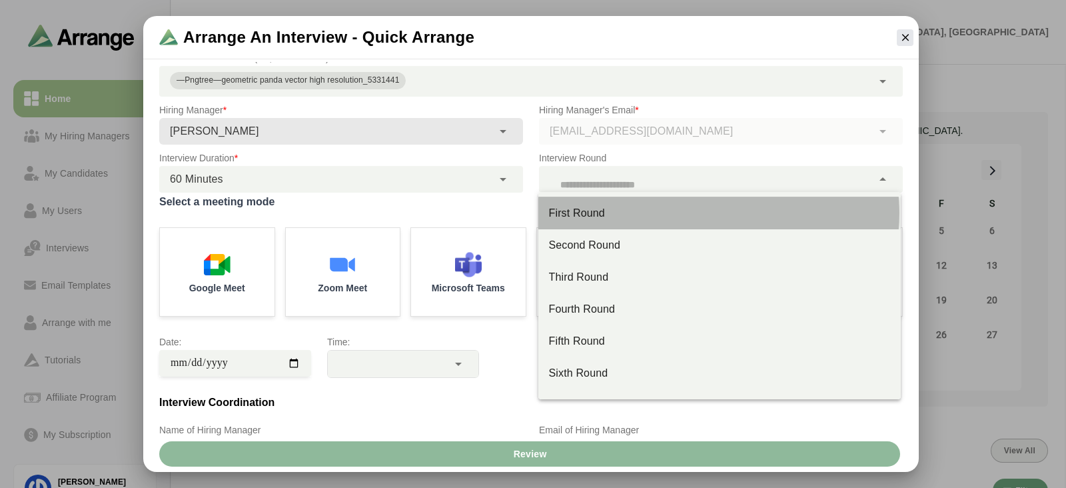
click at [597, 208] on div "First Round" at bounding box center [719, 213] width 341 height 16
type input "**"
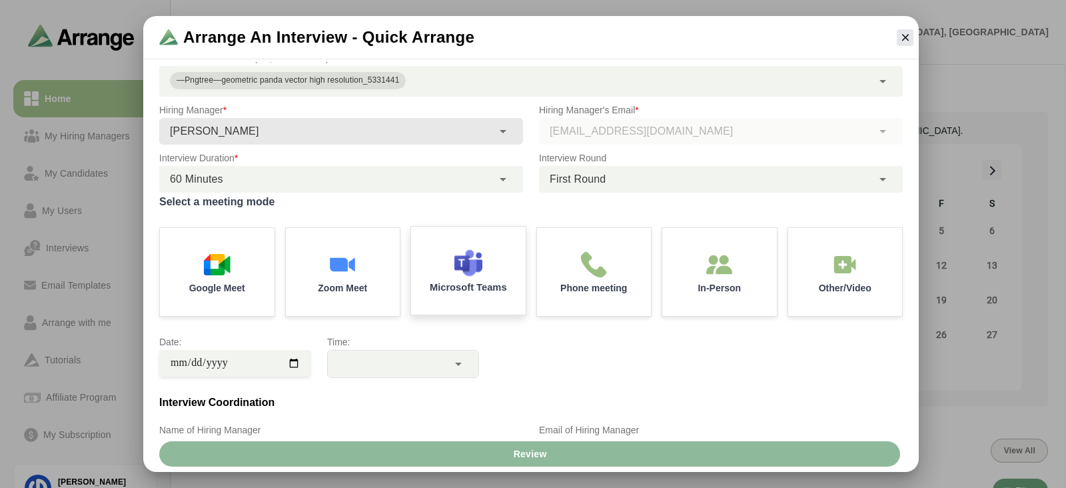
click at [491, 260] on div "Microsoft Teams" at bounding box center [468, 270] width 120 height 93
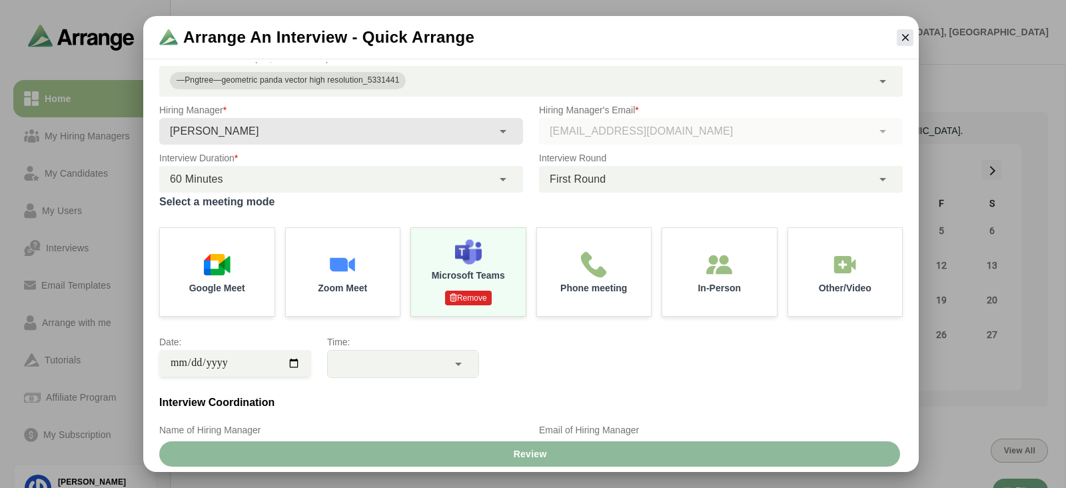
scroll to position [191, 0]
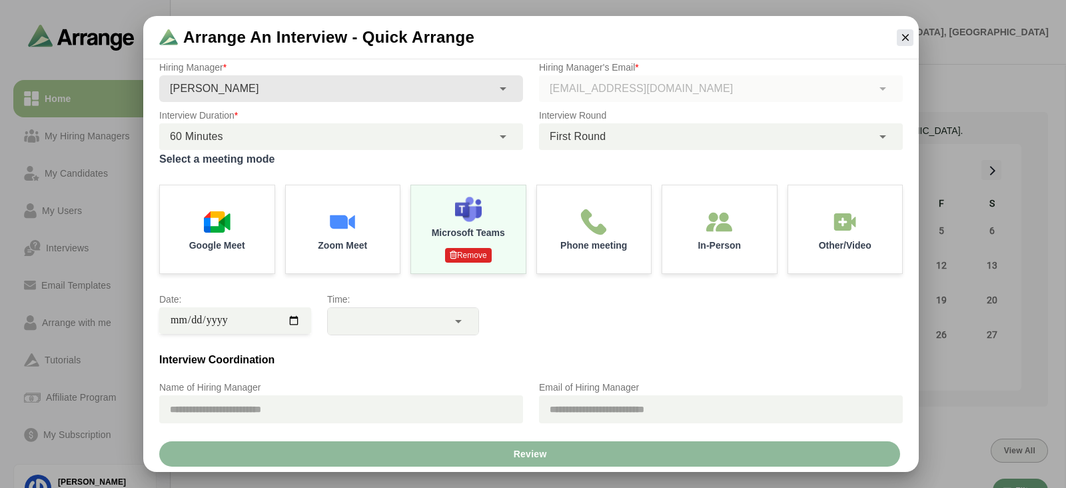
click at [297, 321] on input "date" at bounding box center [235, 320] width 152 height 27
type input "**********"
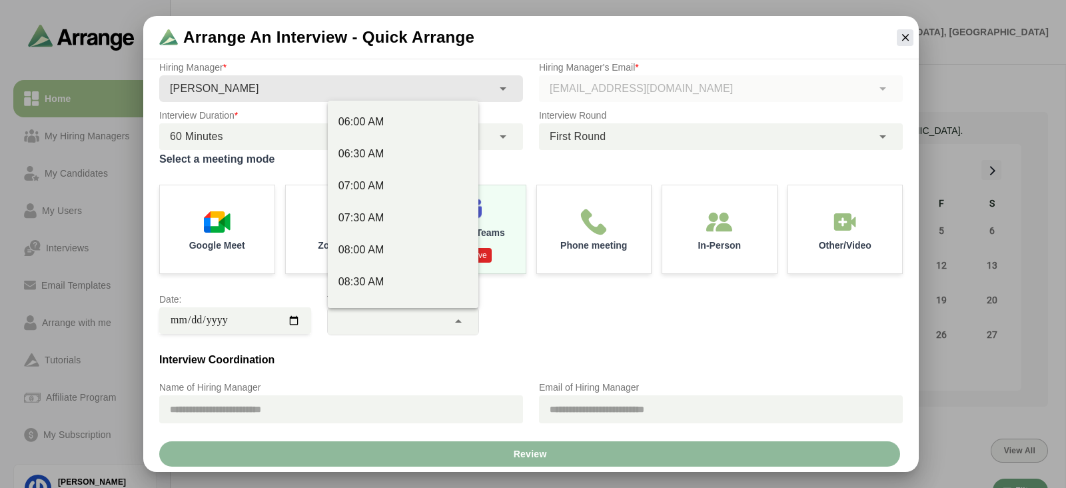
click at [455, 320] on icon at bounding box center [458, 321] width 16 height 16
click at [389, 127] on div "06:00 AM" at bounding box center [402, 122] width 129 height 16
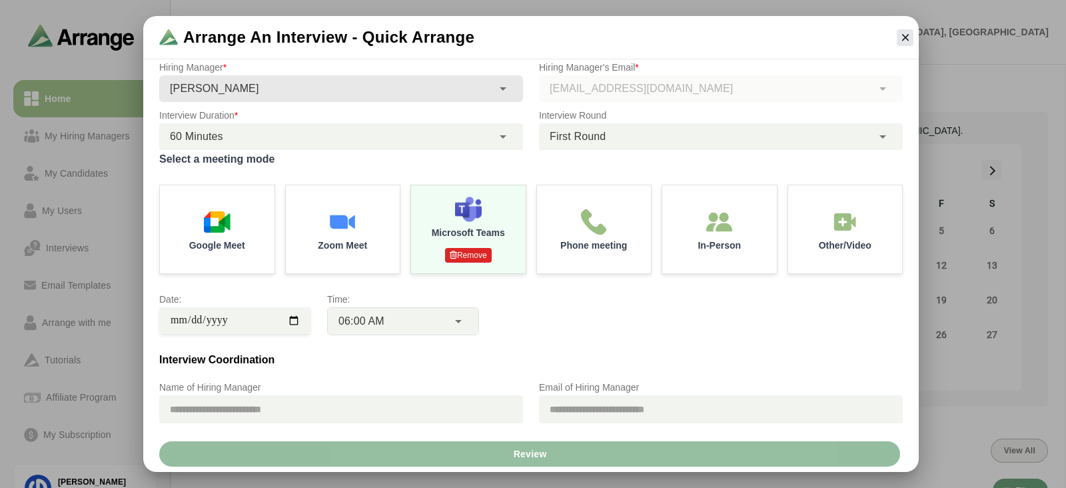
click at [497, 450] on button "Review" at bounding box center [529, 453] width 741 height 25
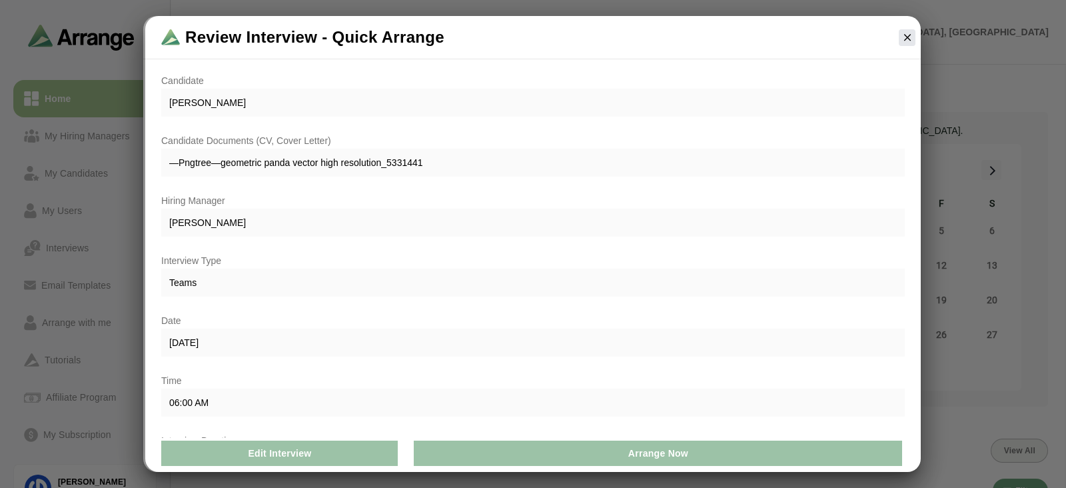
scroll to position [181, 0]
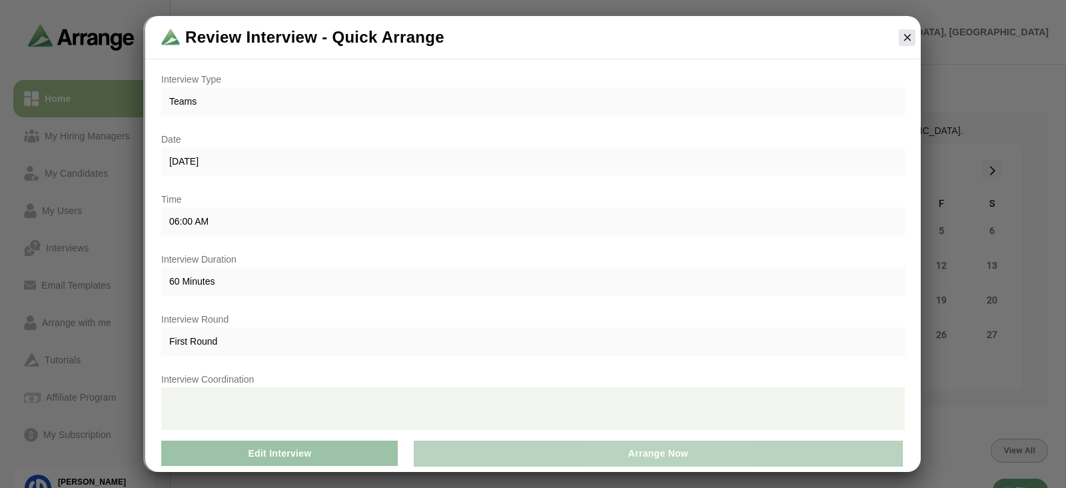
click at [582, 462] on button "Arrange Now" at bounding box center [658, 452] width 488 height 25
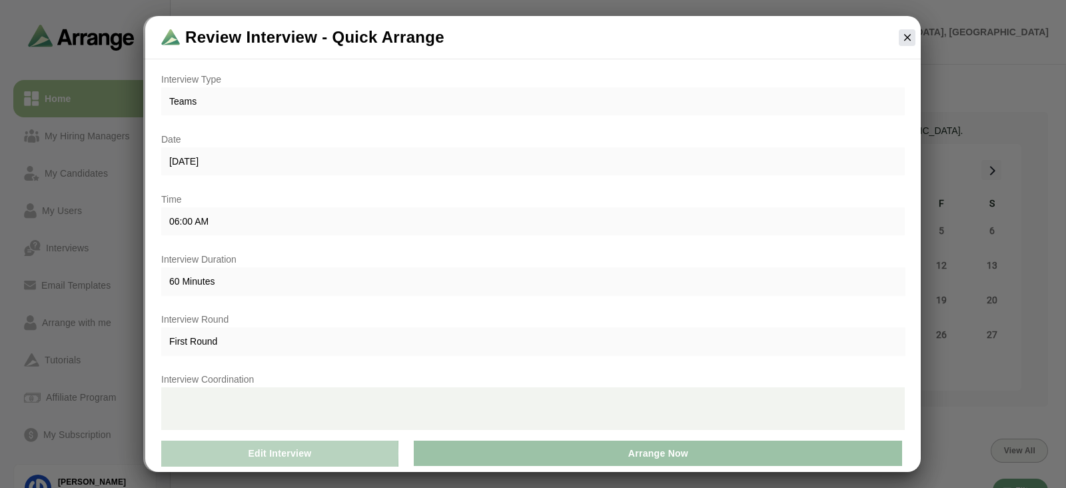
click at [264, 451] on span "Edit Interview" at bounding box center [279, 452] width 64 height 25
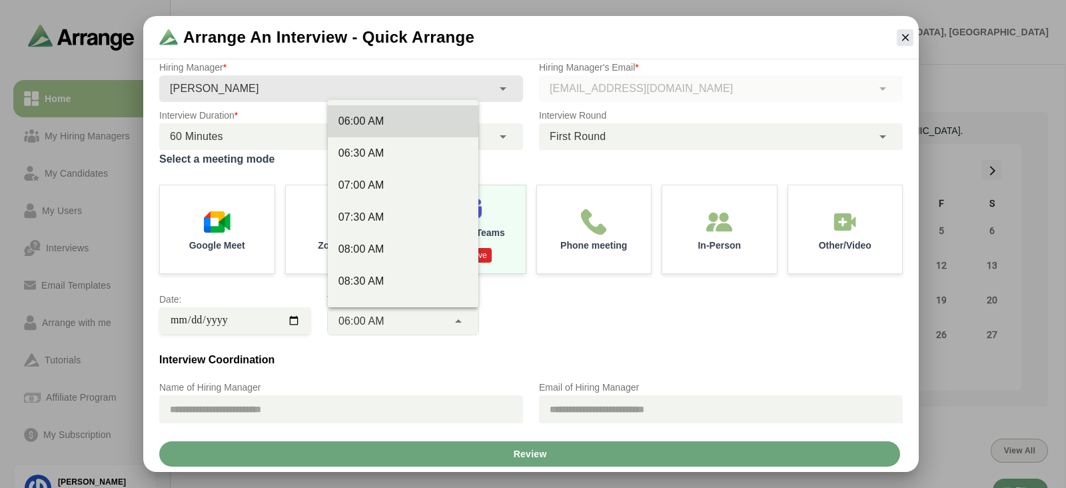
click at [386, 328] on div "06:00 AM ********" at bounding box center [388, 321] width 120 height 27
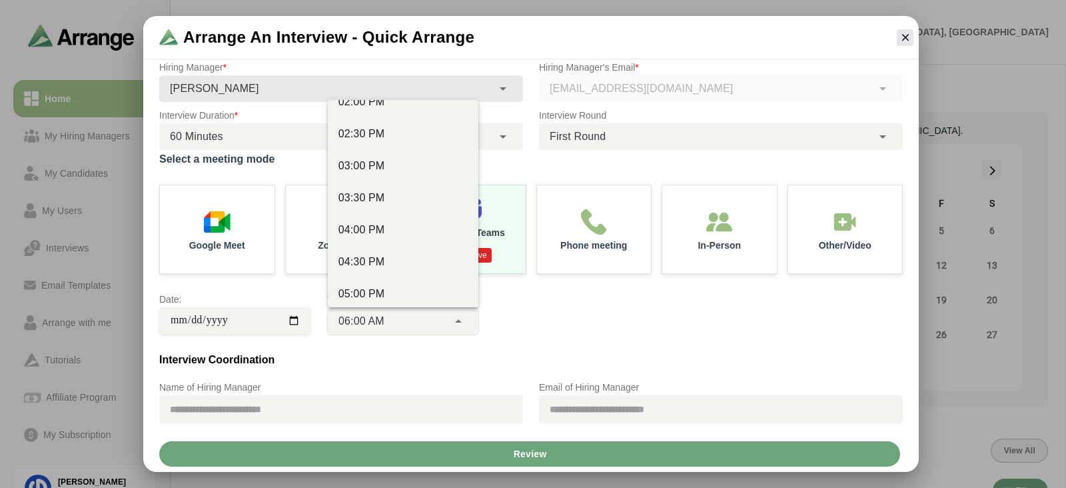
scroll to position [531, 0]
click at [398, 278] on div "04:00 PM" at bounding box center [403, 294] width 151 height 32
type input "********"
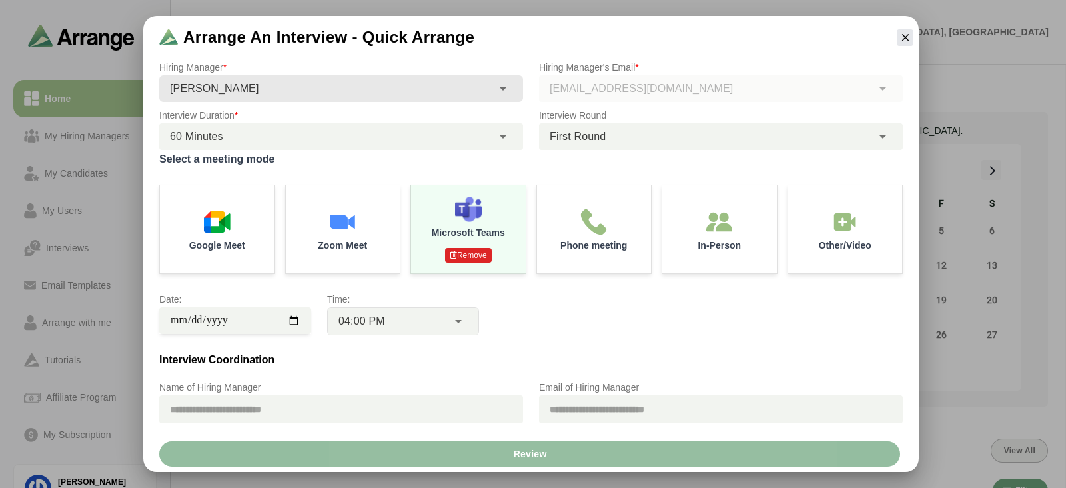
click at [532, 455] on span "Review" at bounding box center [529, 453] width 34 height 25
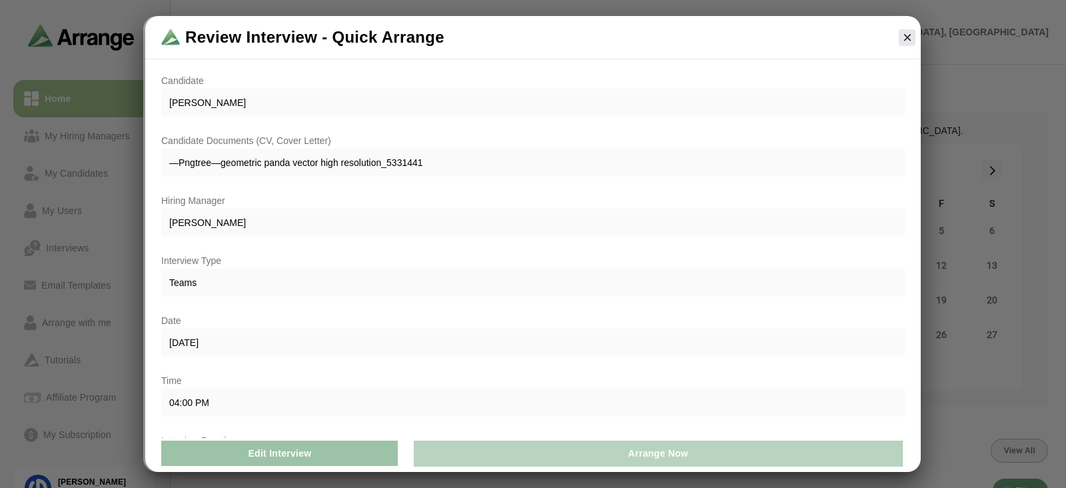
click at [536, 449] on button "Arrange Now" at bounding box center [658, 452] width 488 height 25
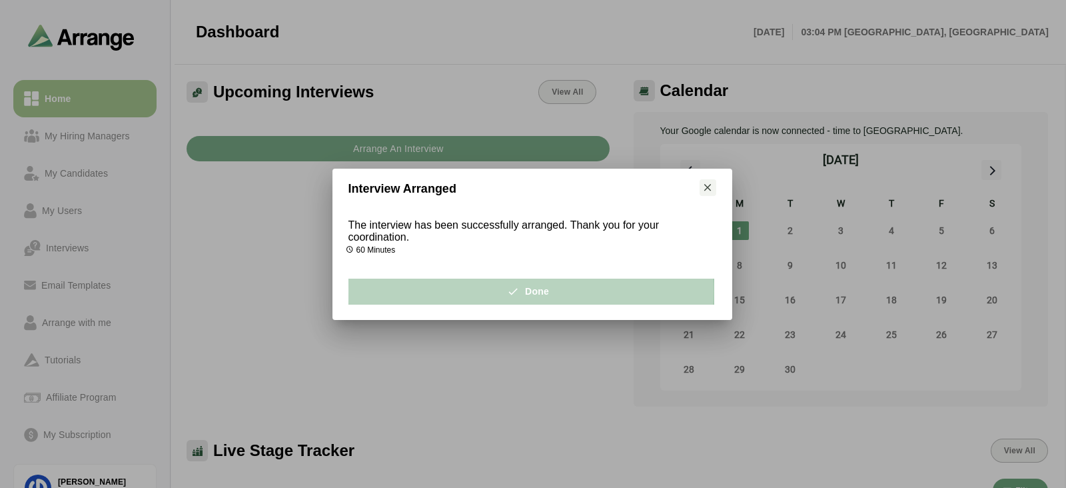
click at [559, 297] on button "Done" at bounding box center [530, 290] width 365 height 25
